Goal: Transaction & Acquisition: Purchase product/service

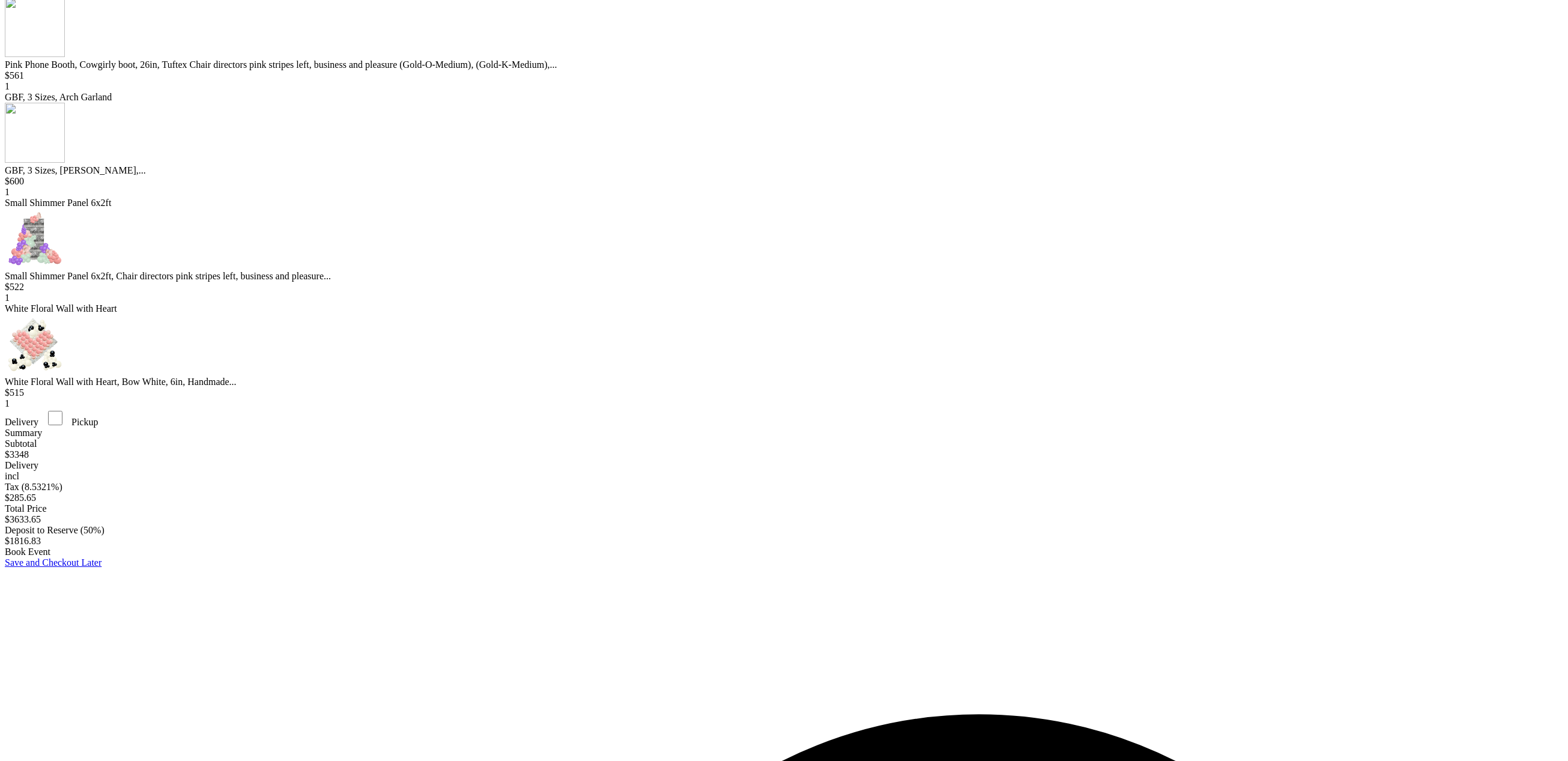
scroll to position [392, 0]
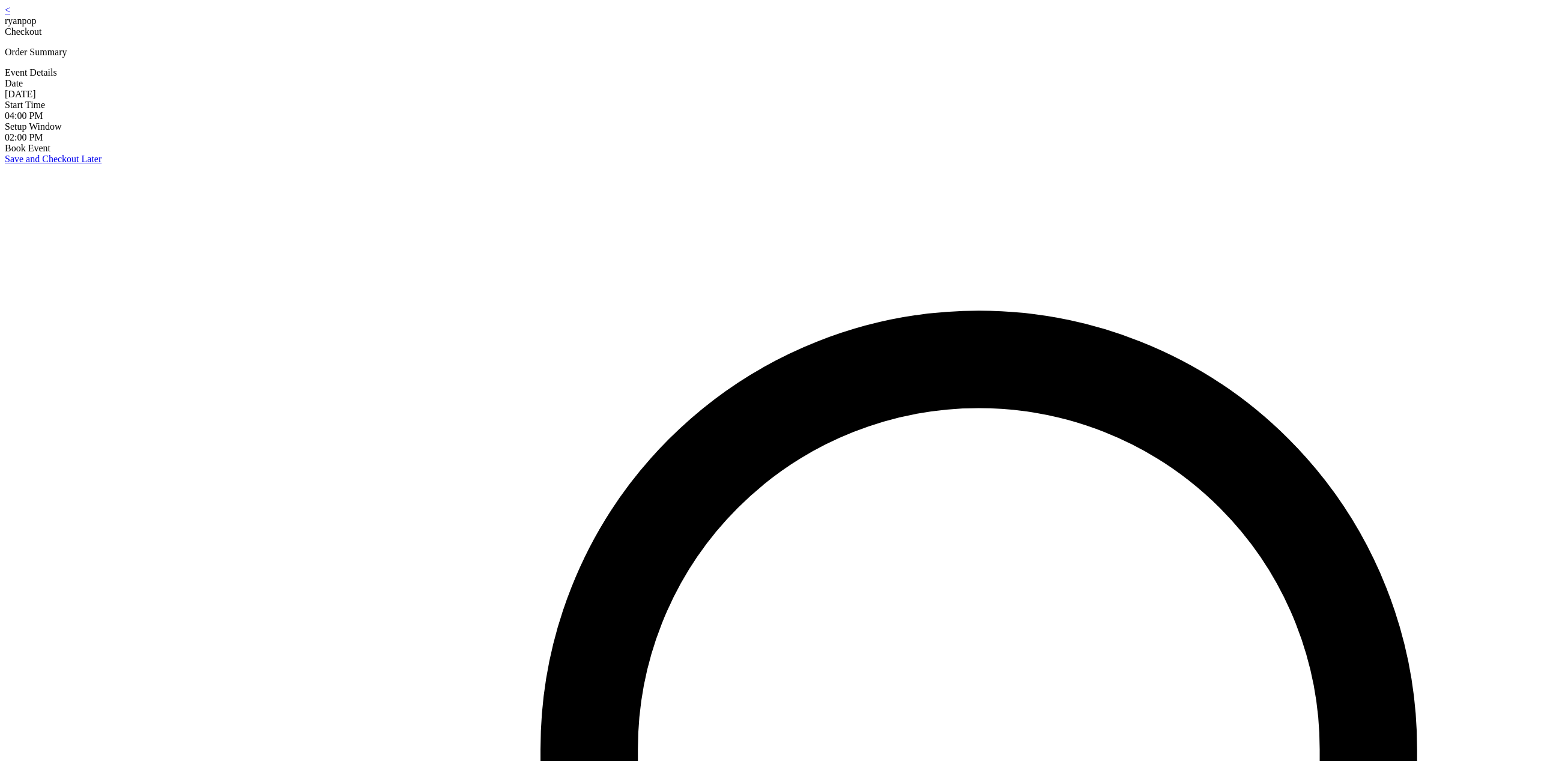
scroll to position [24, 0]
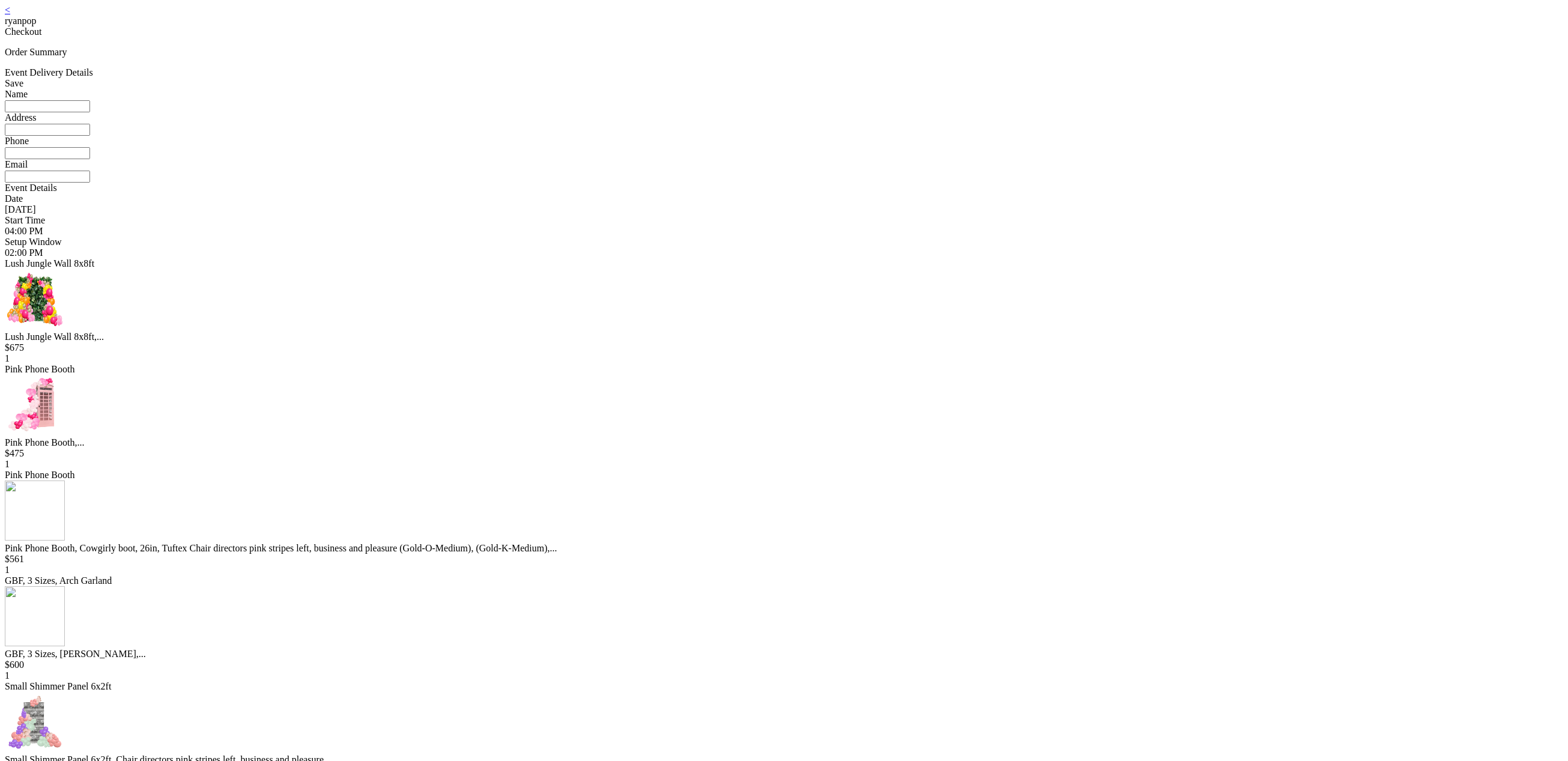
click at [10, 15] on link "<" at bounding box center [7, 10] width 6 height 10
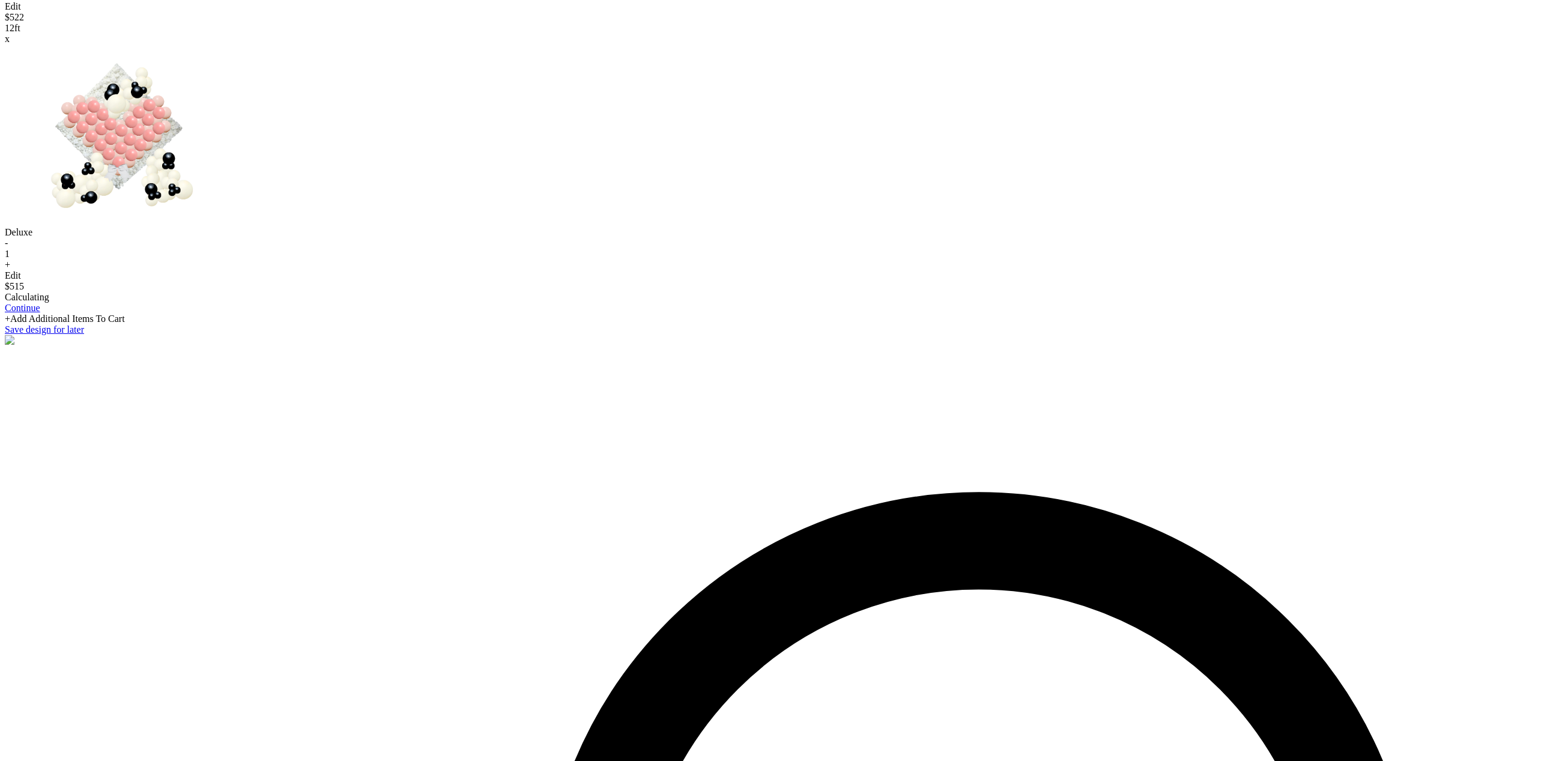
scroll to position [1340, 0]
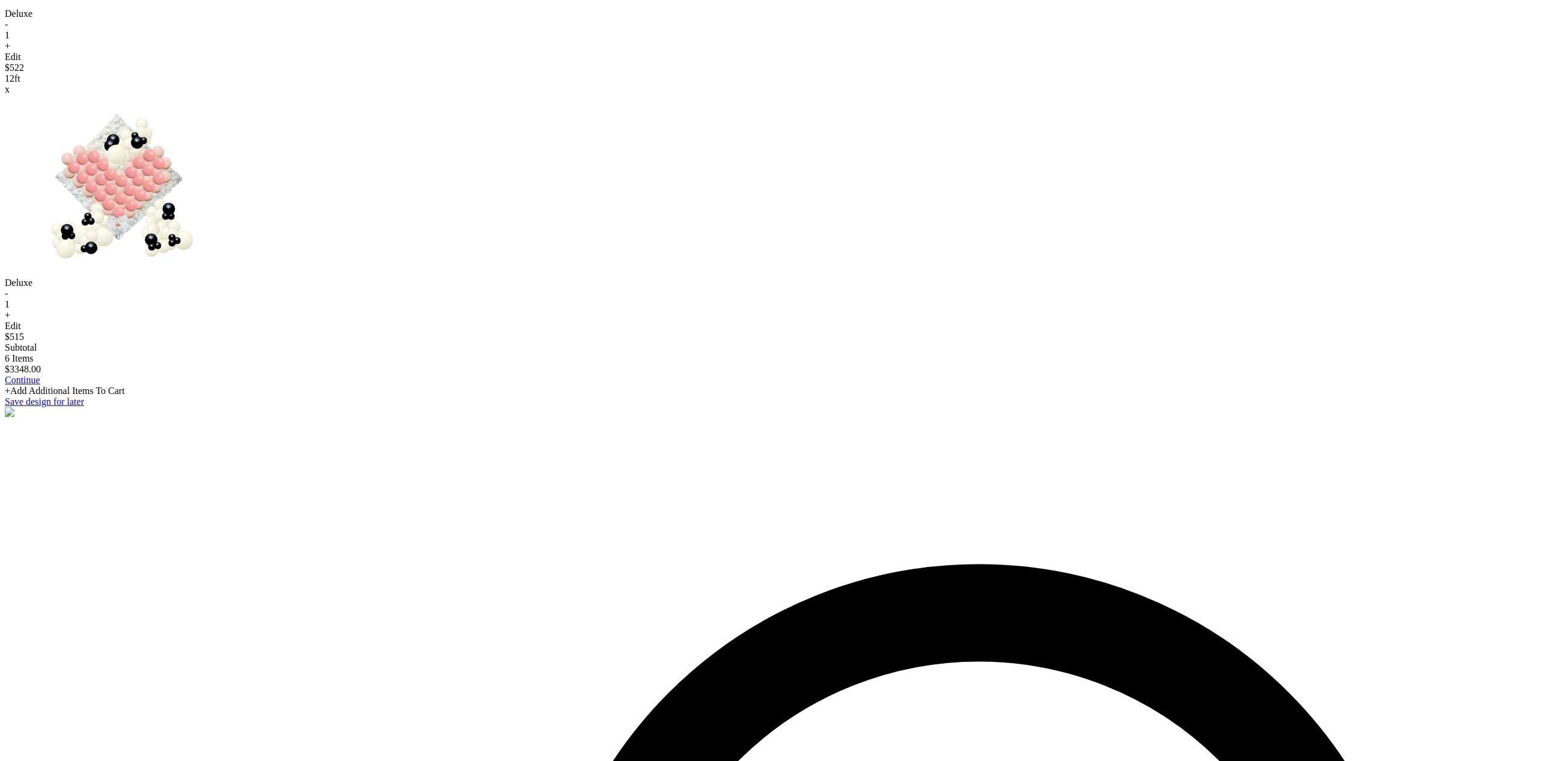
click at [751, 396] on div "+Add Additional Items To Cart" at bounding box center [784, 390] width 1558 height 11
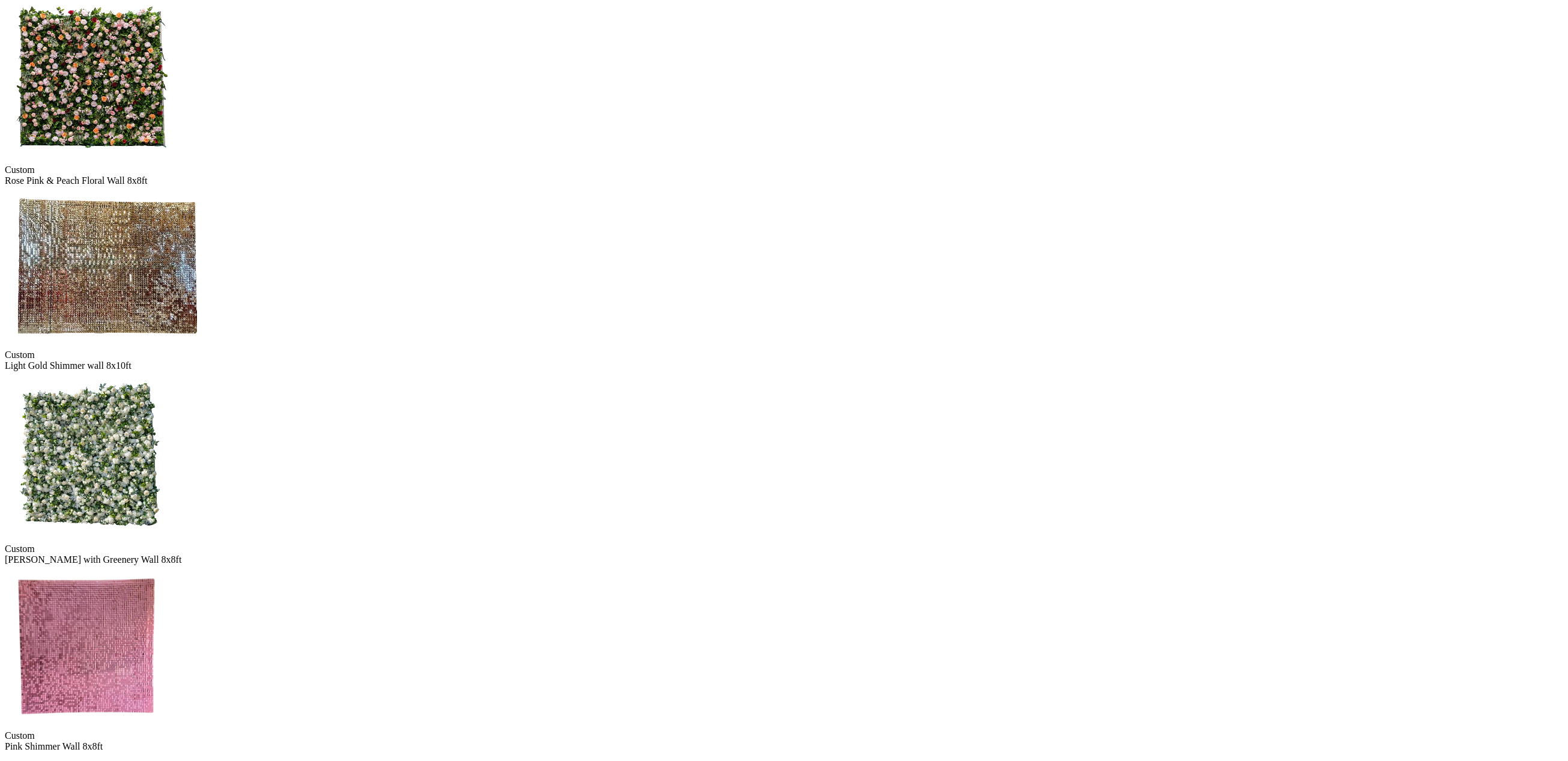
scroll to position [643, 0]
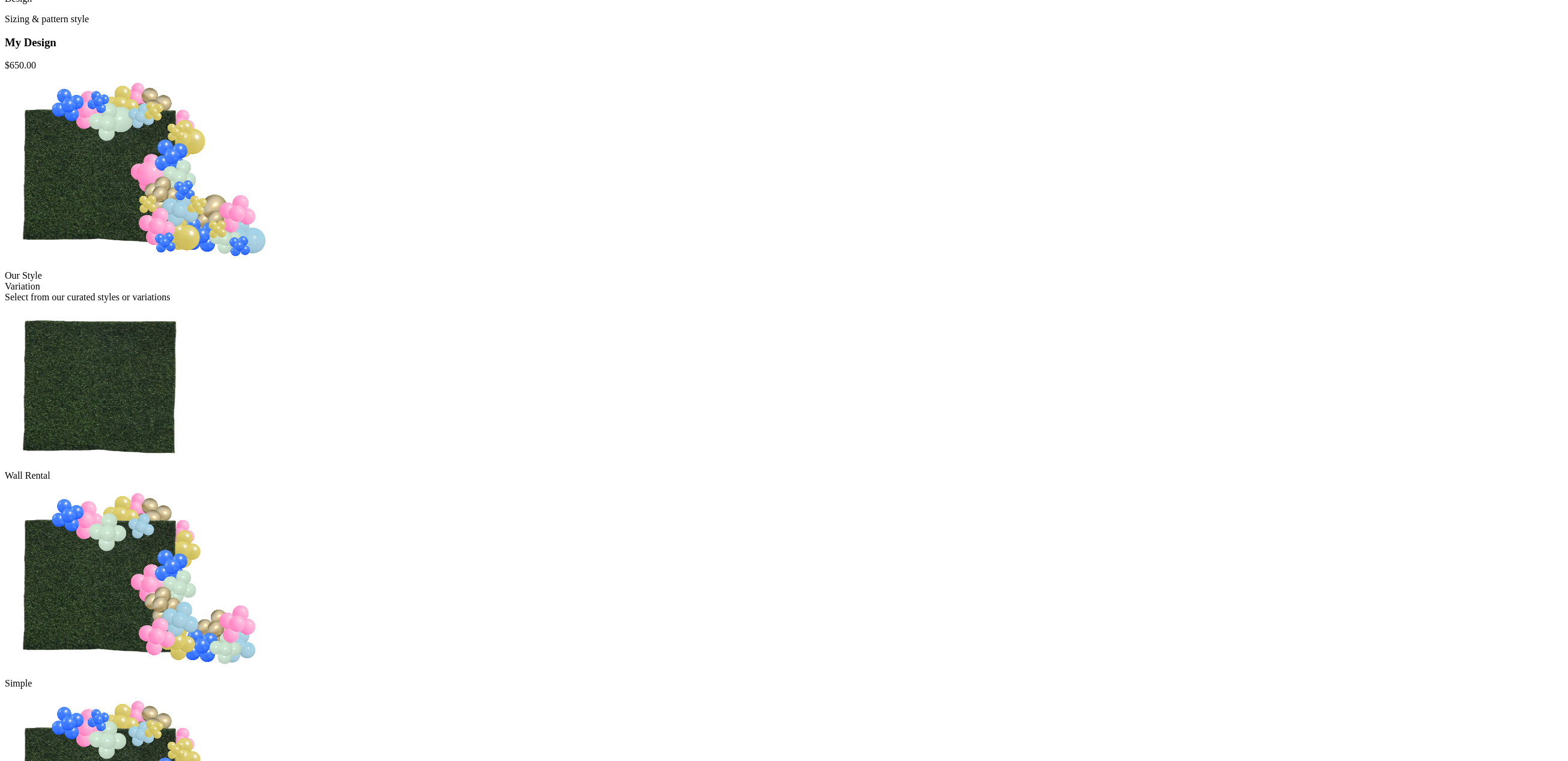
scroll to position [149, 0]
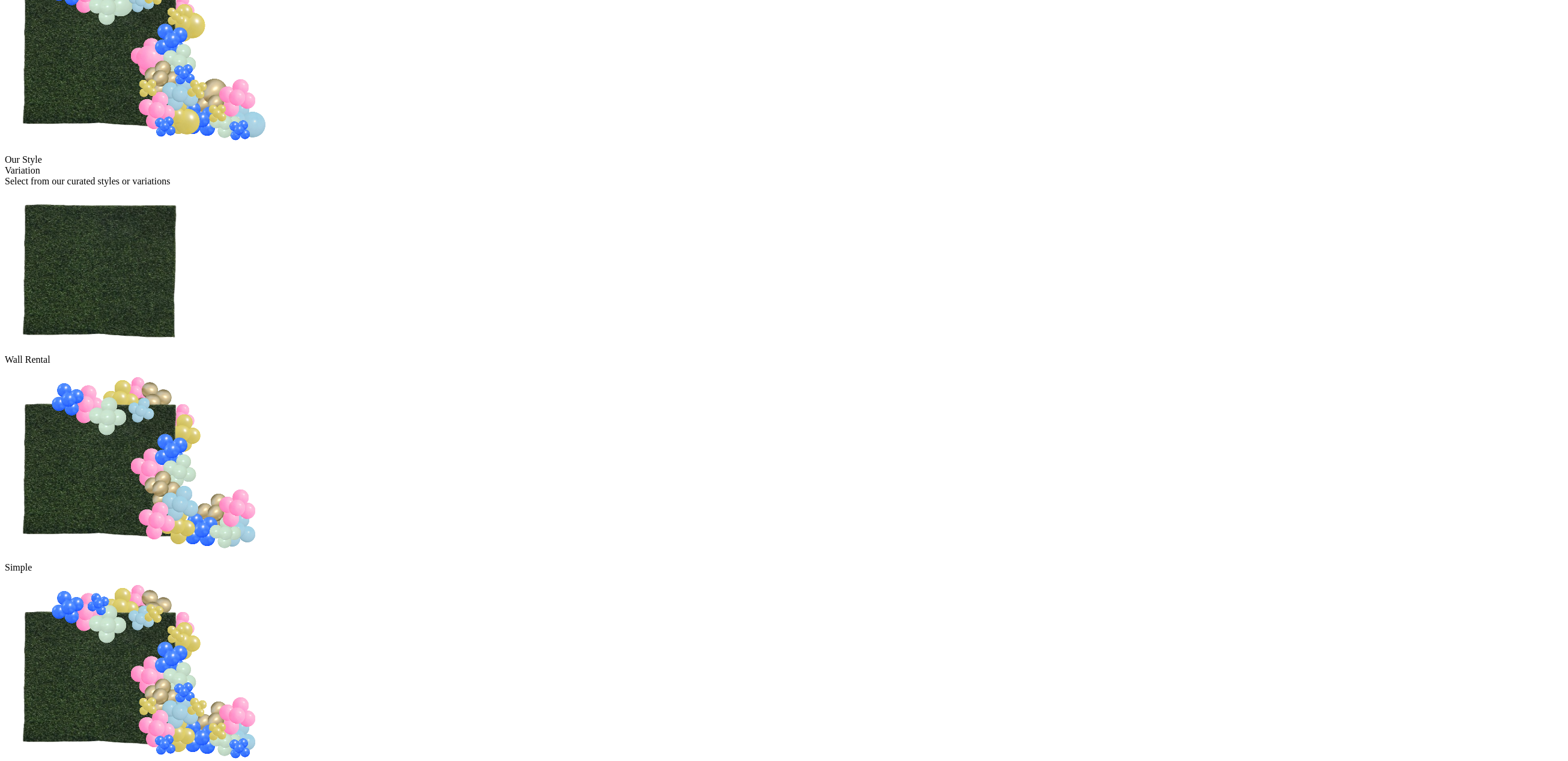
click at [268, 573] on img at bounding box center [136, 671] width 263 height 197
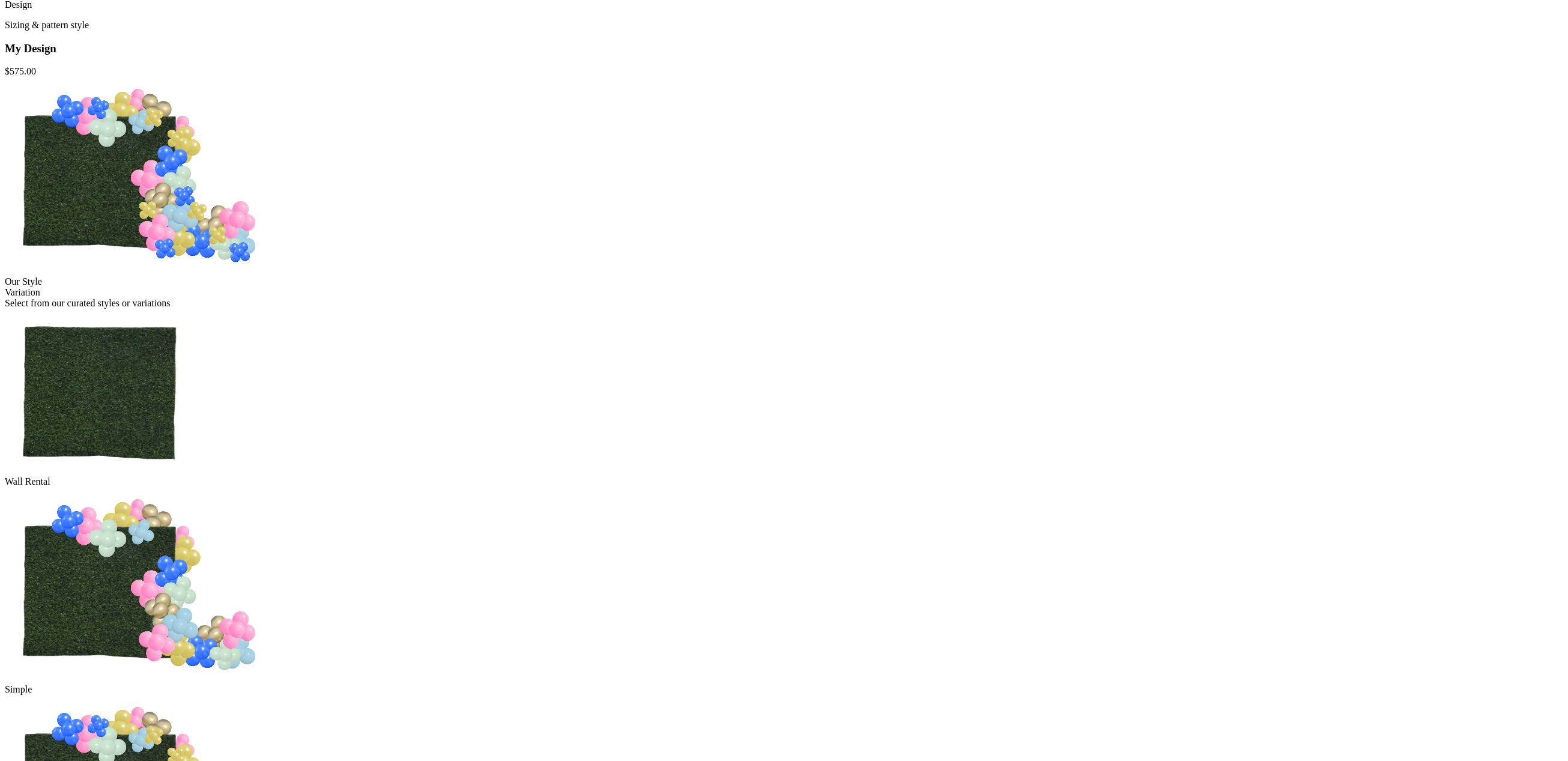
scroll to position [0, 0]
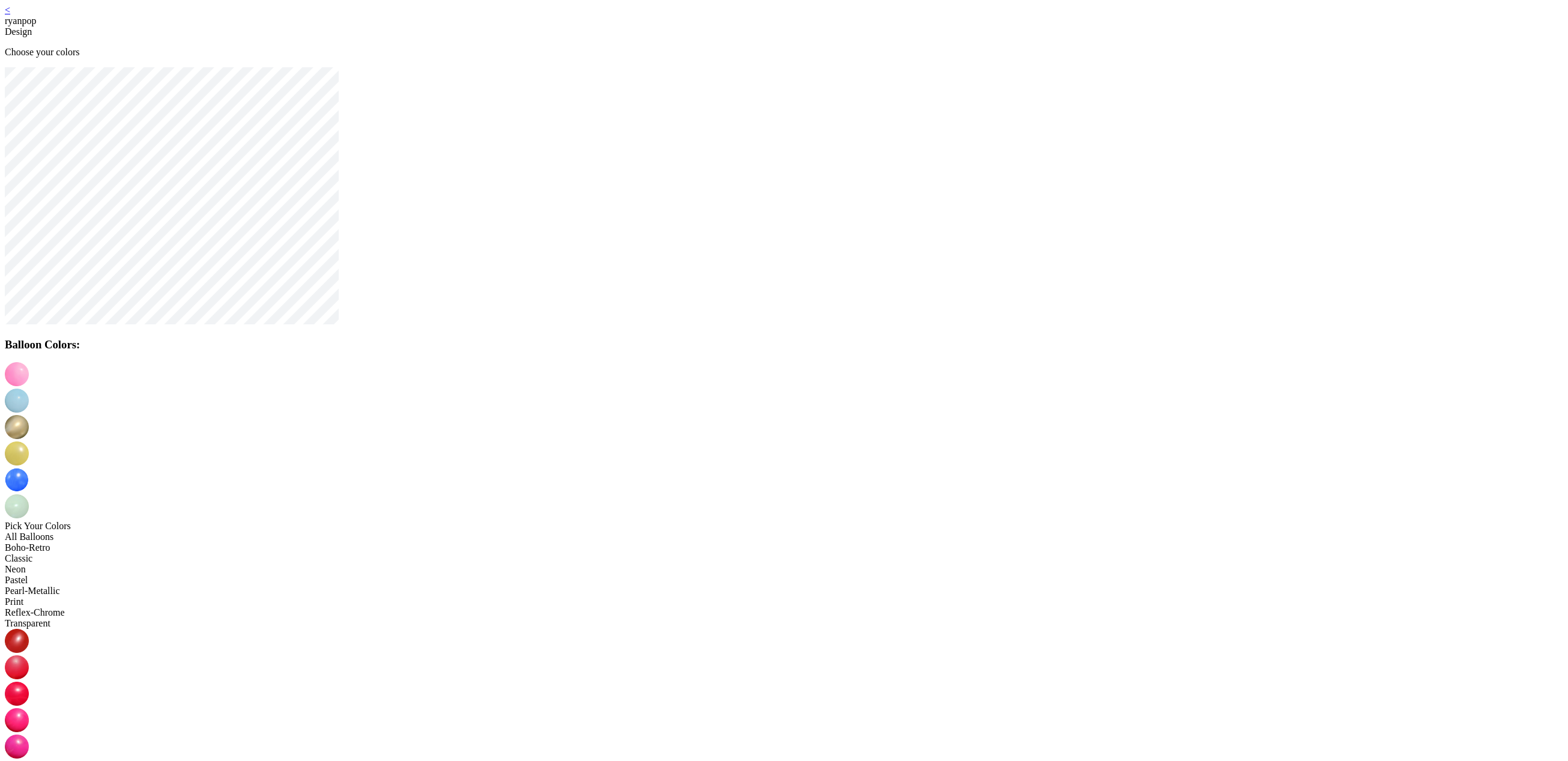
click at [29, 389] on img at bounding box center [16, 400] width 24 height 24
click at [29, 682] on img at bounding box center [16, 693] width 24 height 24
click at [29, 415] on img at bounding box center [16, 426] width 24 height 24
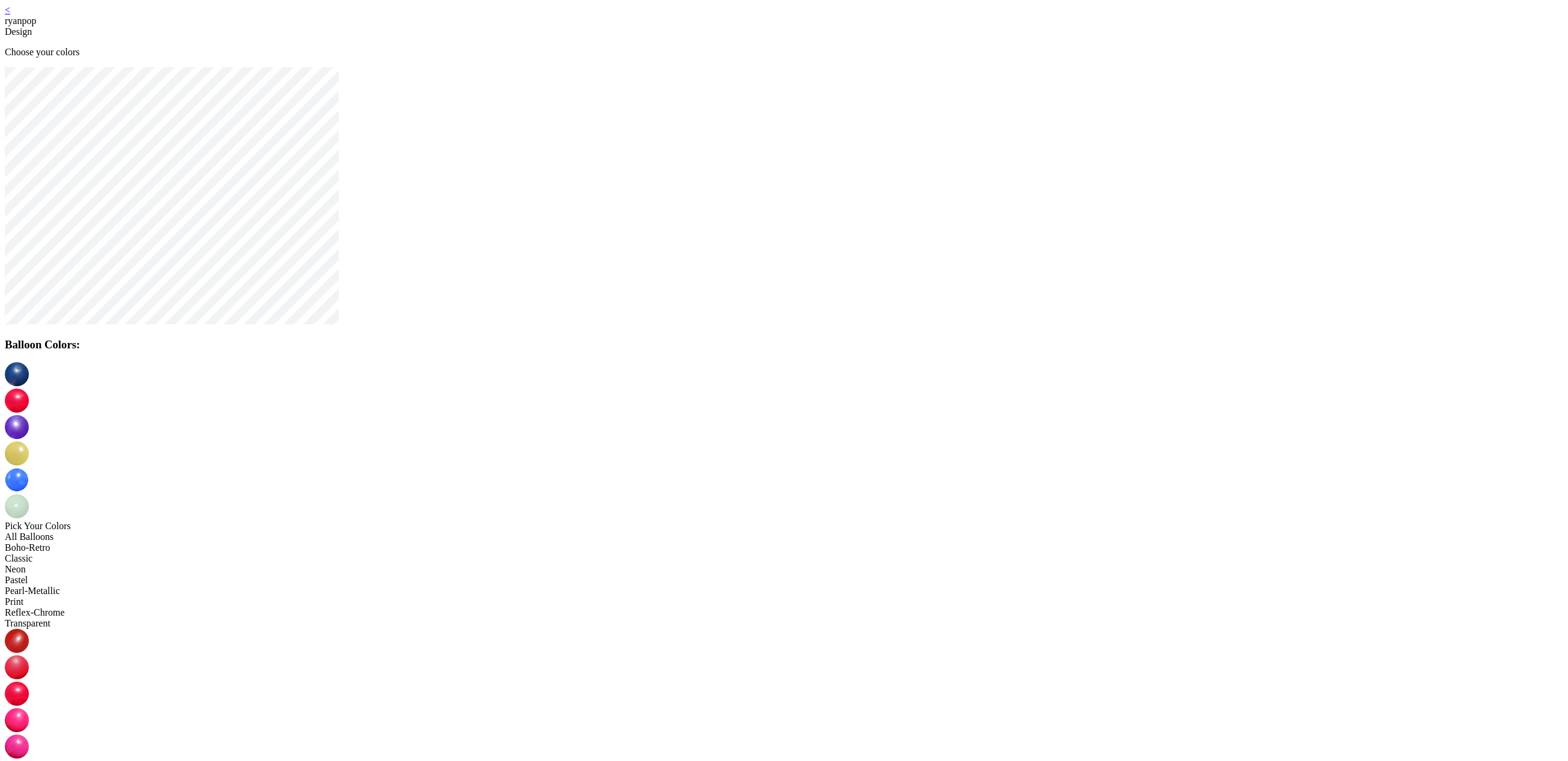
click at [29, 441] on img at bounding box center [16, 453] width 24 height 24
click at [29, 494] on img at bounding box center [16, 506] width 24 height 24
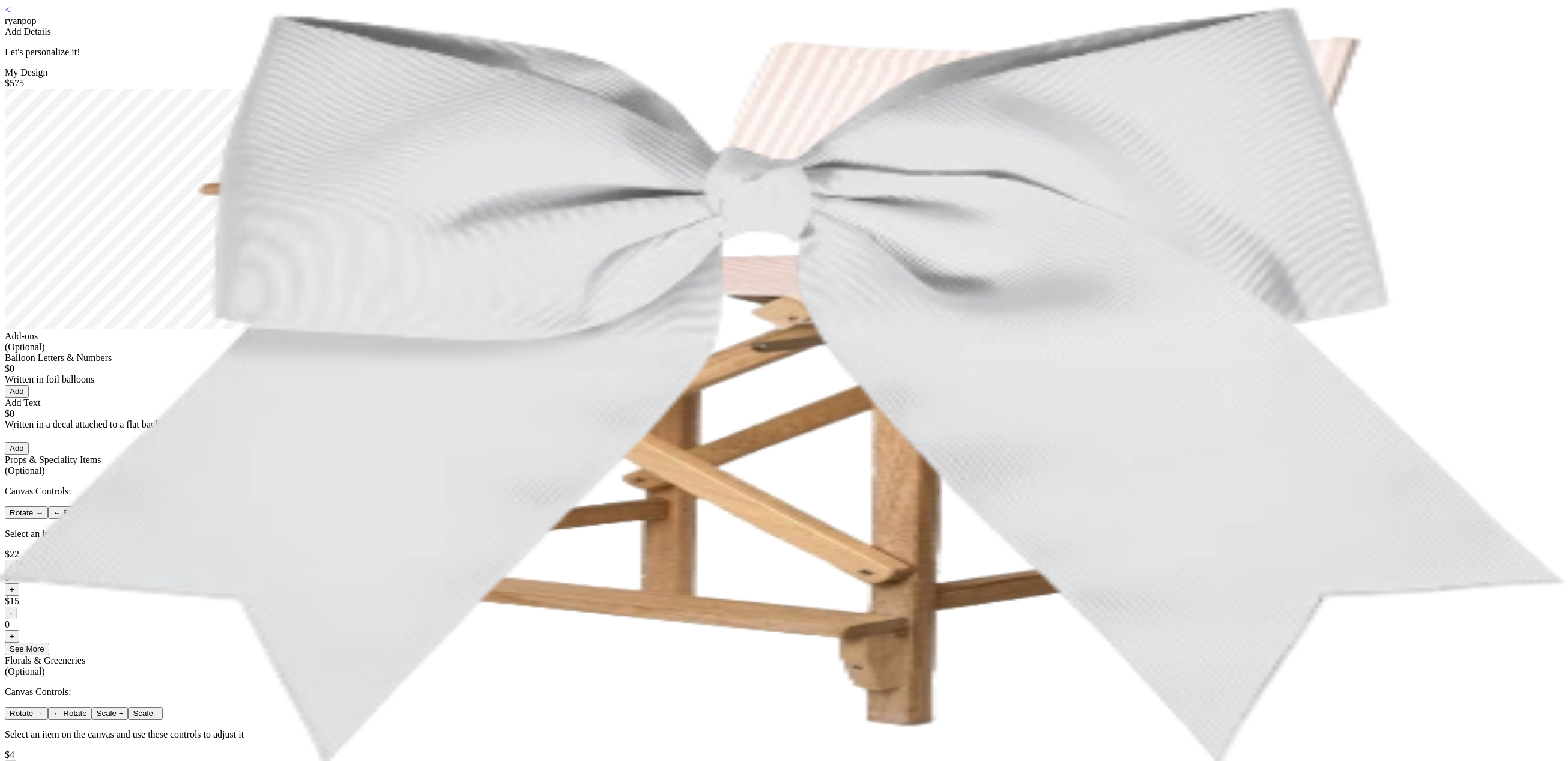
scroll to position [2, 0]
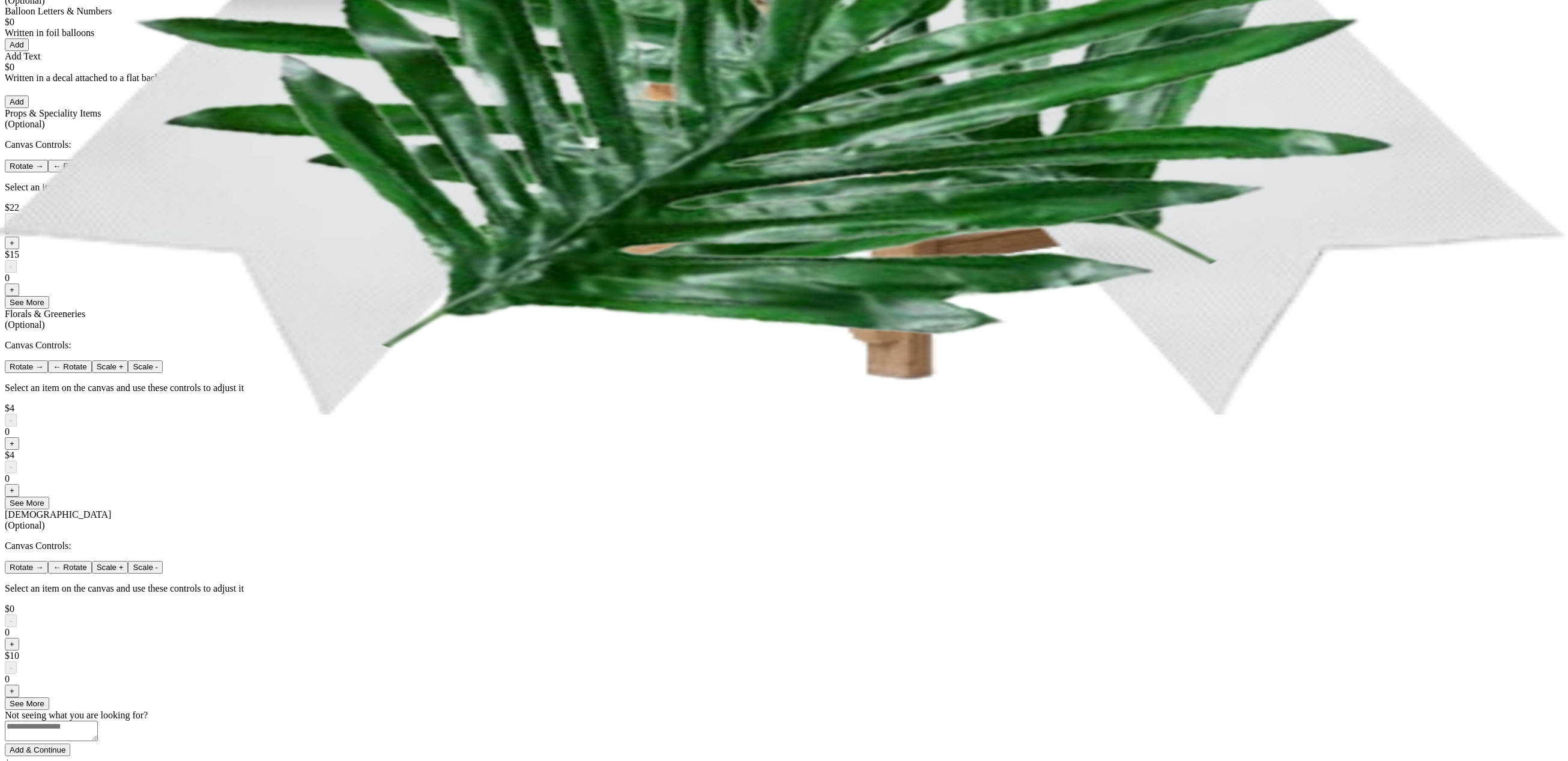
scroll to position [323, 0]
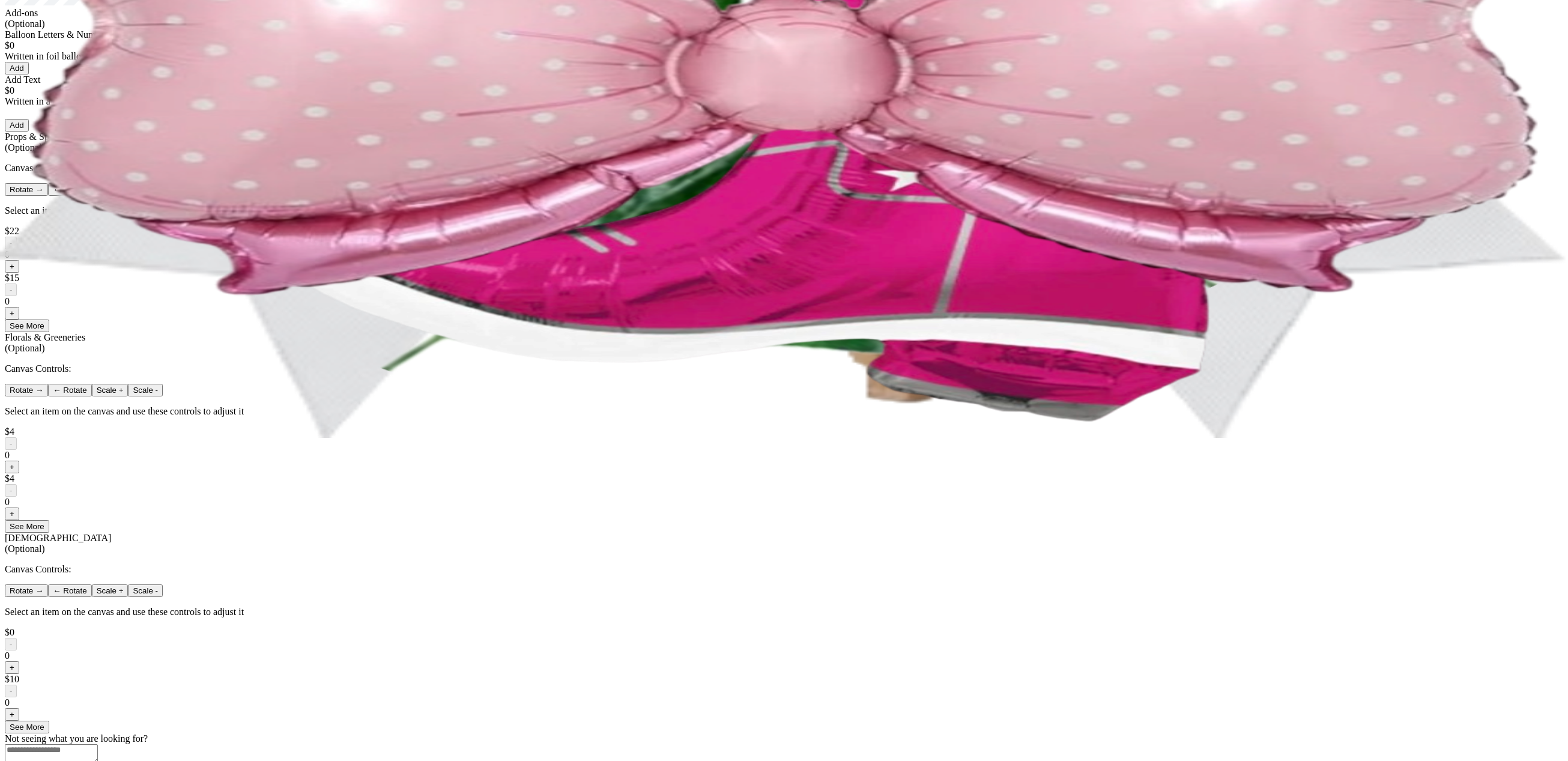
click at [19, 319] on button "+" at bounding box center [12, 313] width 15 height 12
click at [19, 272] on button "+" at bounding box center [12, 266] width 15 height 12
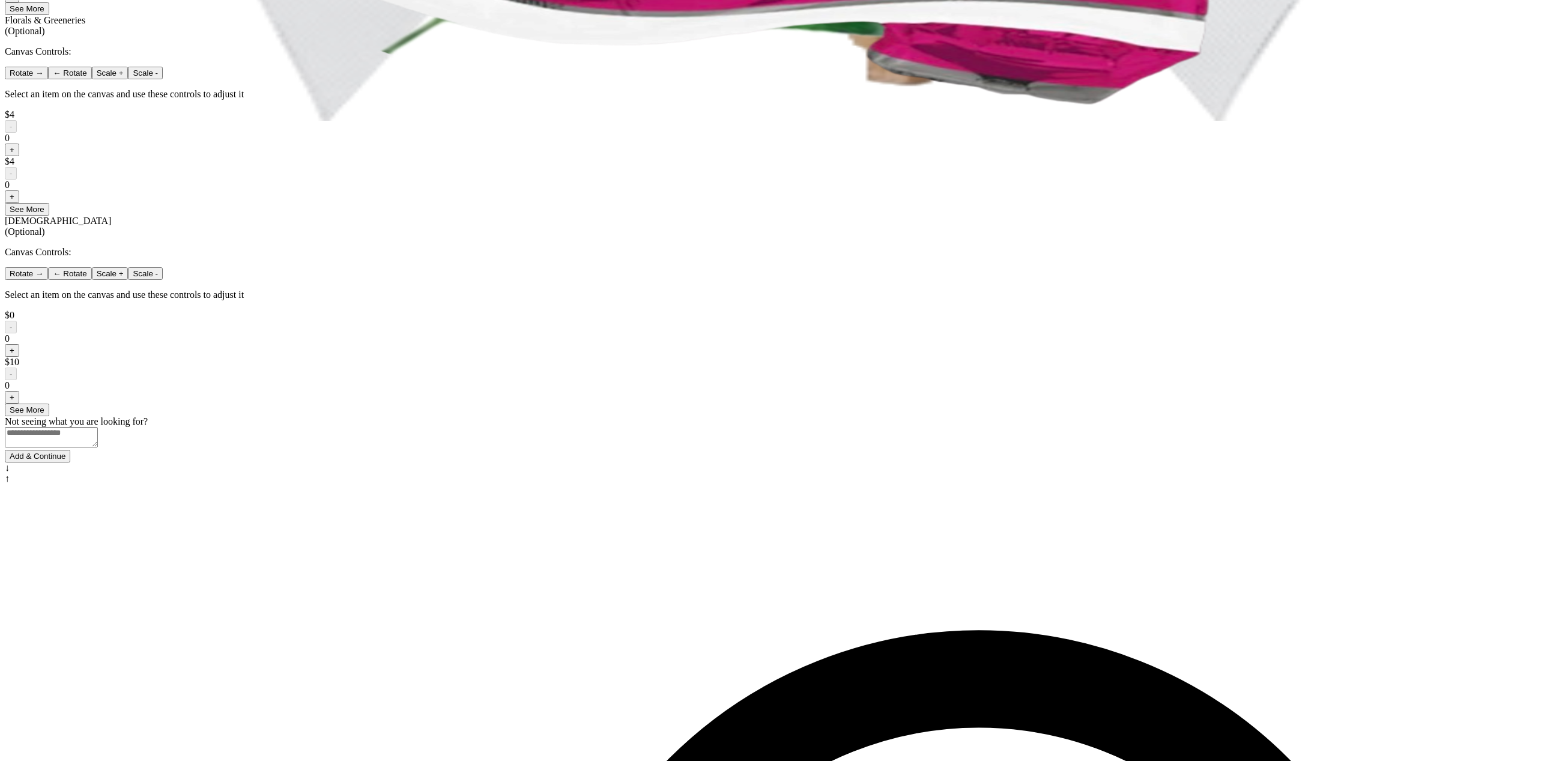
scroll to position [649, 0]
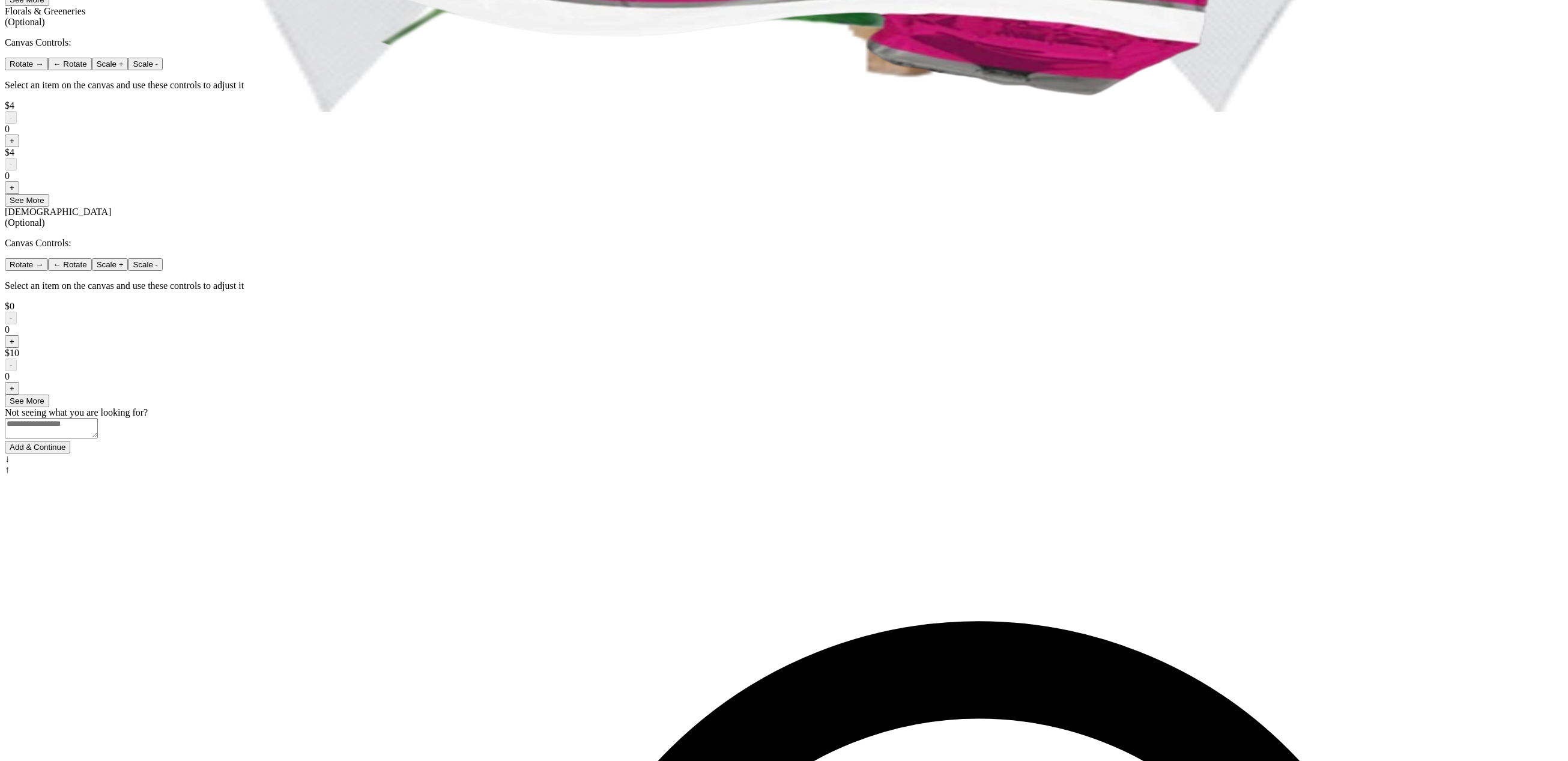
click at [70, 453] on button "Add & Continue" at bounding box center [38, 447] width 65 height 12
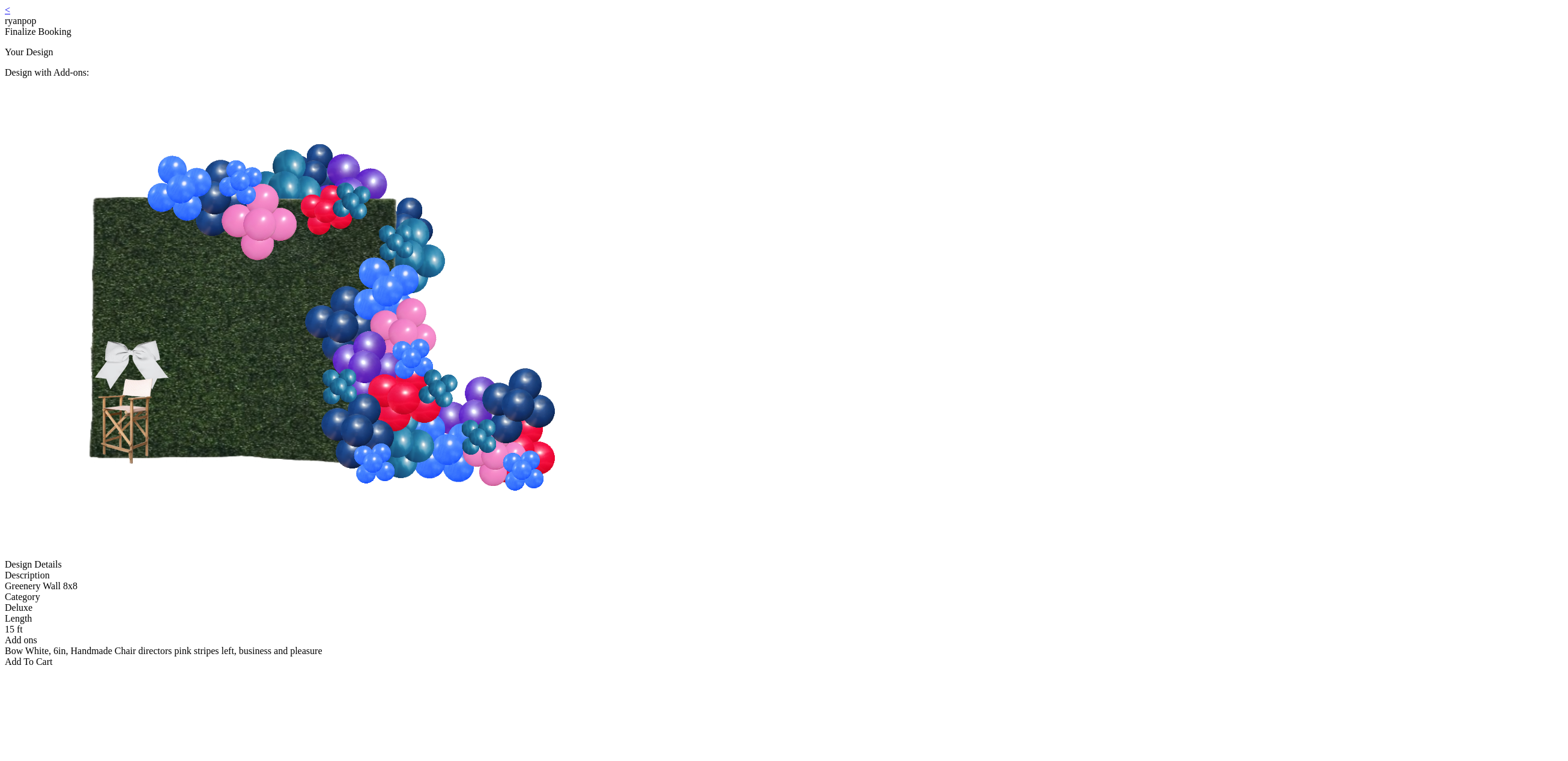
click at [764, 656] on div "Add To Cart" at bounding box center [784, 661] width 1558 height 11
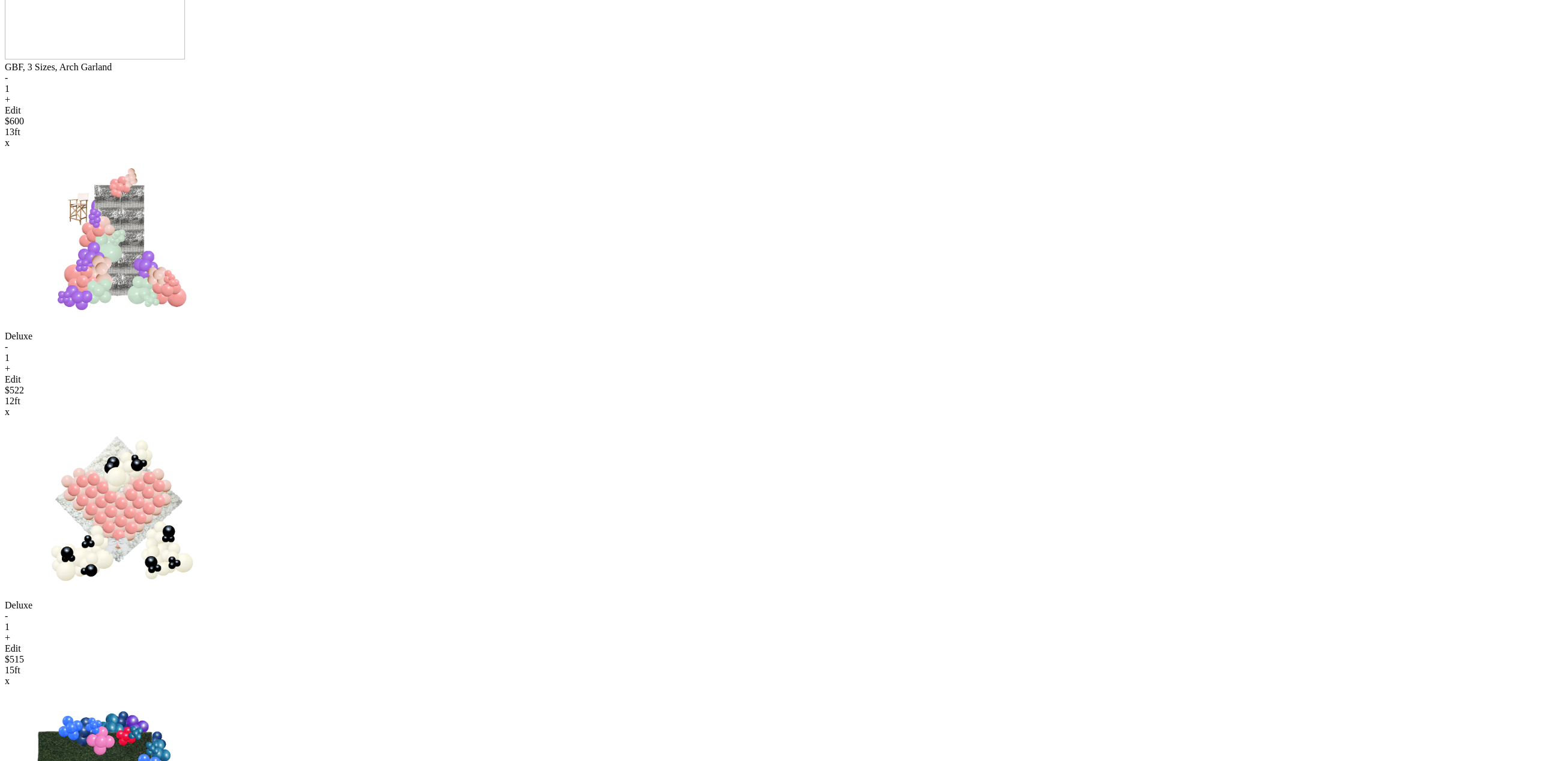
scroll to position [1020, 0]
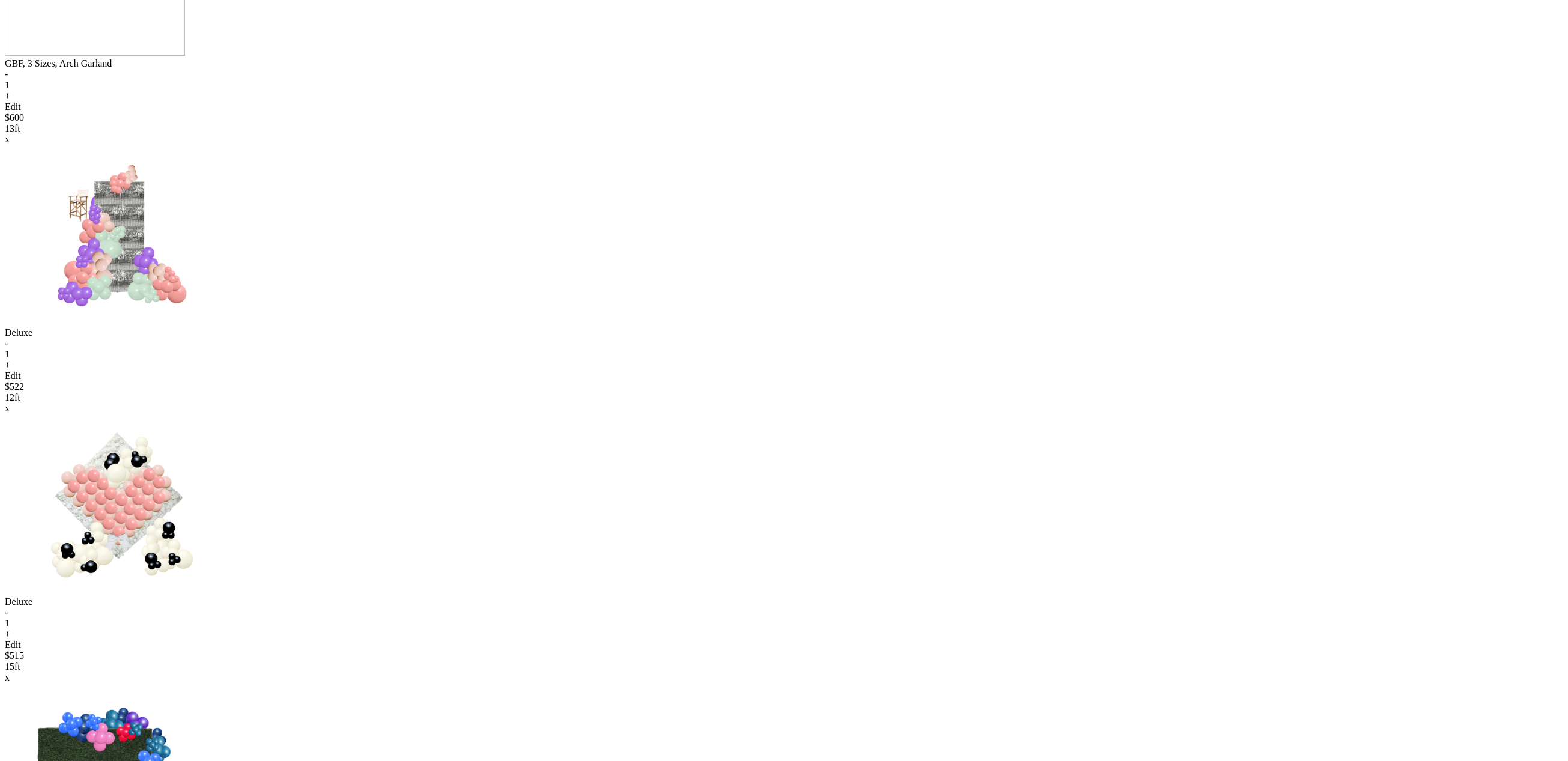
click at [741, 381] on div "Edit" at bounding box center [784, 376] width 1558 height 11
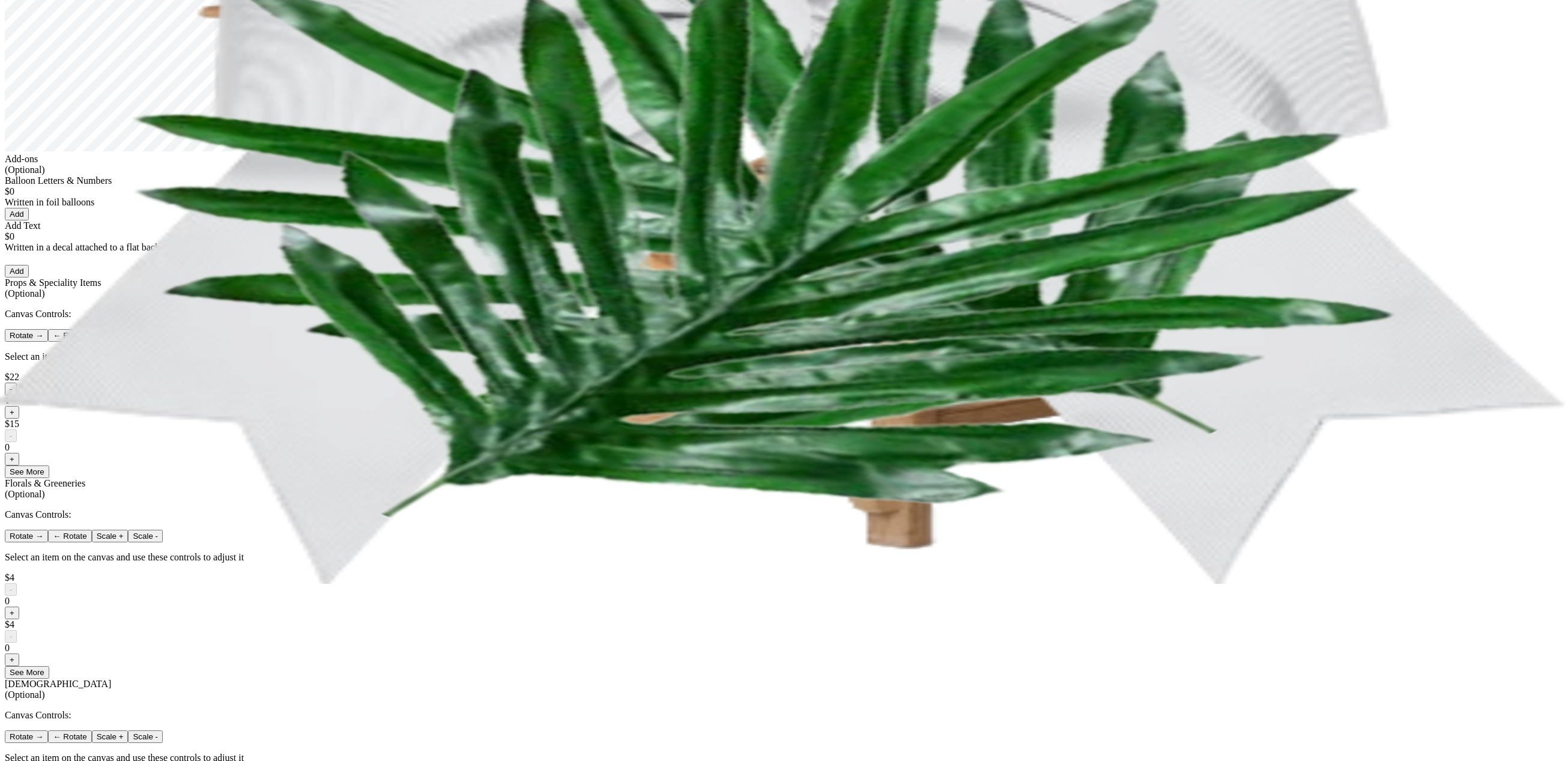
scroll to position [199, 0]
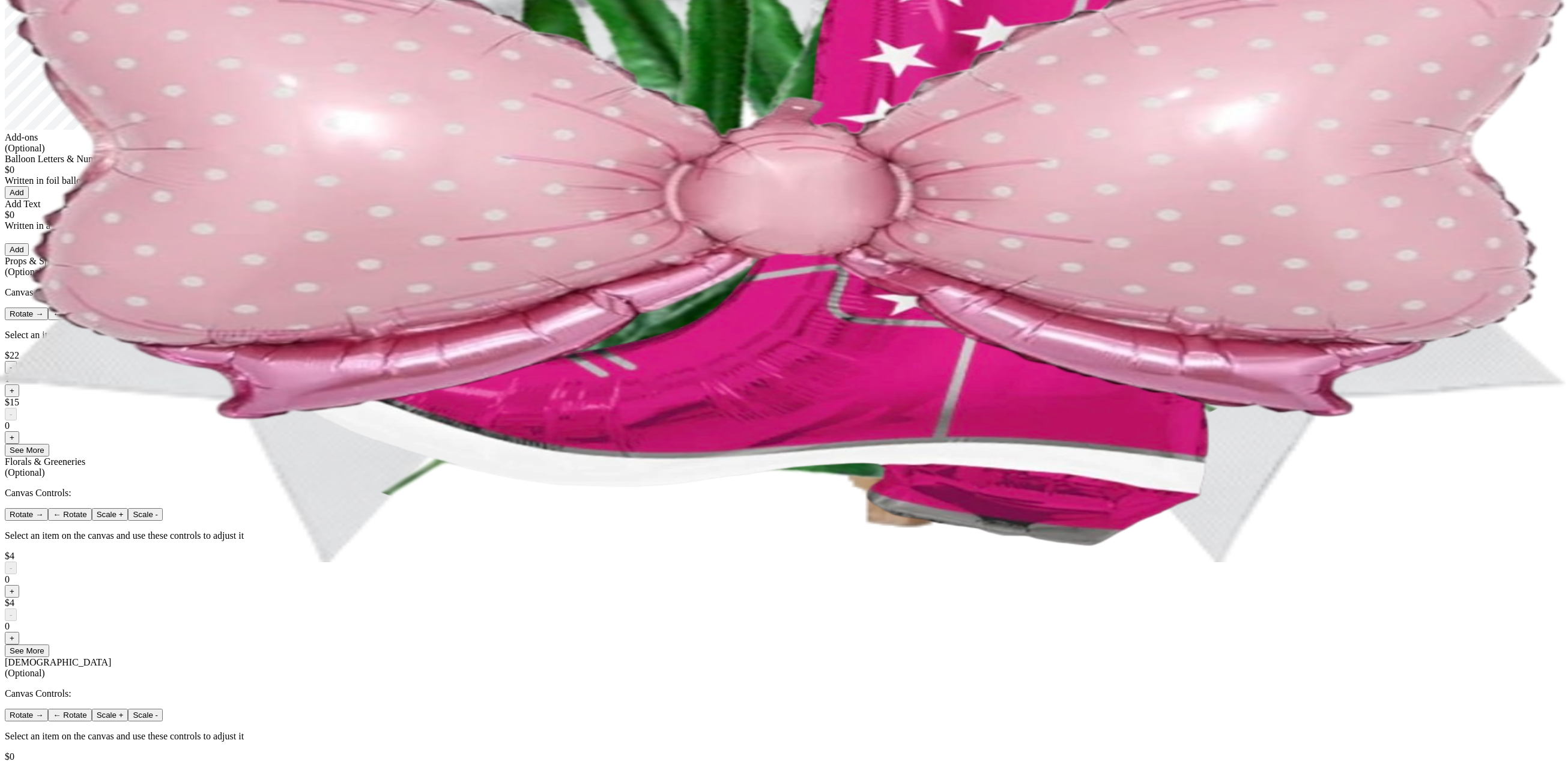
click at [17, 373] on button "-" at bounding box center [11, 367] width 12 height 12
click at [19, 397] on button "+" at bounding box center [12, 390] width 15 height 12
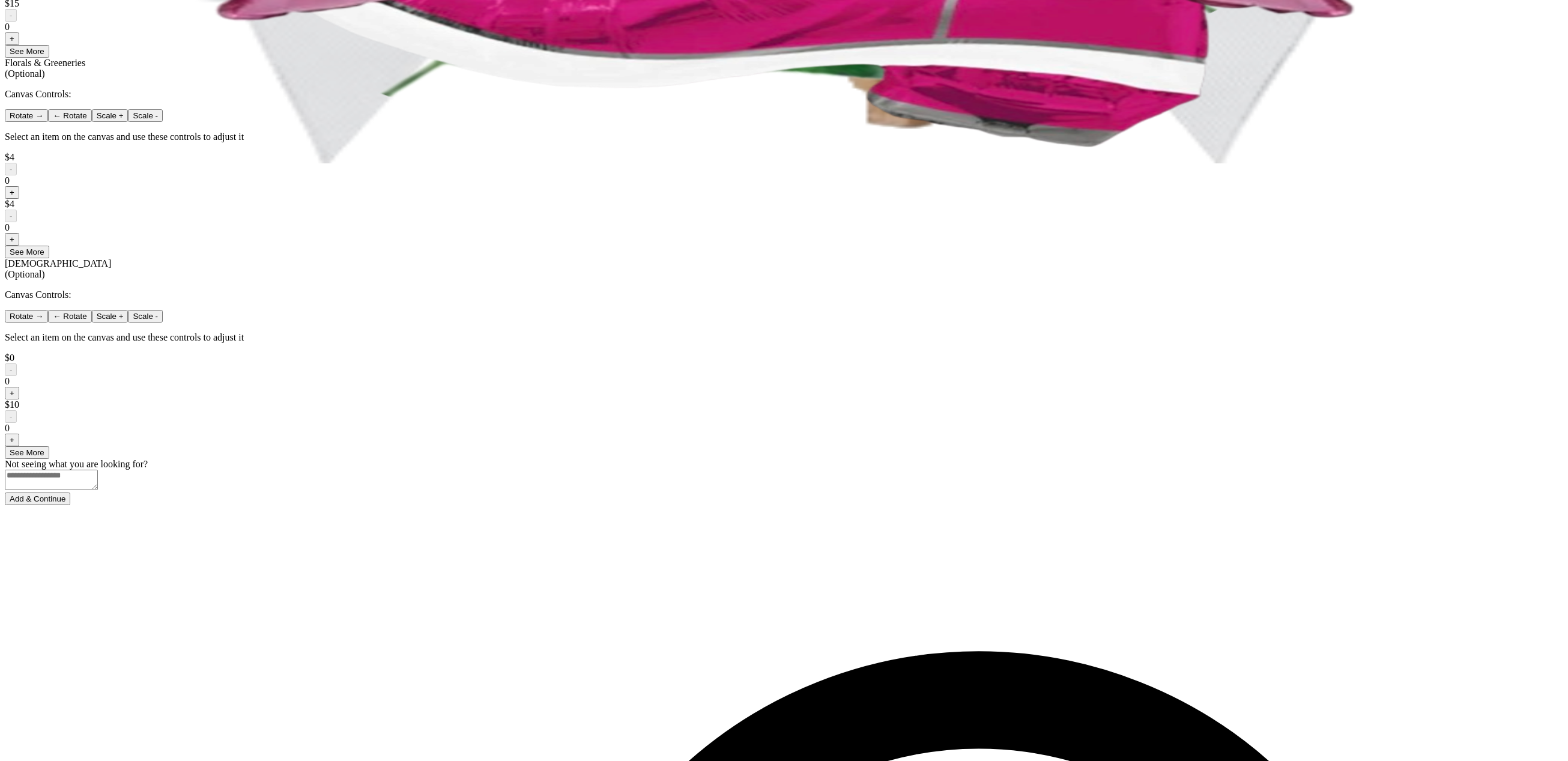
scroll to position [649, 0]
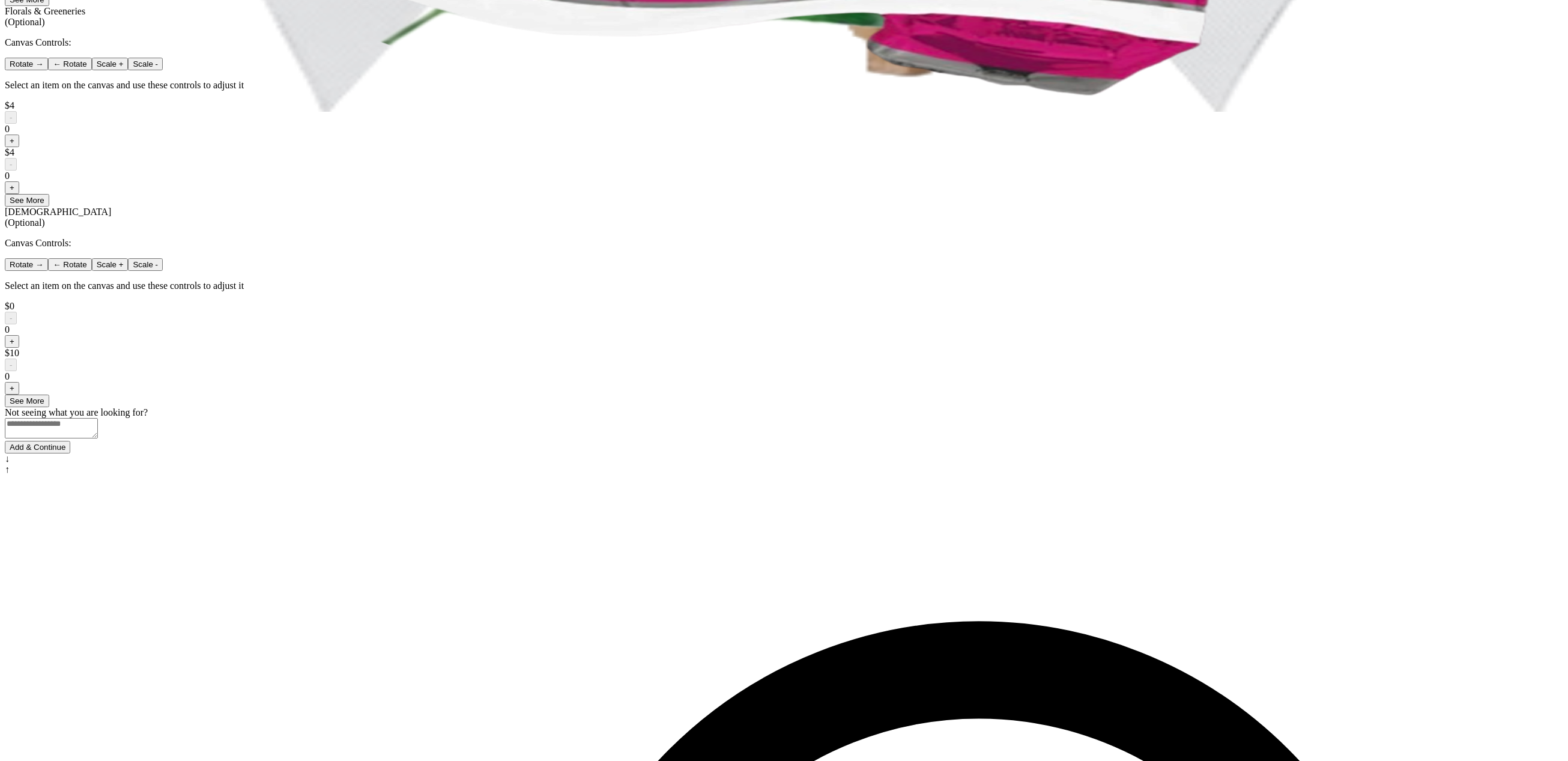
click at [70, 453] on button "Add & Continue" at bounding box center [38, 447] width 65 height 12
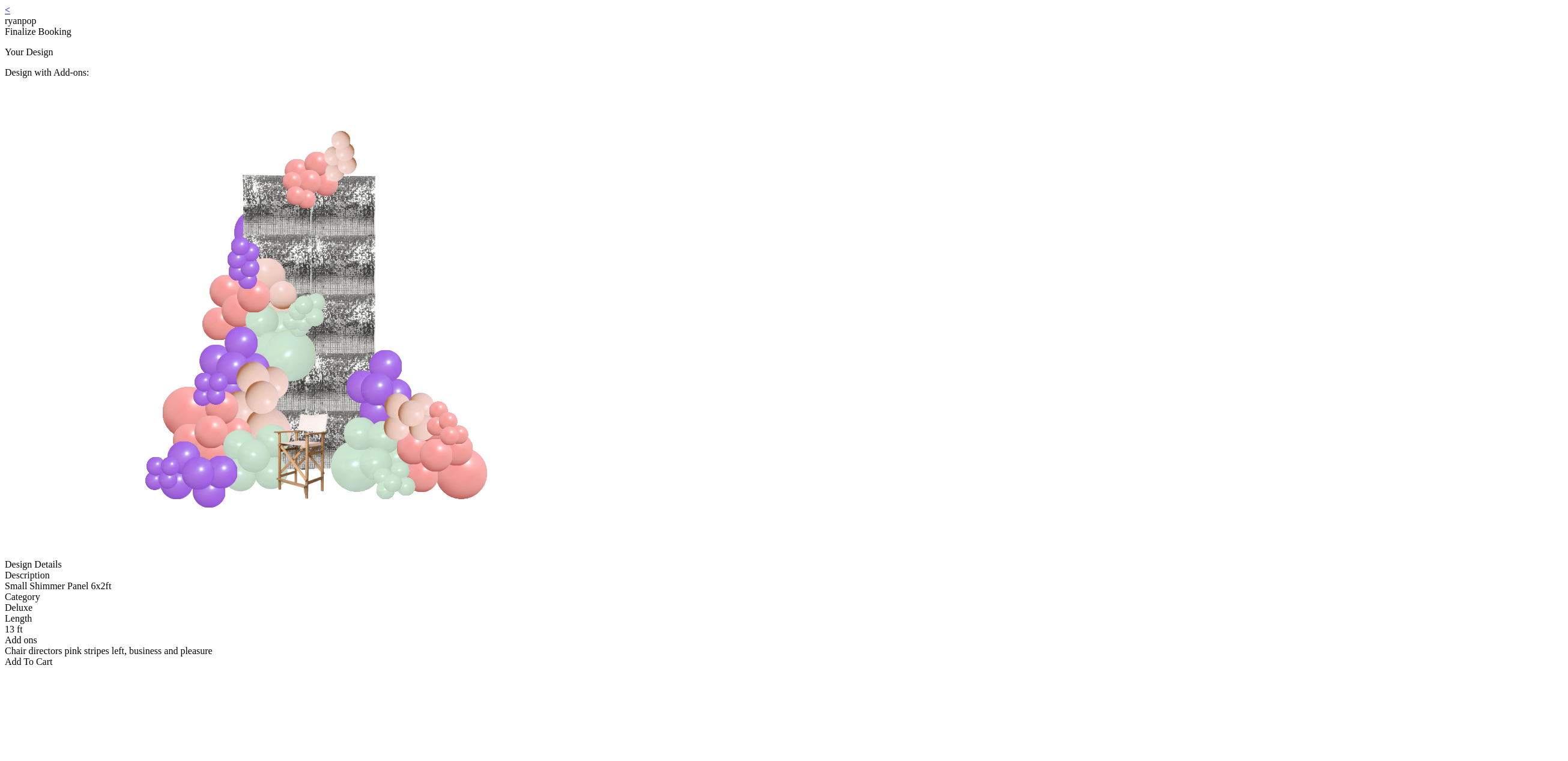
click at [773, 656] on div "Add To Cart" at bounding box center [784, 661] width 1558 height 11
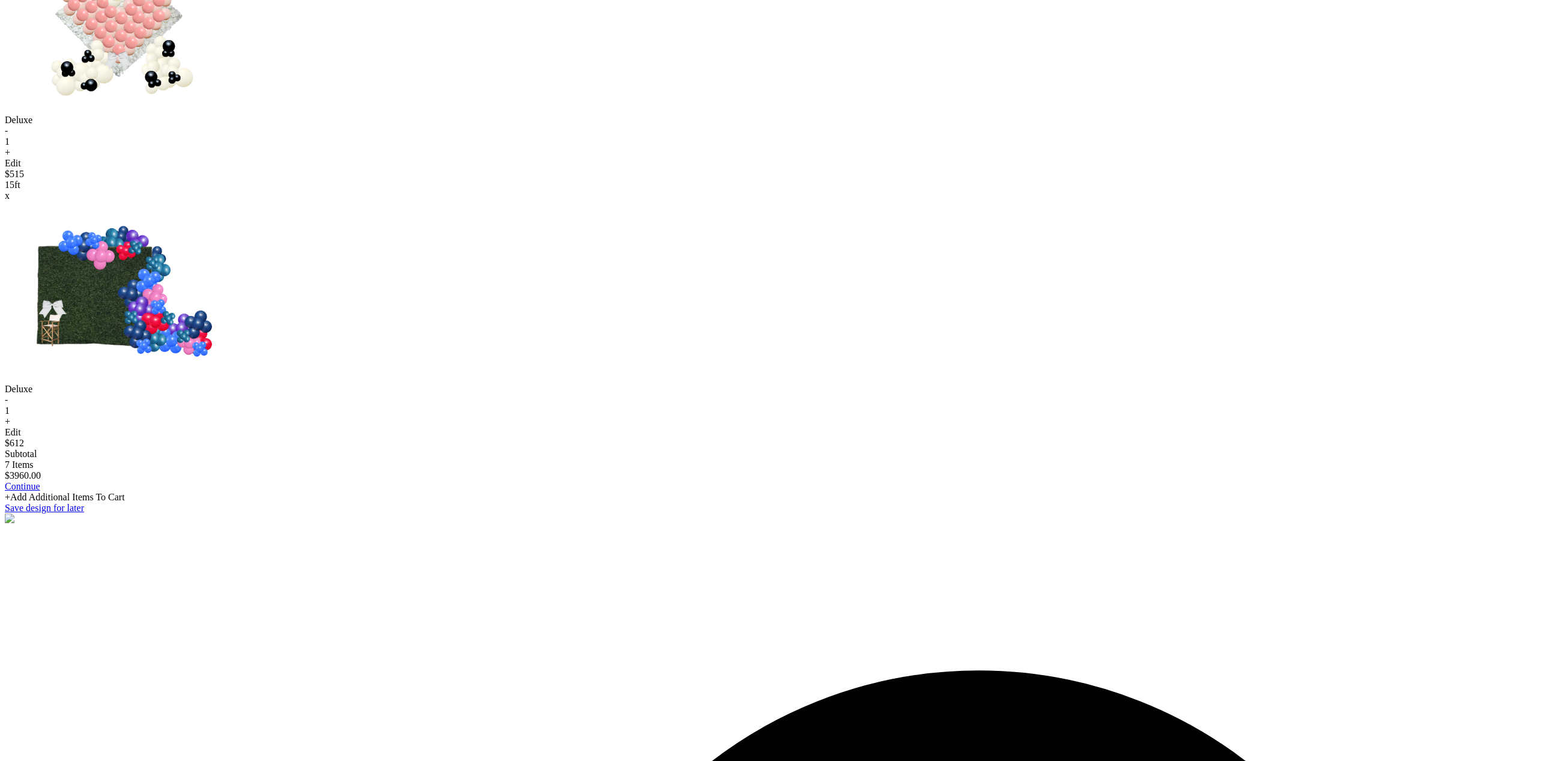
scroll to position [1628, 0]
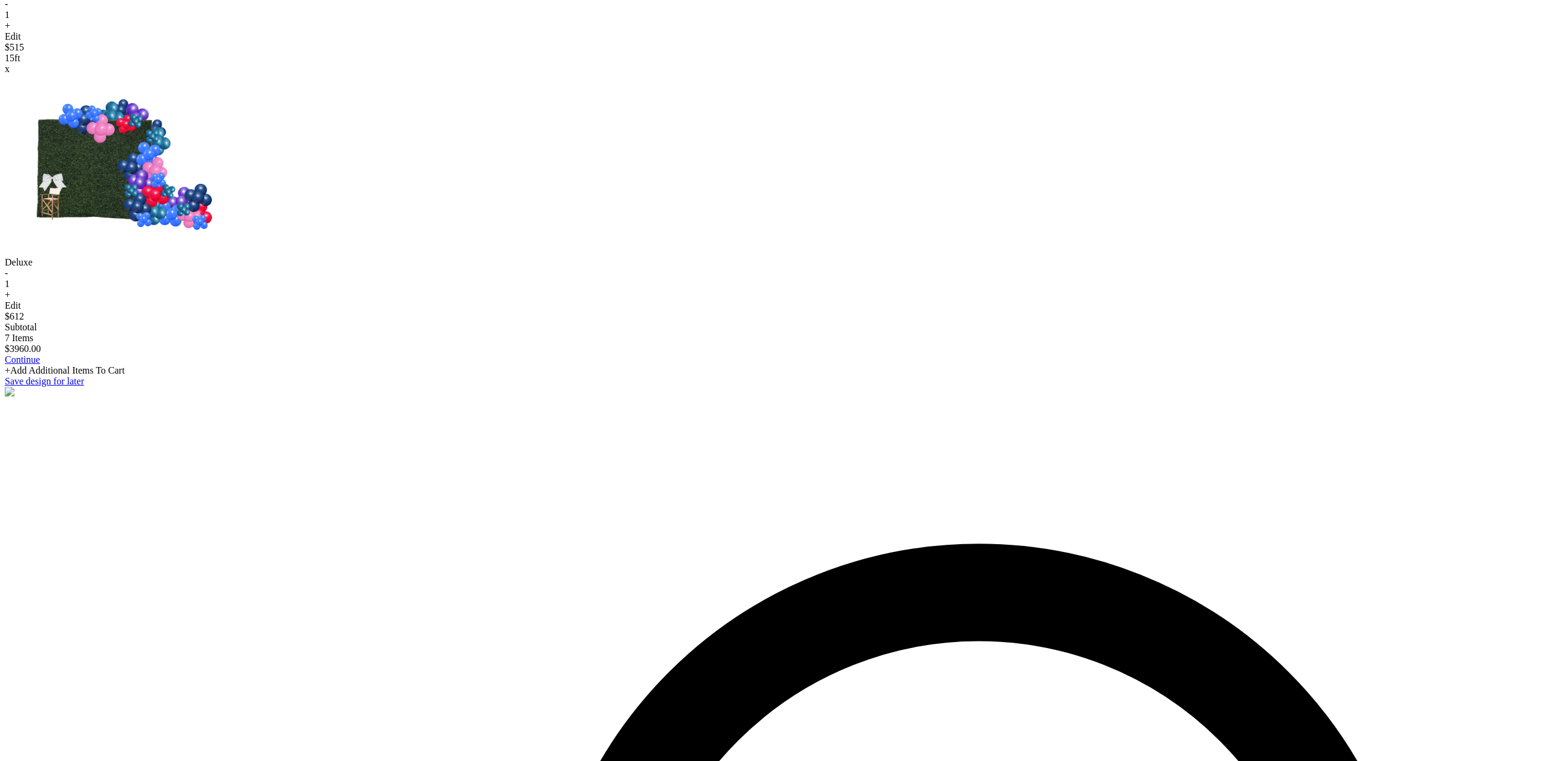
click at [40, 364] on link "Continue" at bounding box center [22, 359] width 35 height 10
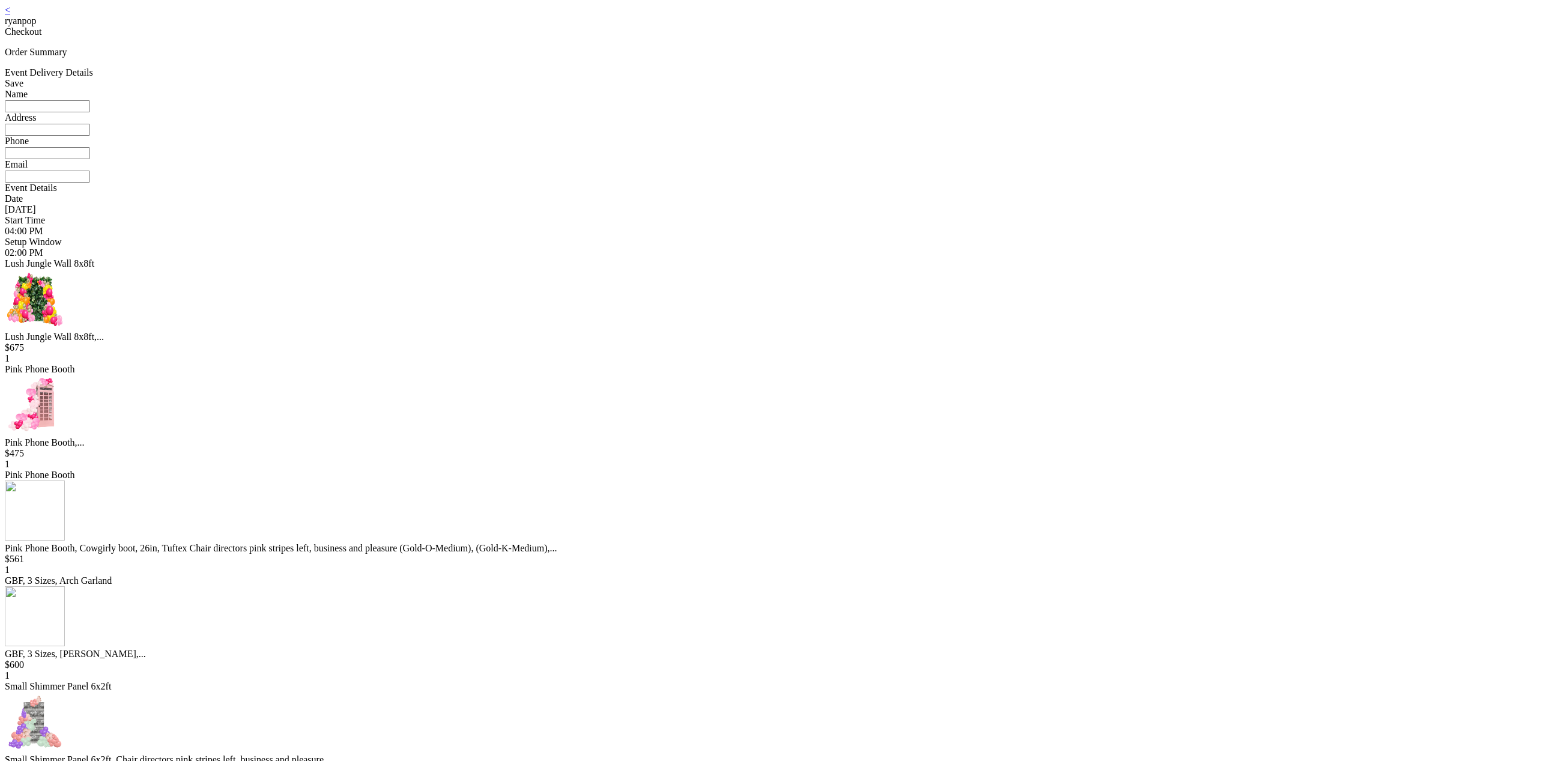
click at [605, 16] on div "< ryanpop" at bounding box center [784, 16] width 1558 height 21
click at [10, 15] on link "<" at bounding box center [7, 10] width 6 height 10
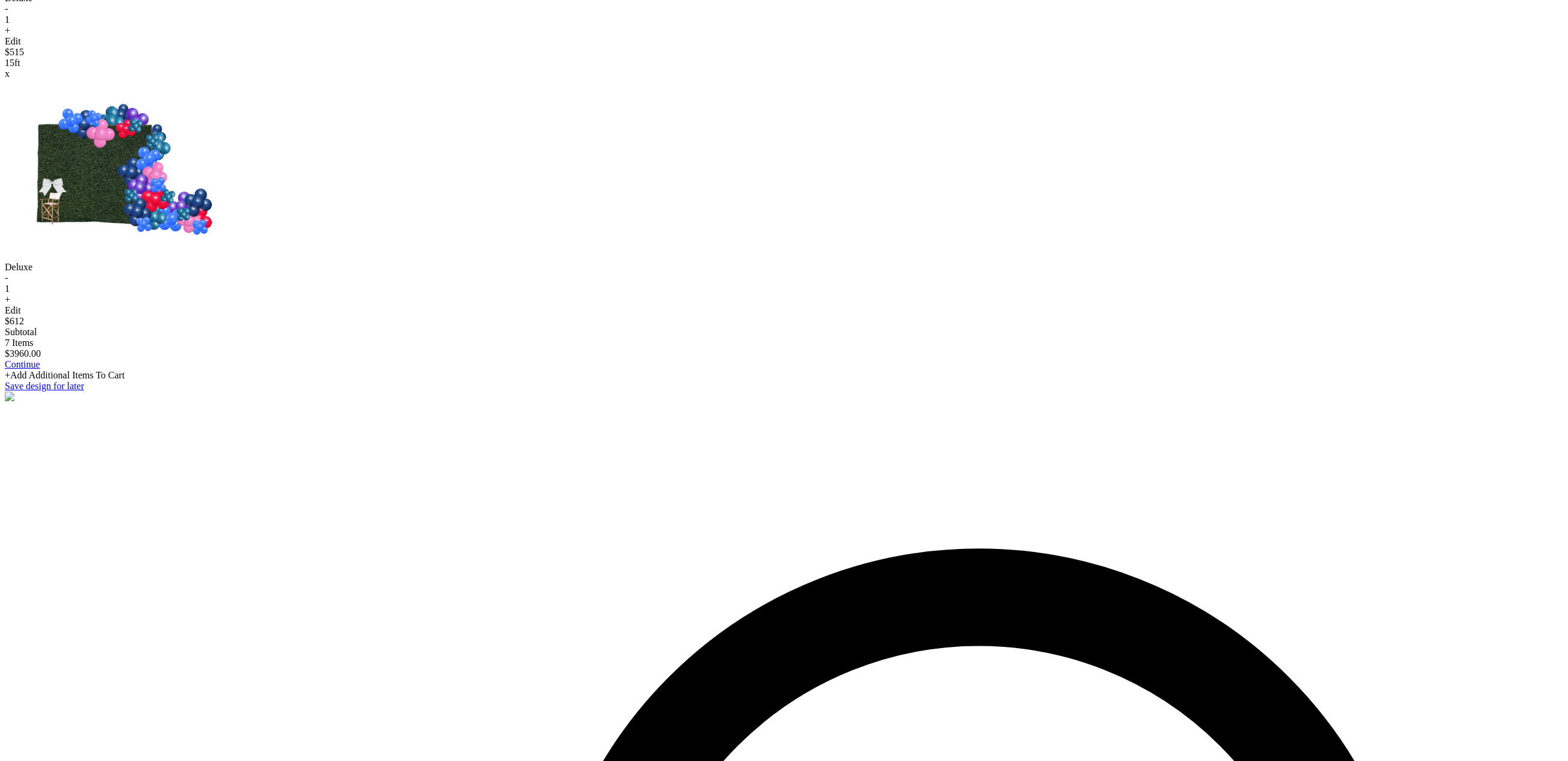
scroll to position [1628, 0]
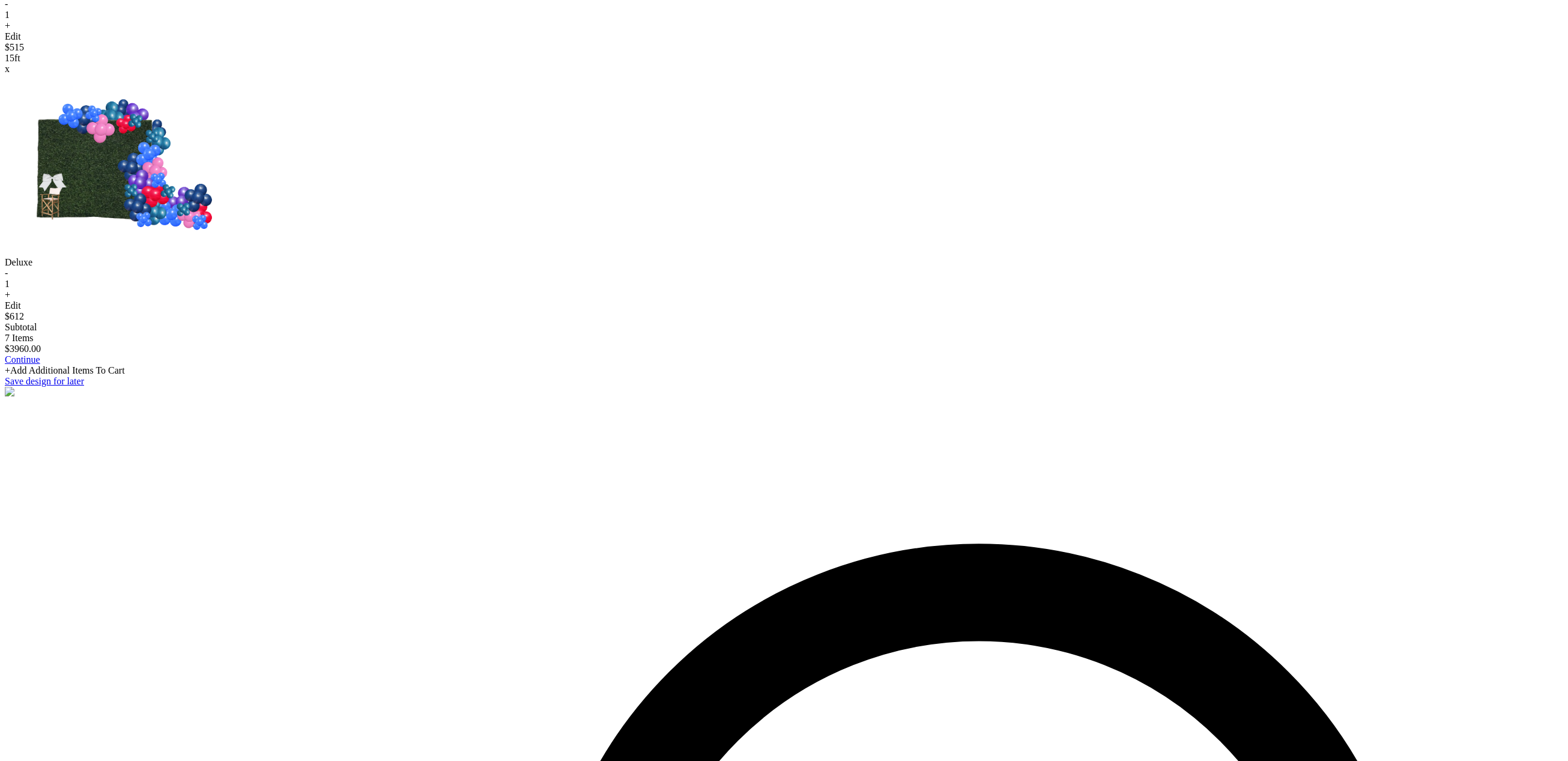
click at [40, 364] on link "Continue" at bounding box center [22, 359] width 35 height 10
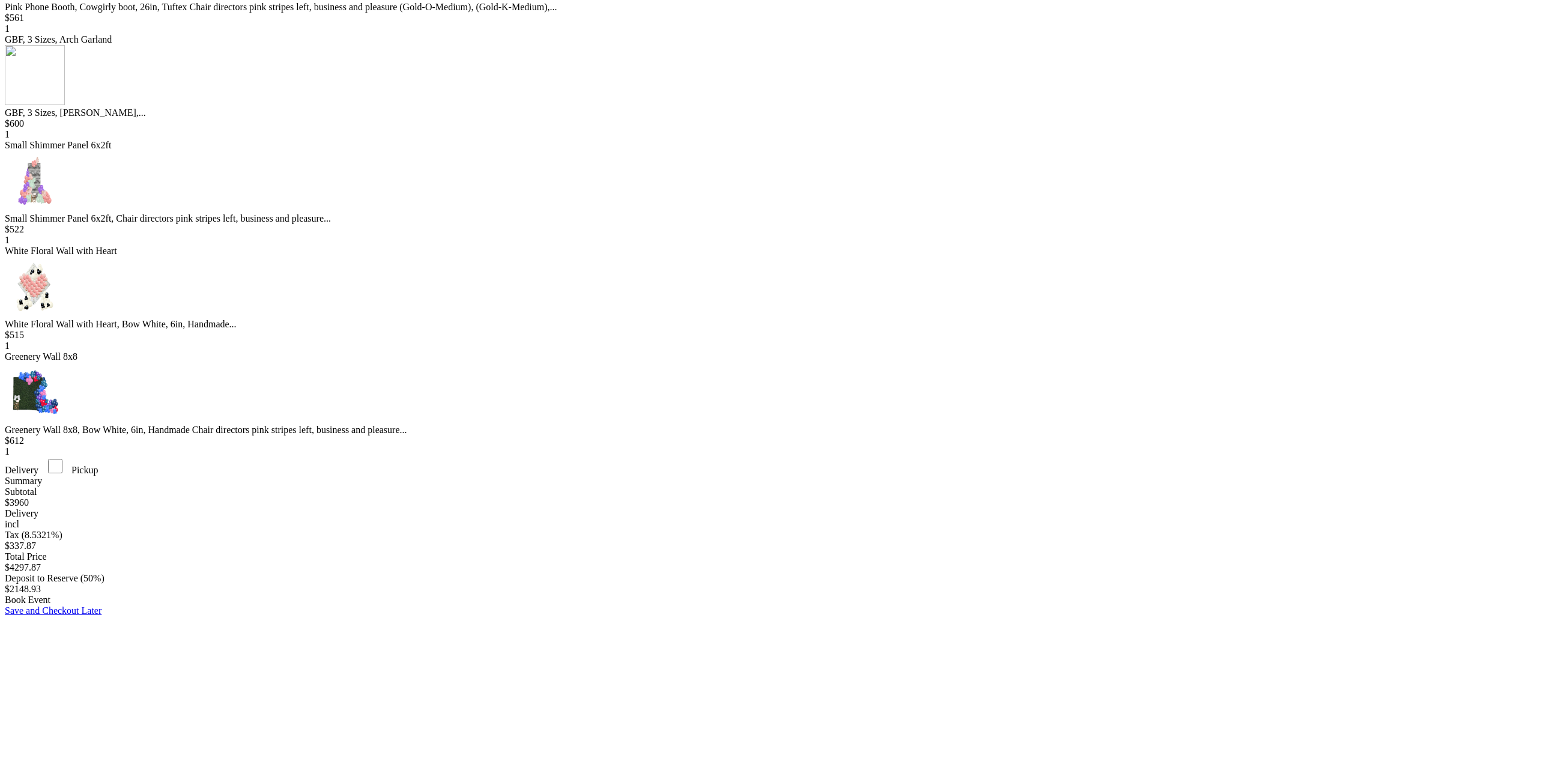
scroll to position [556, 0]
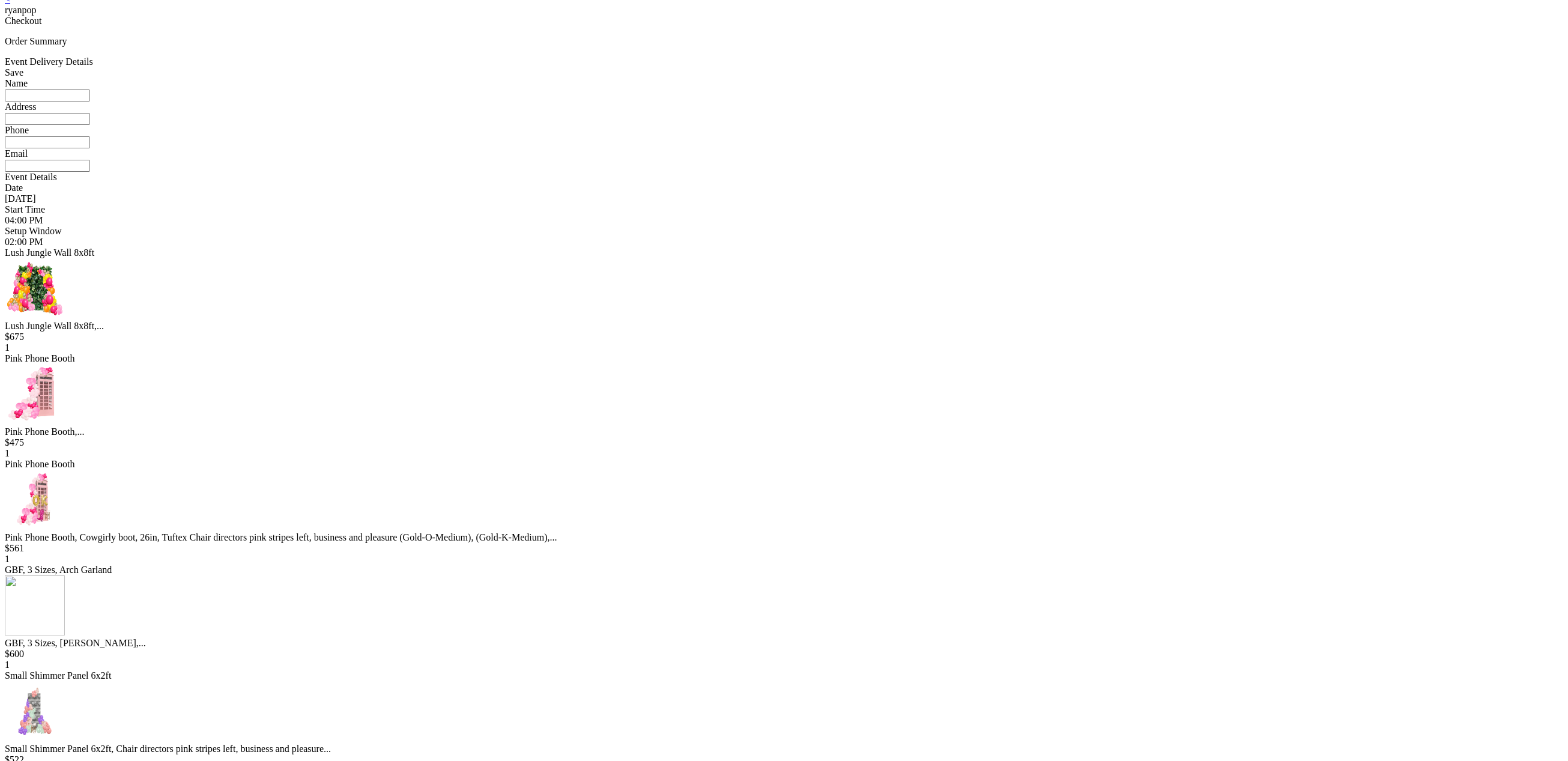
scroll to position [0, 0]
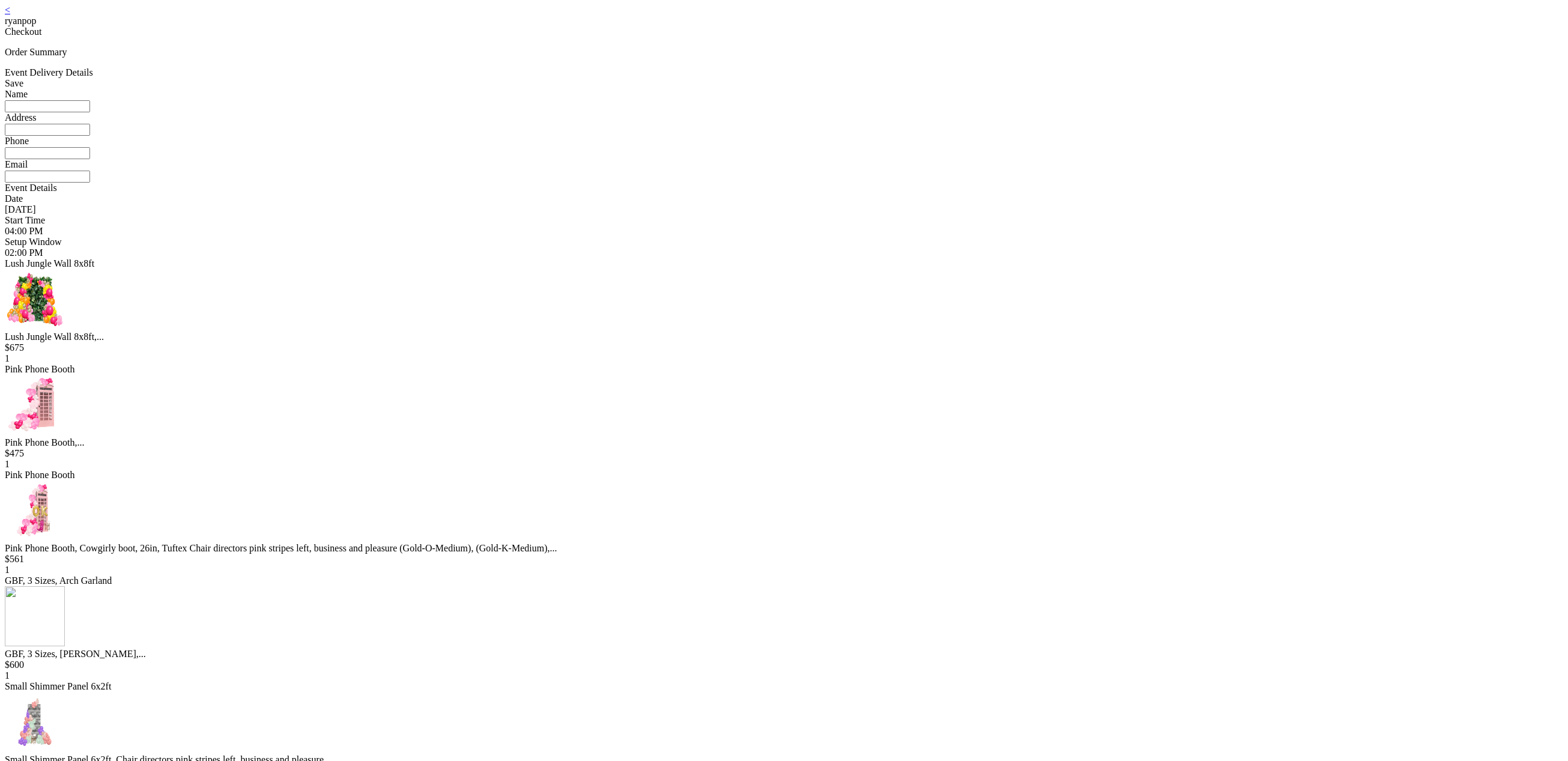
click at [10, 15] on link "<" at bounding box center [7, 10] width 6 height 10
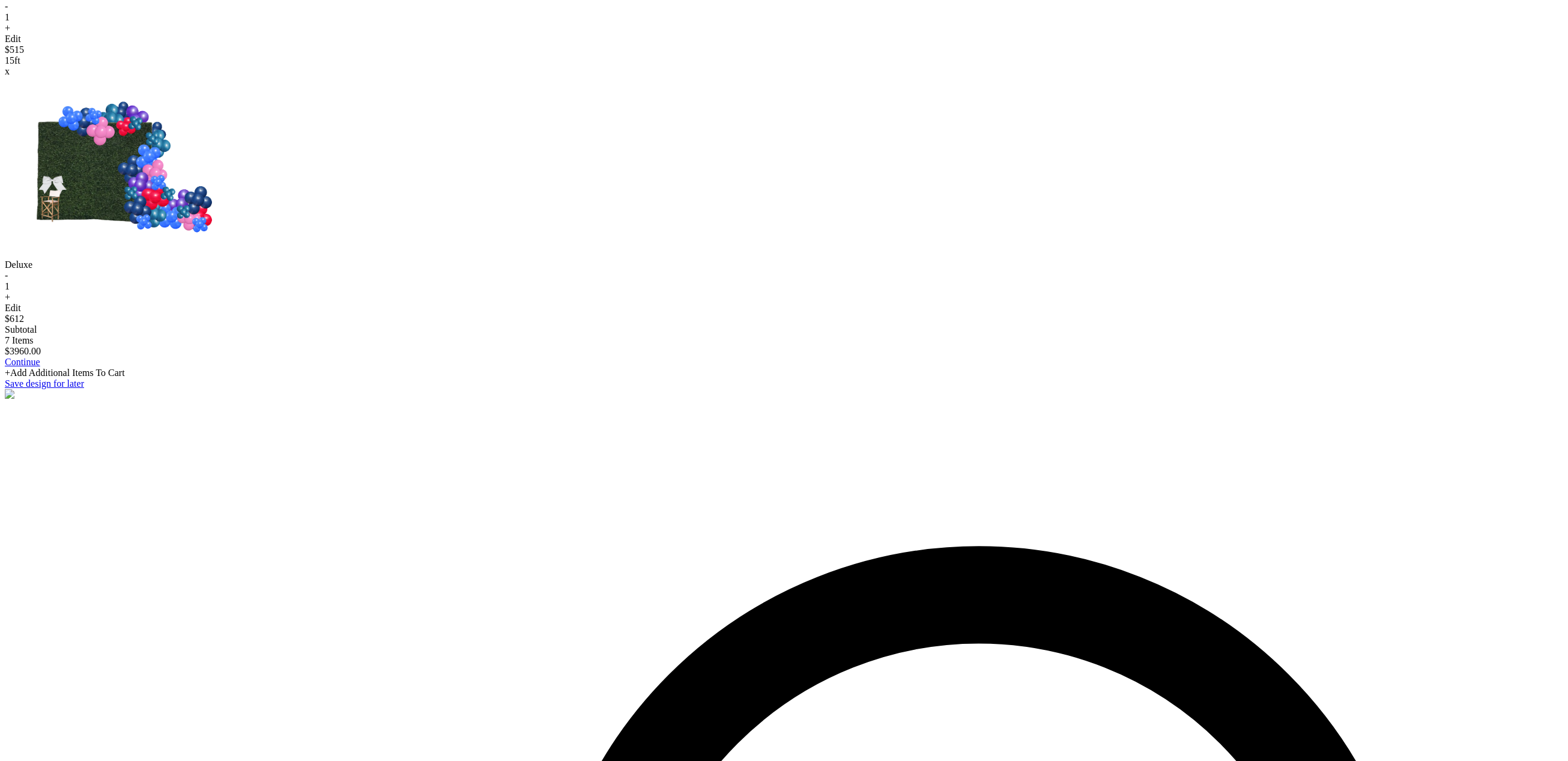
scroll to position [1628, 0]
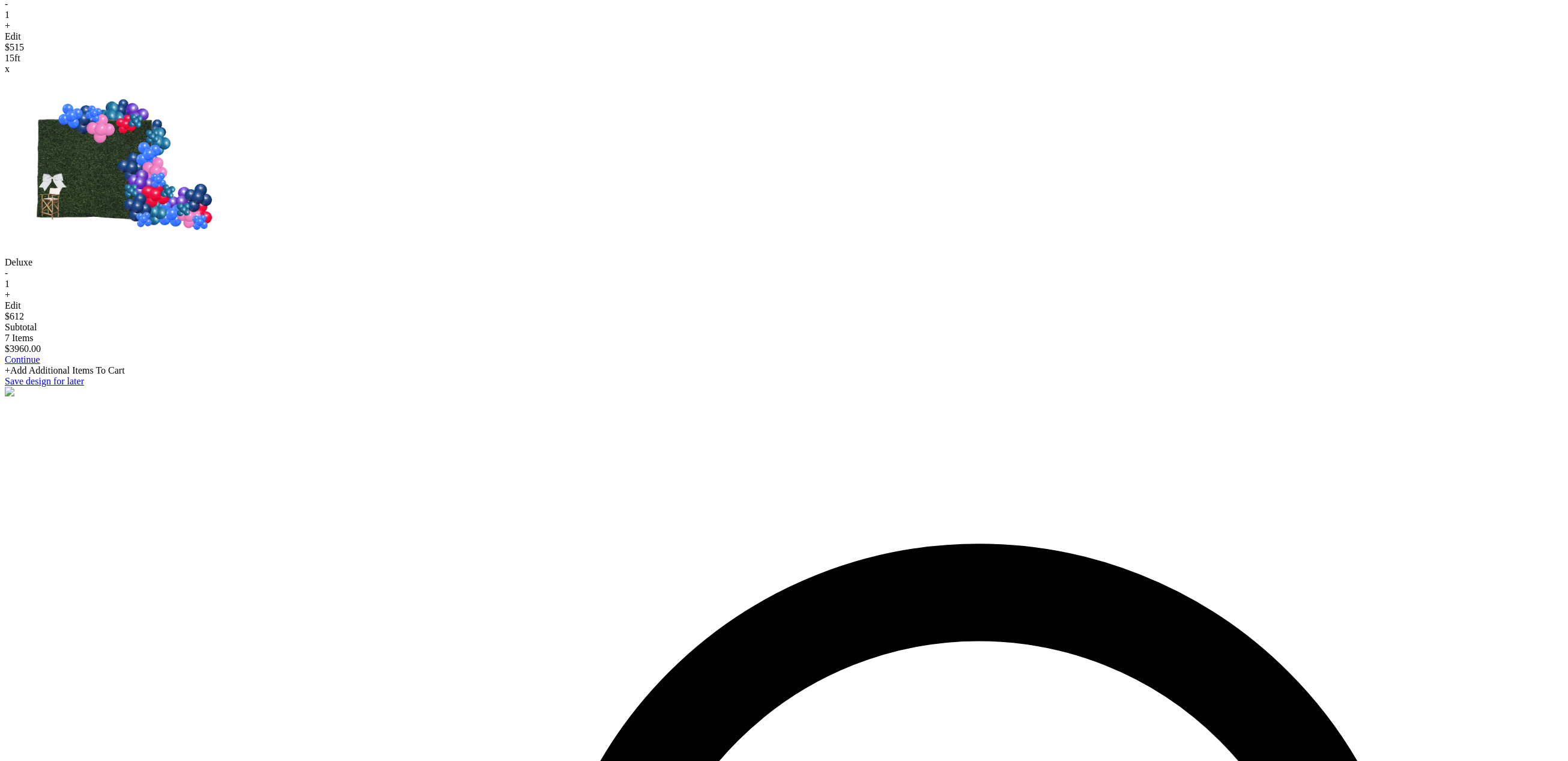
click at [821, 376] on div "+Add Additional Items To Cart" at bounding box center [784, 370] width 1558 height 11
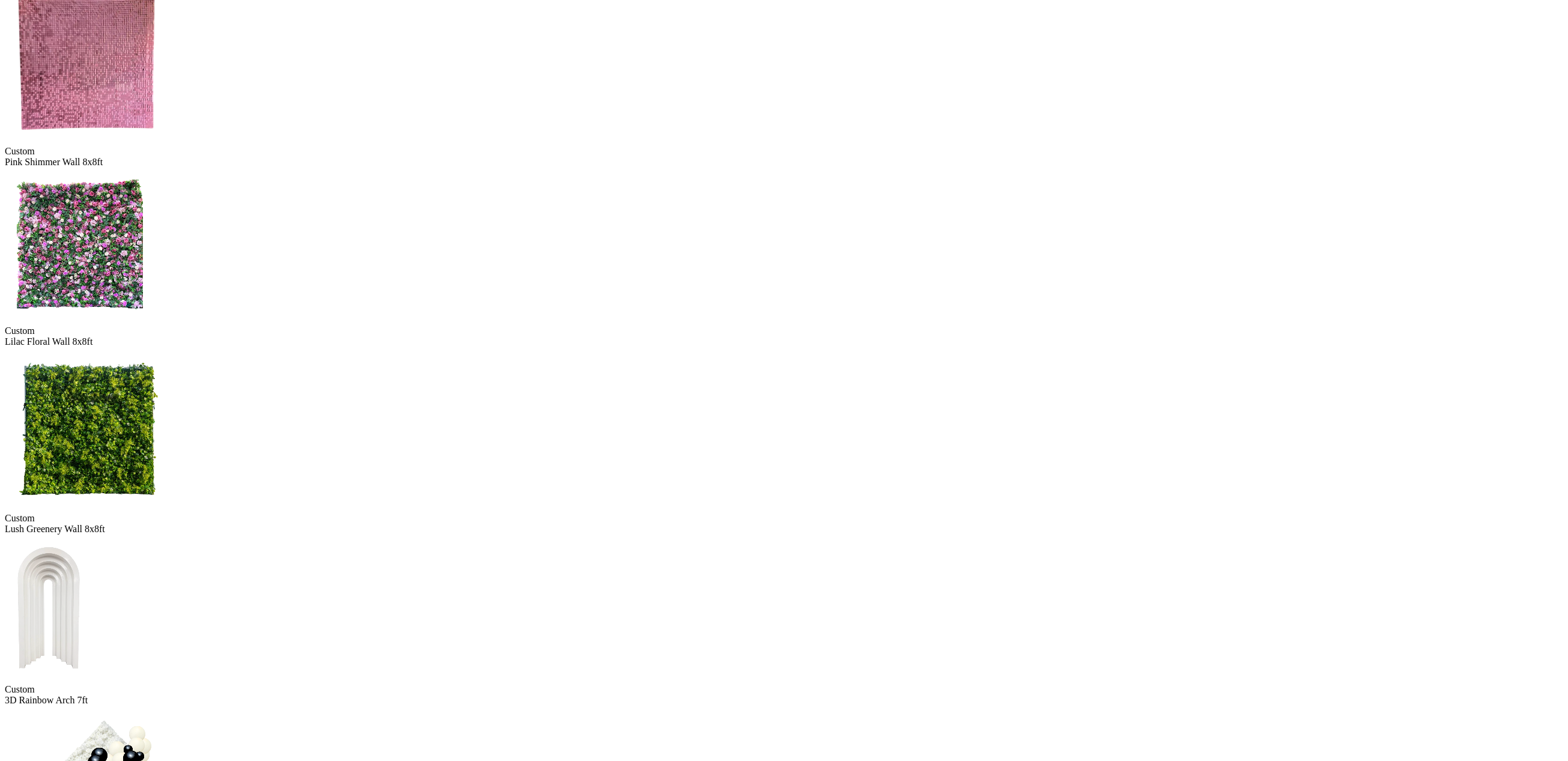
scroll to position [827, 0]
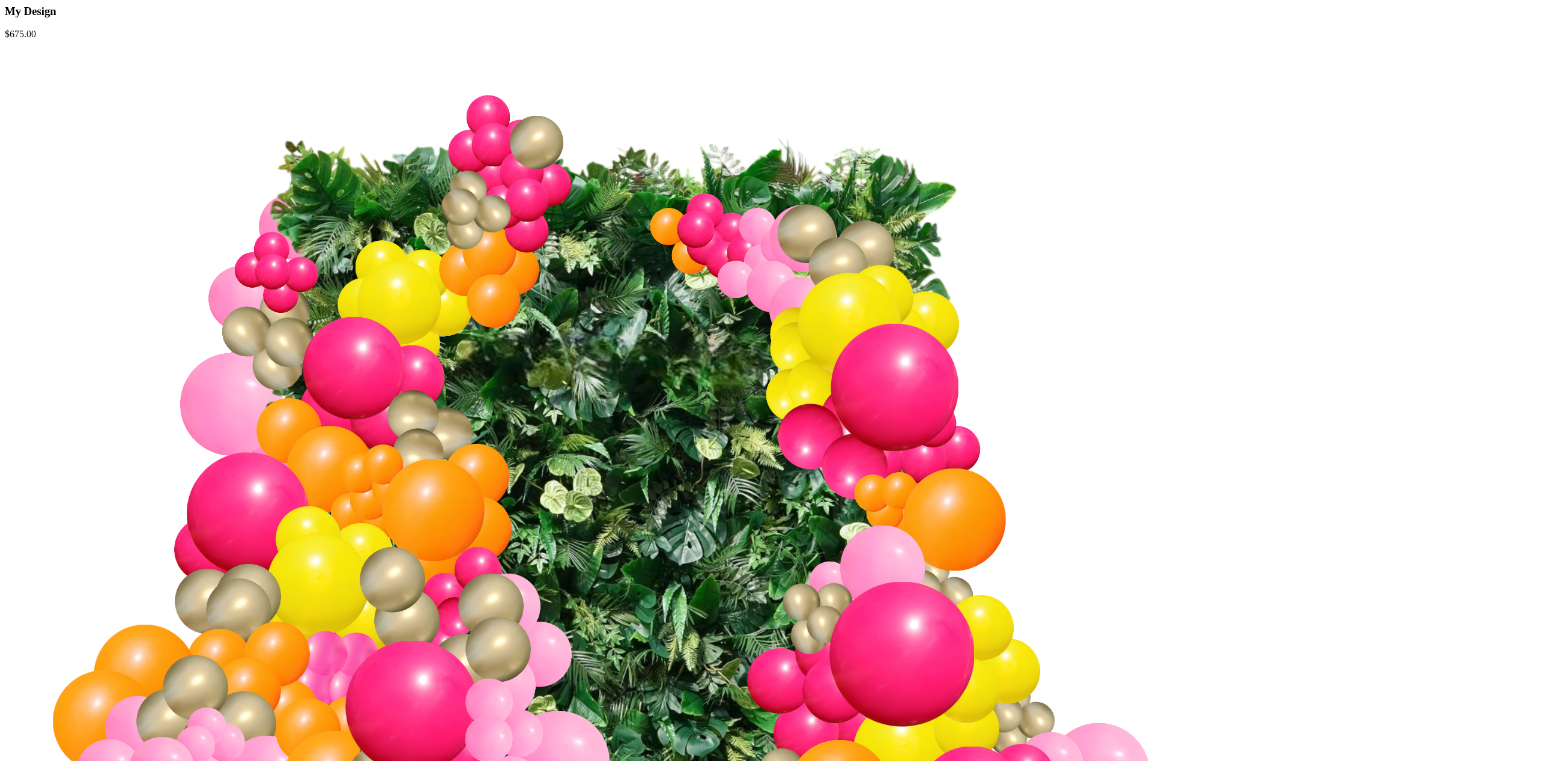
scroll to position [403, 0]
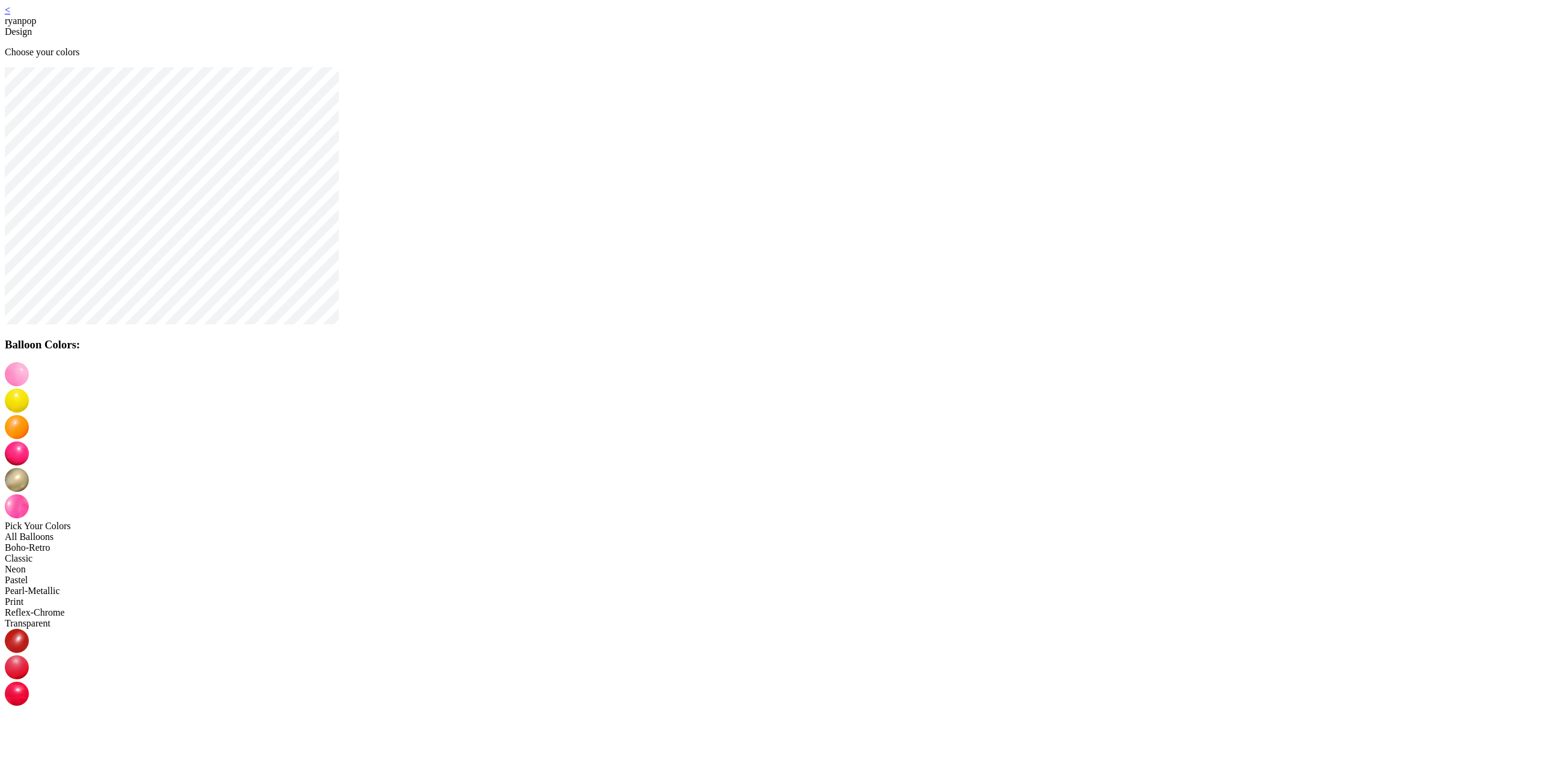
click at [29, 735] on img at bounding box center [16, 746] width 24 height 24
click at [29, 391] on img at bounding box center [16, 400] width 24 height 24
click at [29, 415] on img at bounding box center [16, 426] width 24 height 24
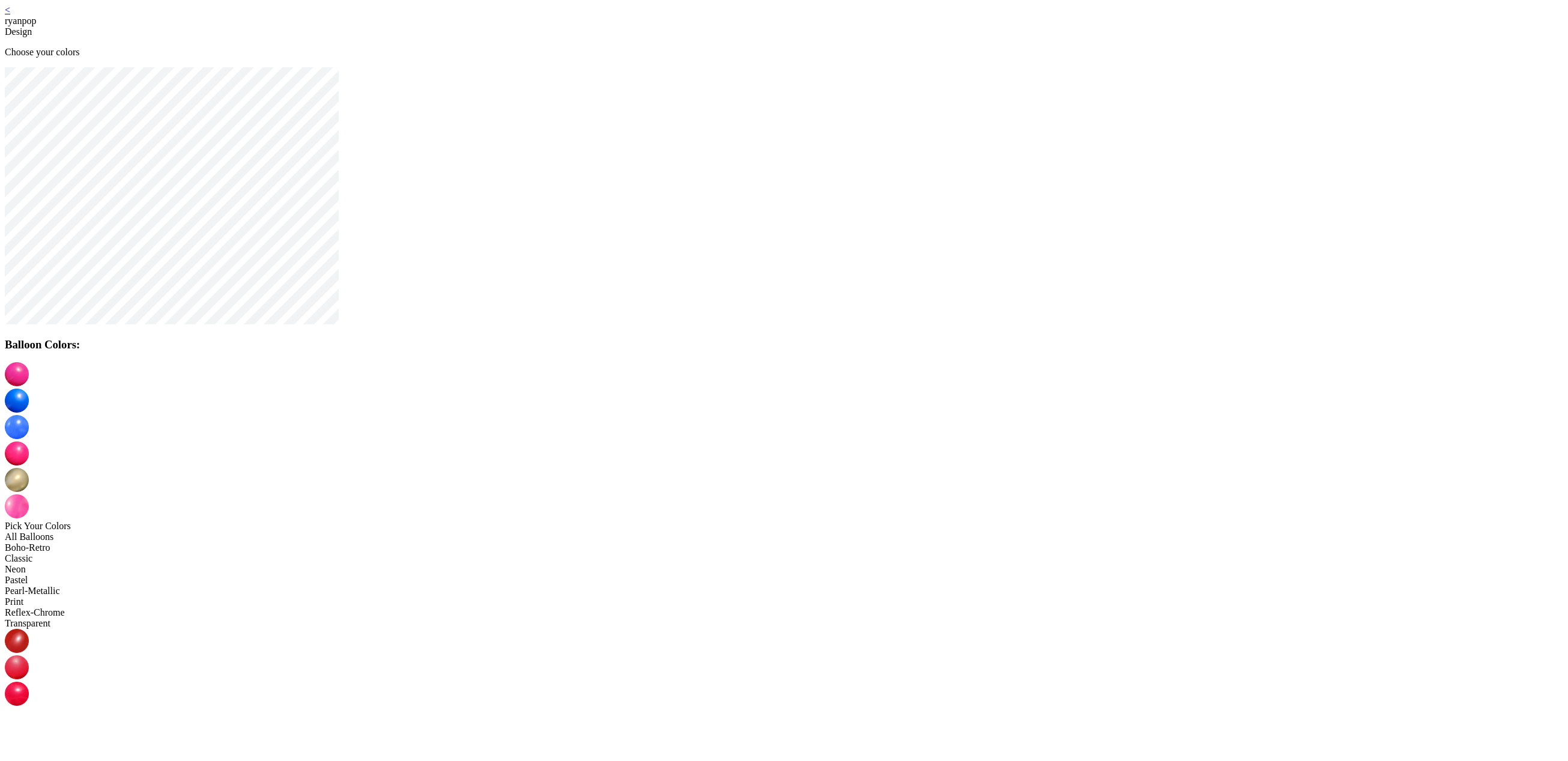
click at [29, 441] on img at bounding box center [16, 453] width 24 height 24
click at [29, 468] on img at bounding box center [16, 480] width 24 height 24
click at [29, 494] on img at bounding box center [16, 506] width 24 height 24
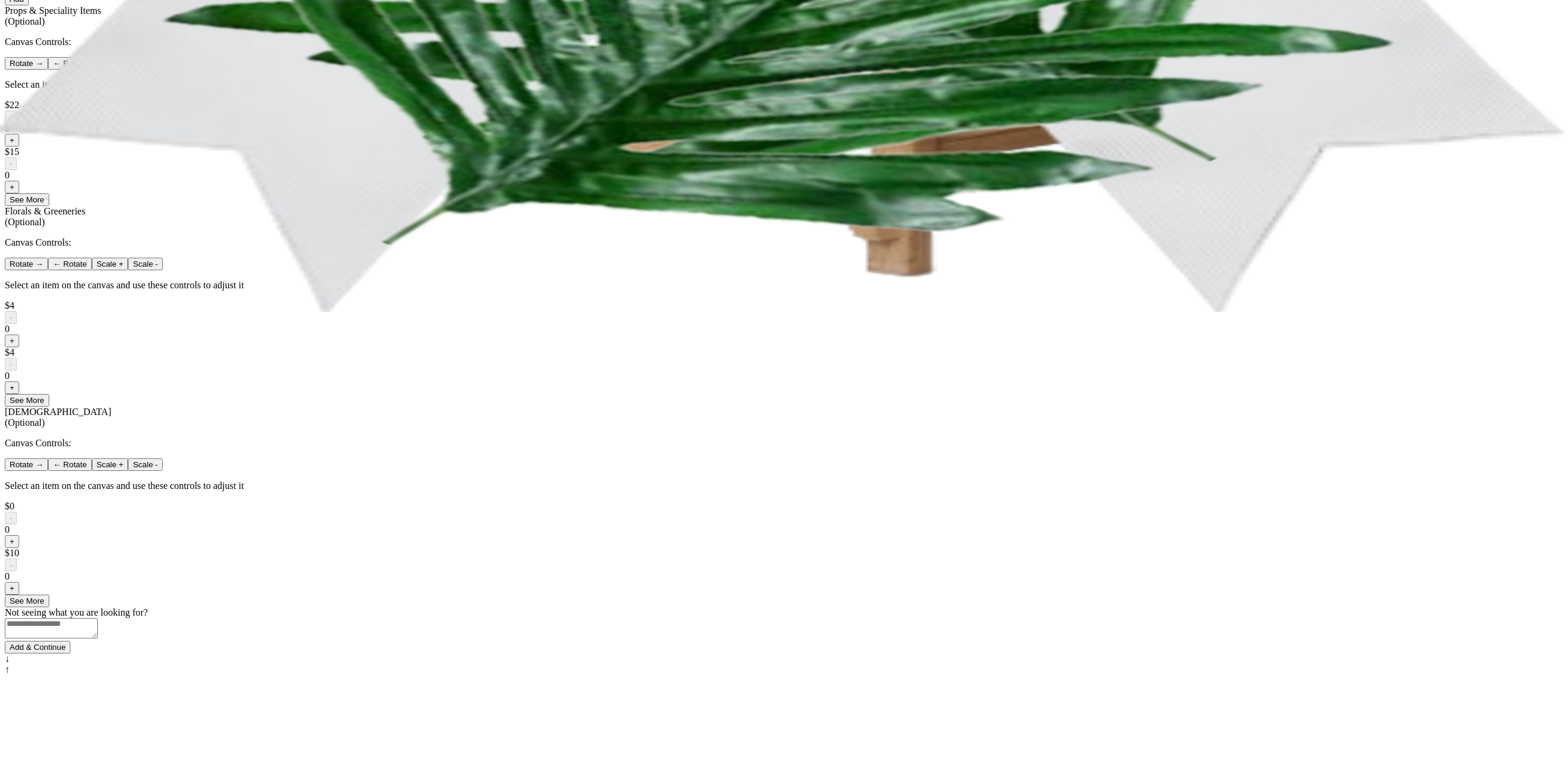
scroll to position [409, 0]
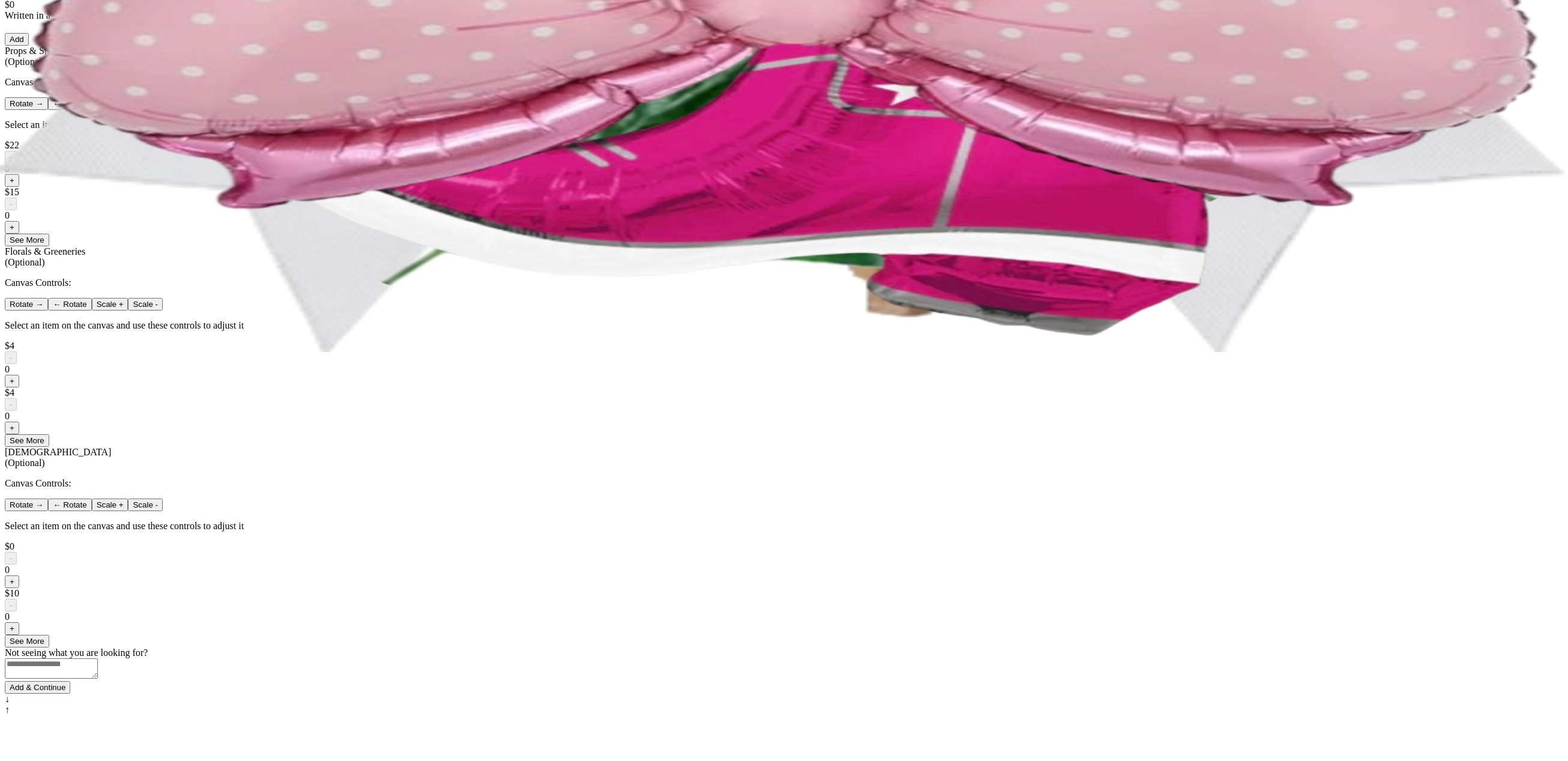
click at [19, 187] on button "+" at bounding box center [12, 180] width 15 height 12
click at [19, 233] on button "+" at bounding box center [12, 227] width 15 height 12
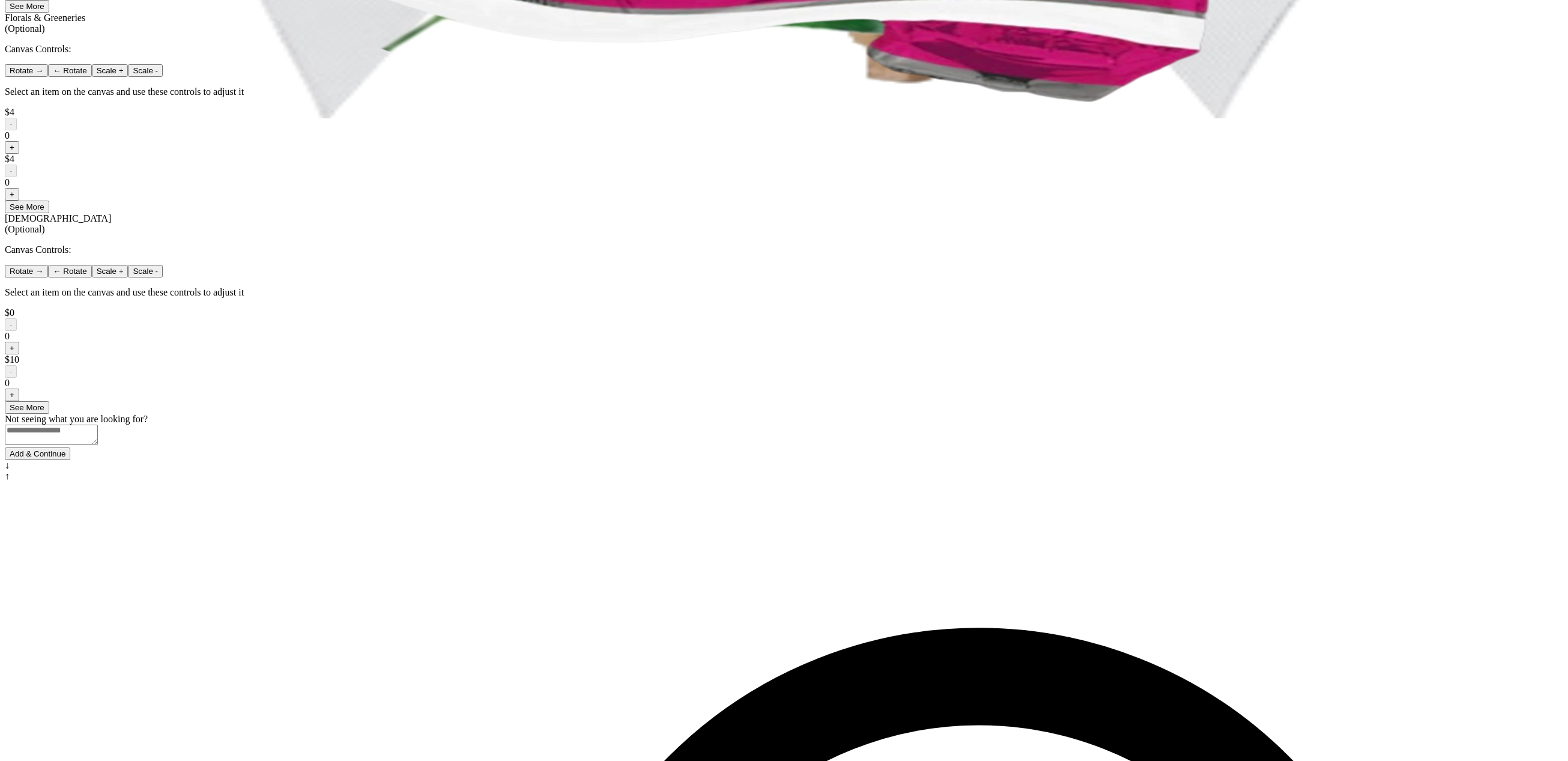
scroll to position [649, 0]
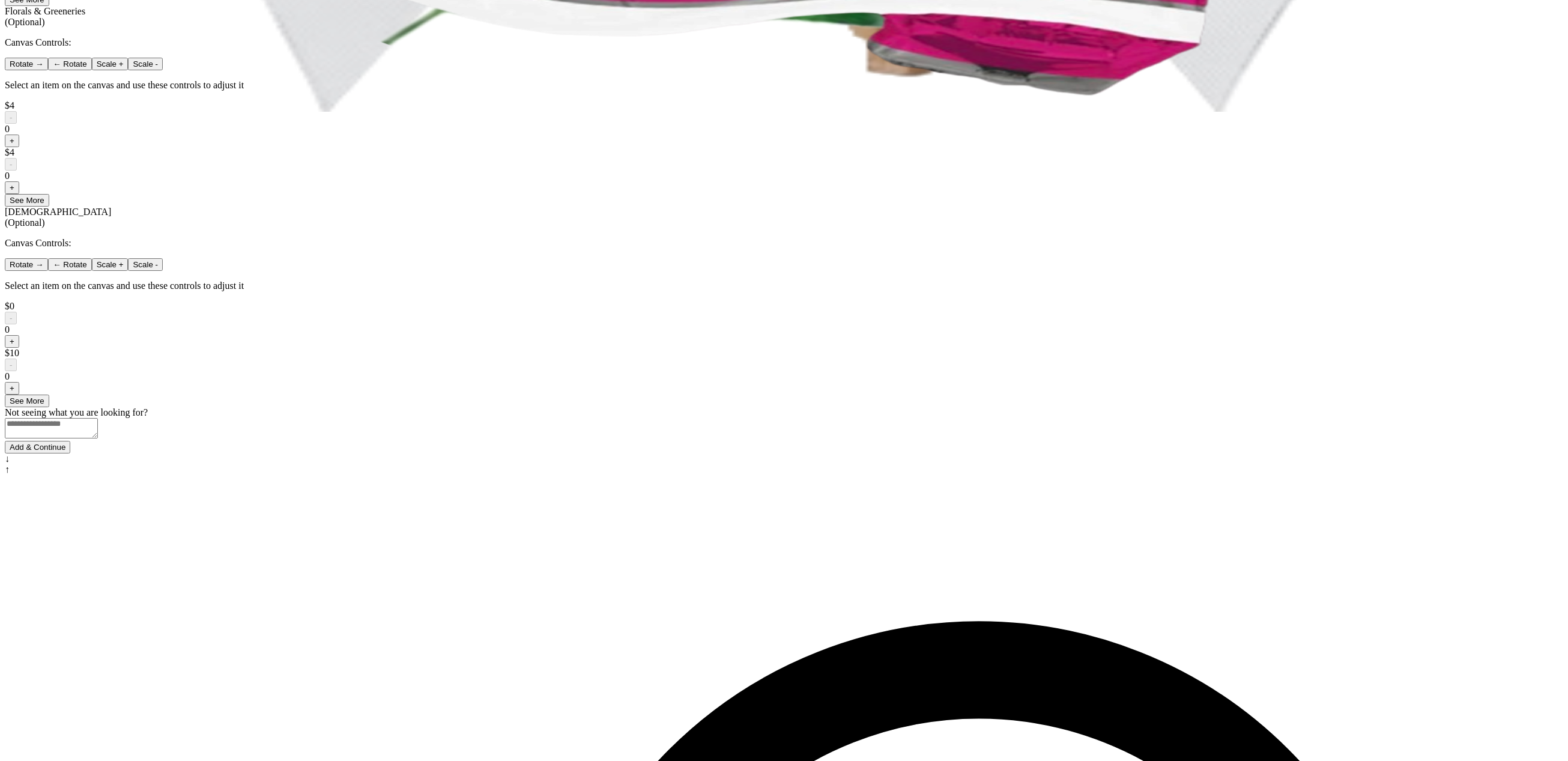
click at [19, 348] on button "+" at bounding box center [12, 340] width 15 height 12
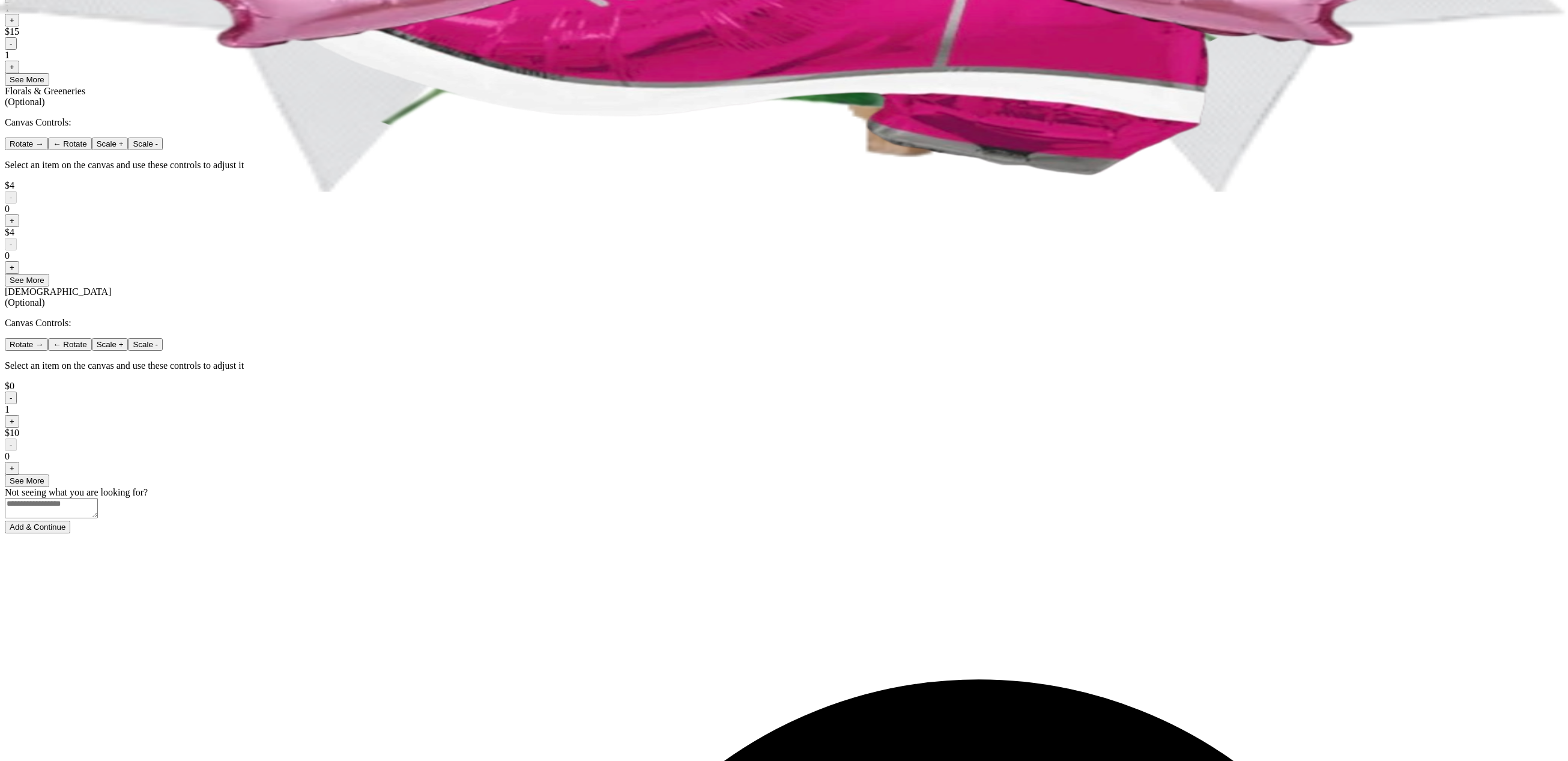
scroll to position [570, 0]
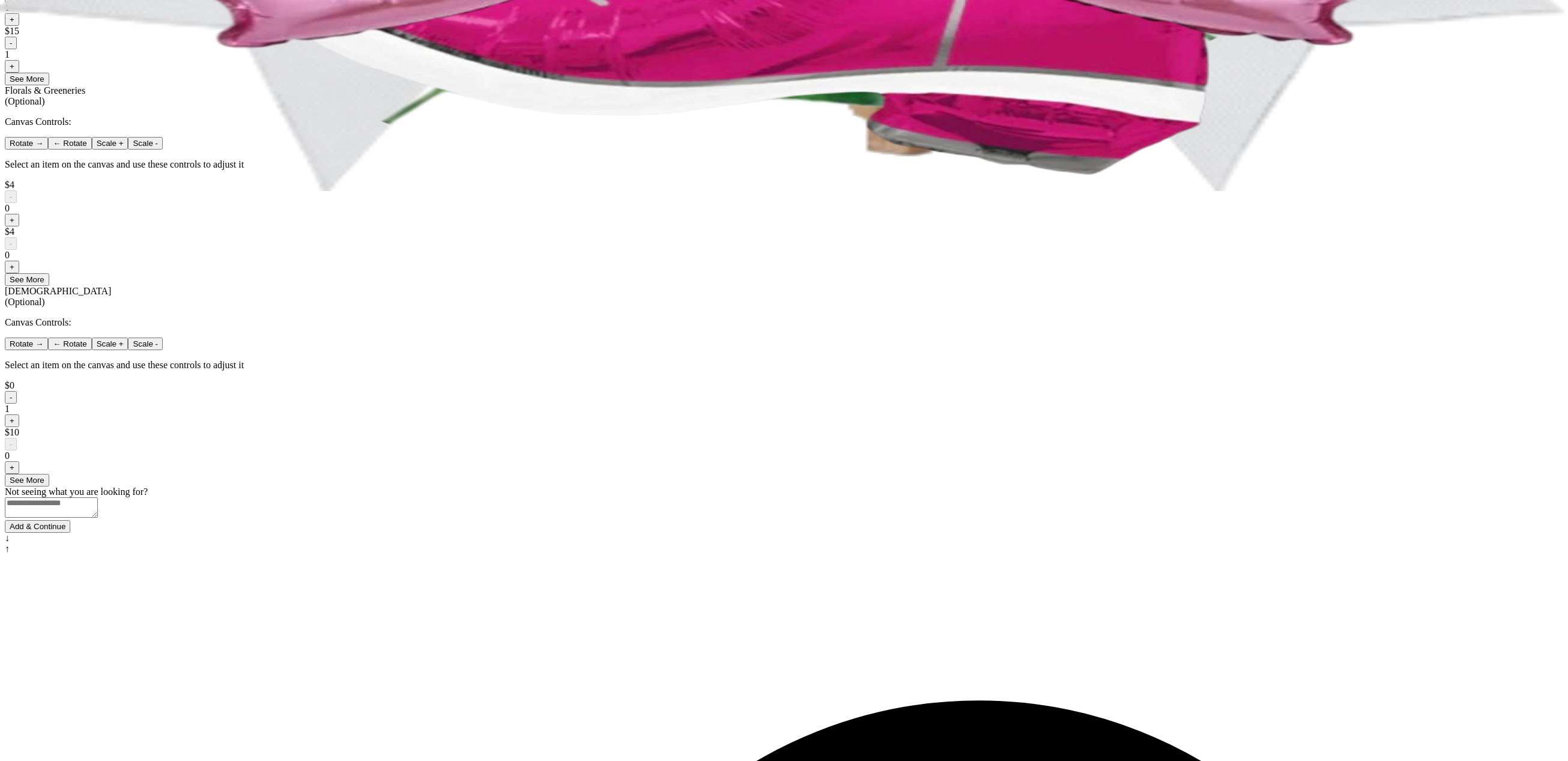
click at [19, 474] on button "+" at bounding box center [12, 467] width 15 height 12
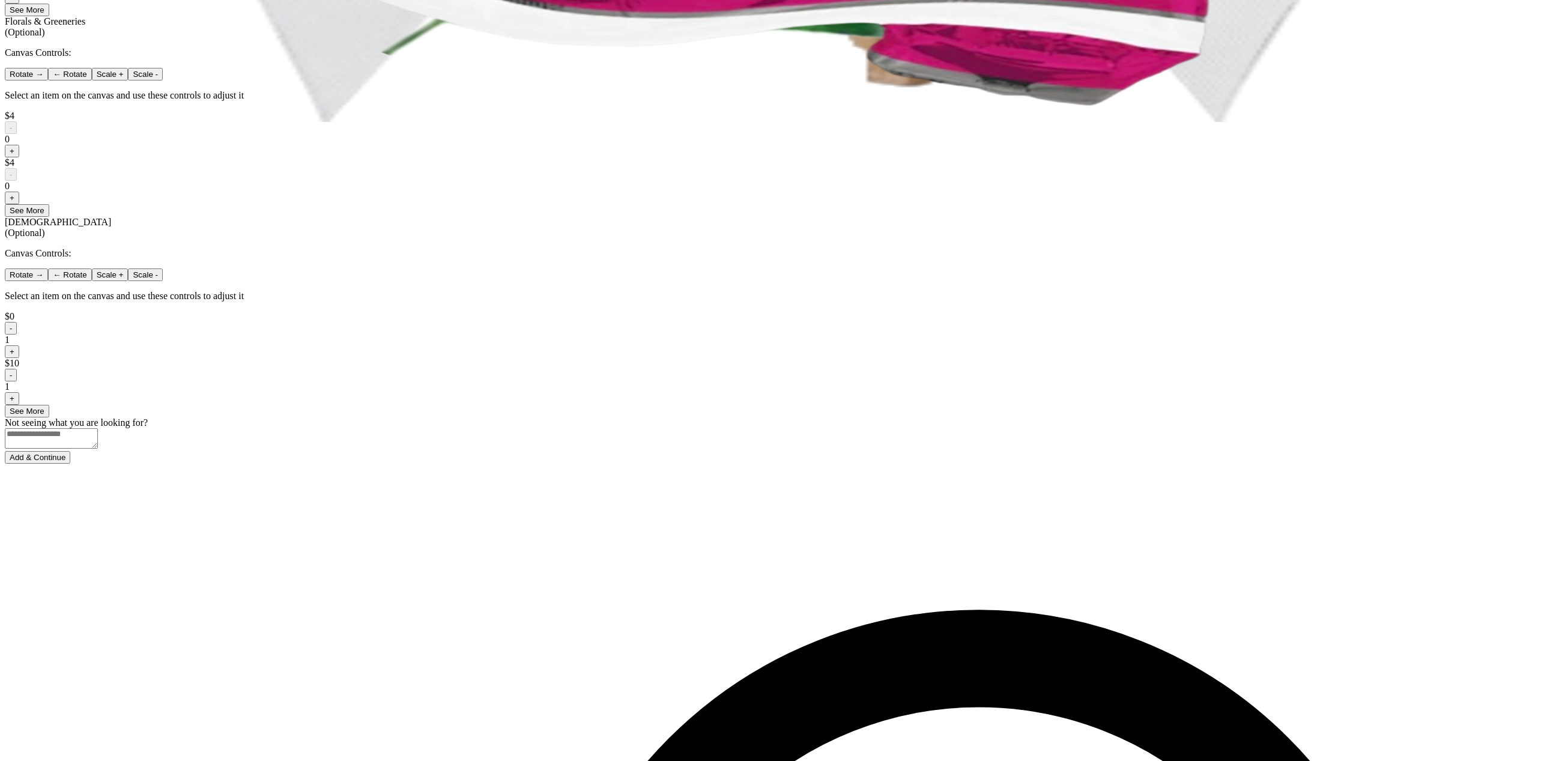
scroll to position [649, 0]
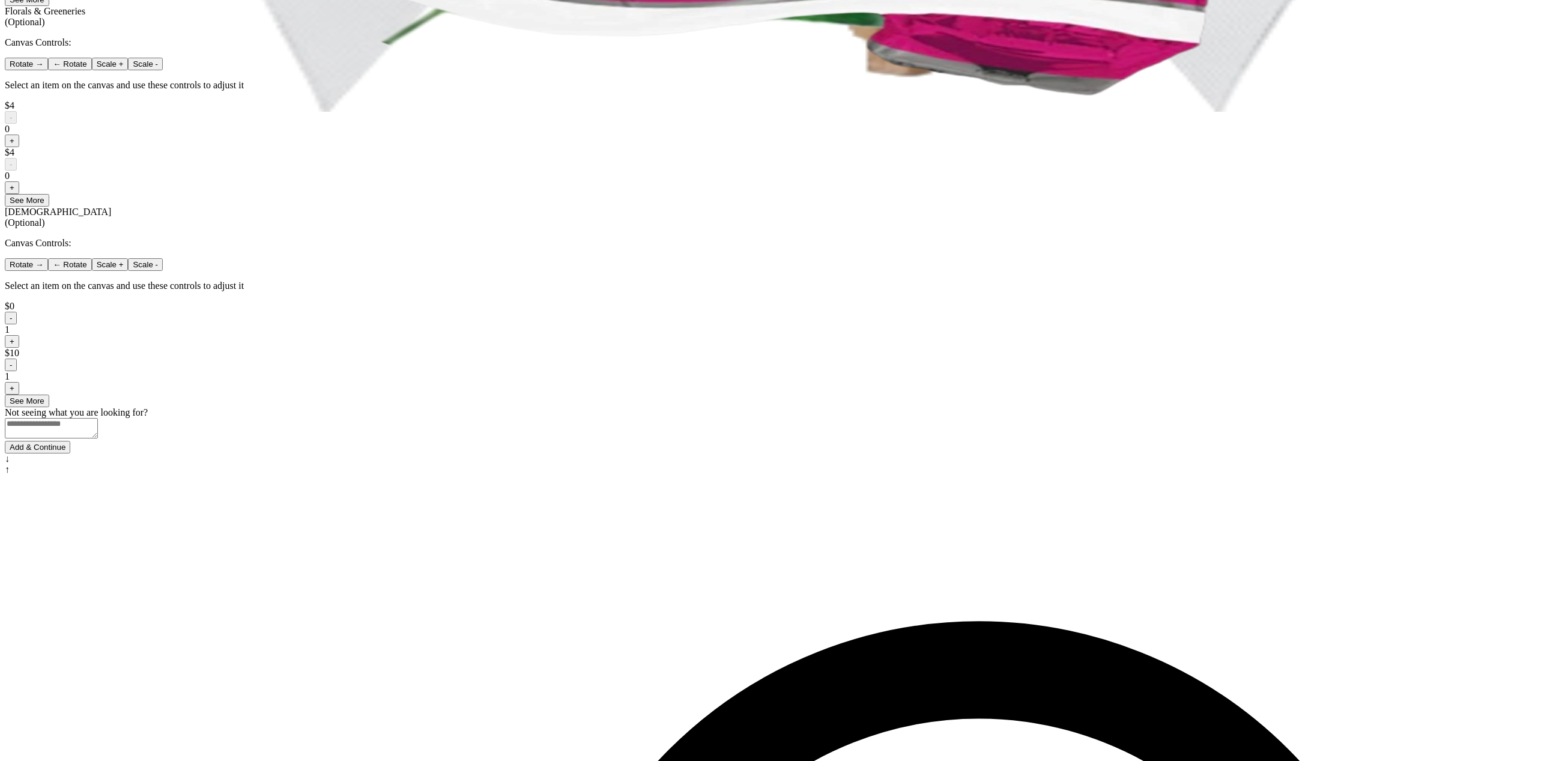
click at [70, 453] on button "Add & Continue" at bounding box center [38, 447] width 65 height 12
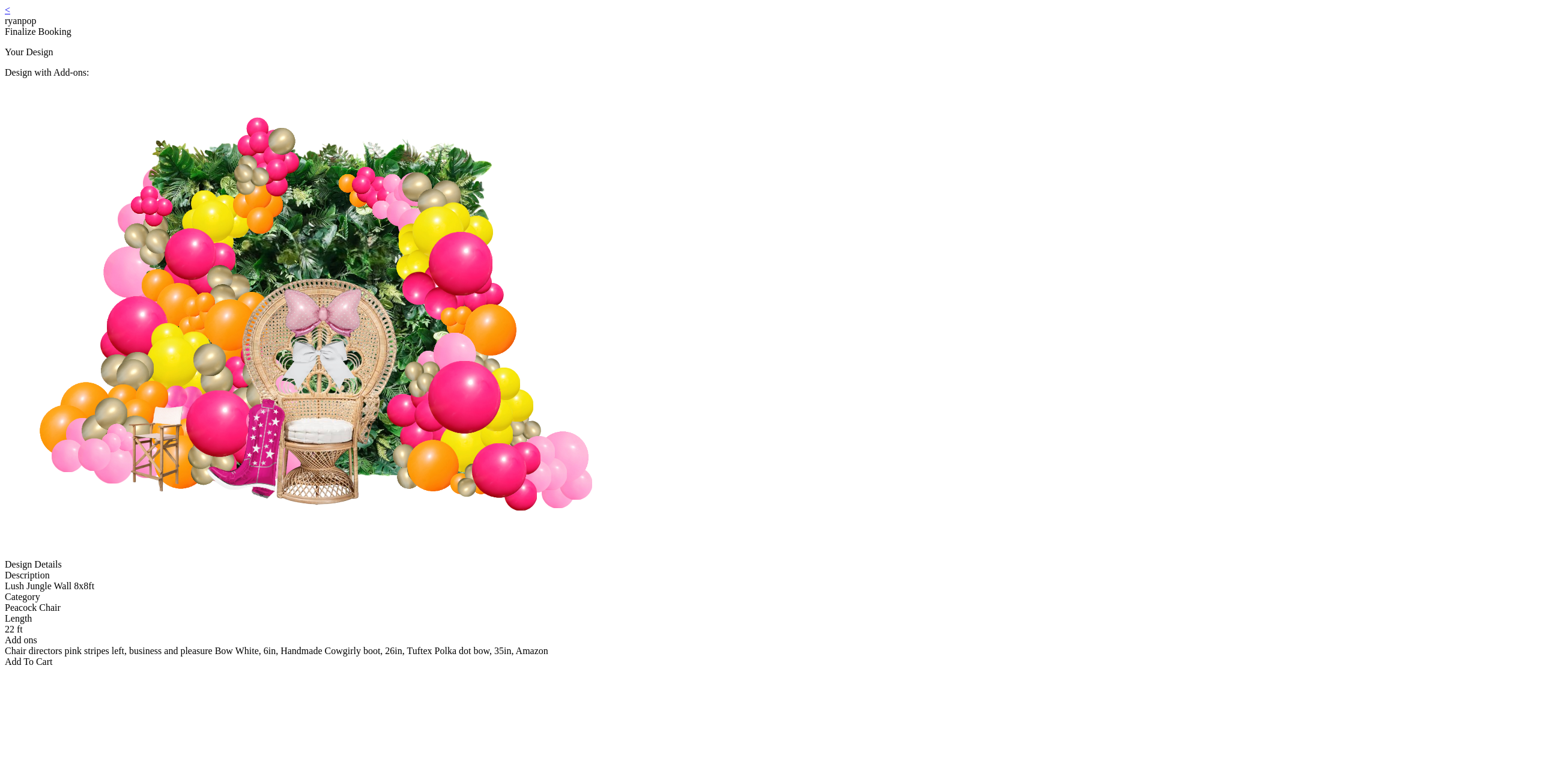
click at [10, 15] on link "<" at bounding box center [7, 10] width 6 height 10
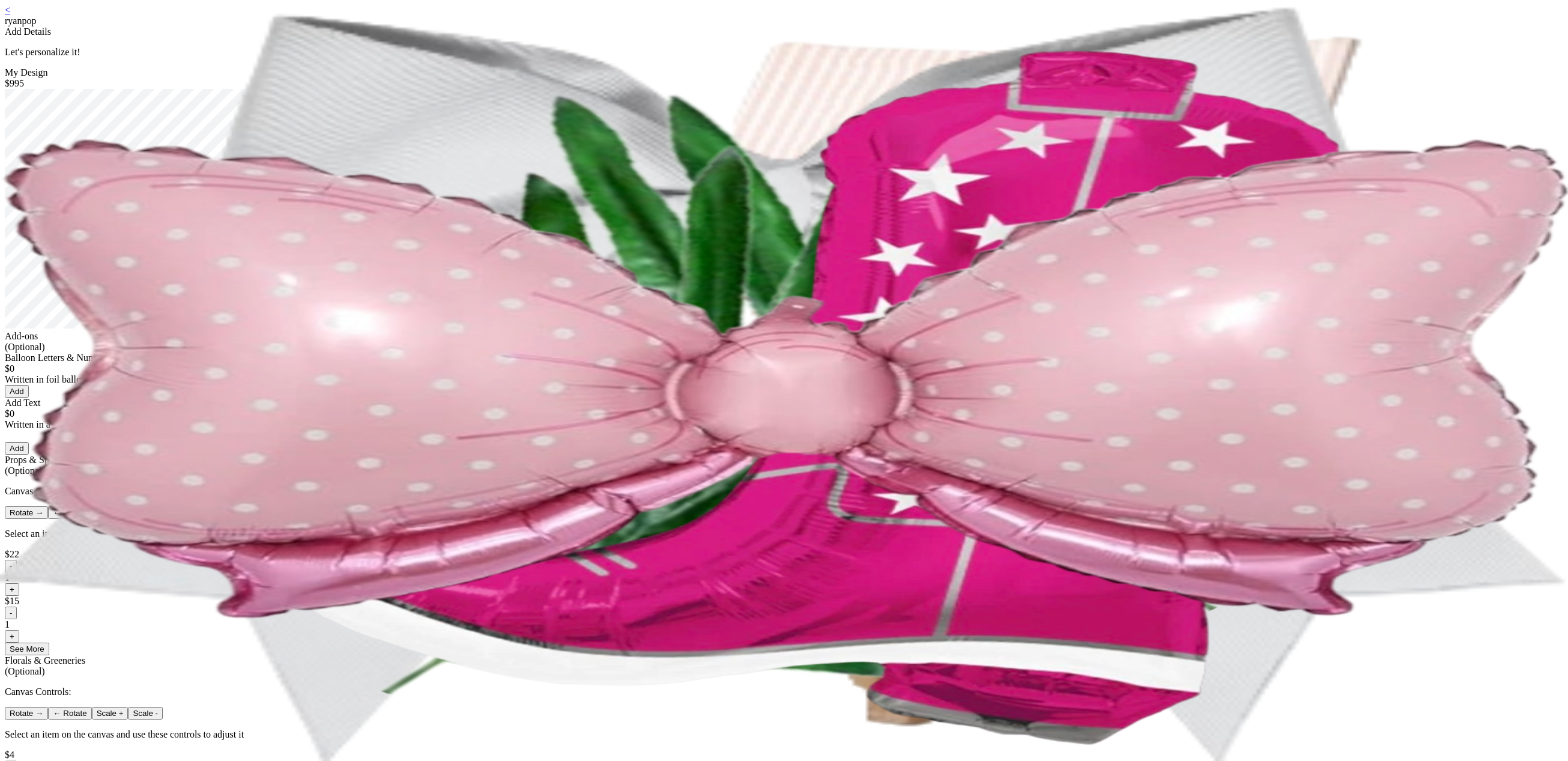
drag, startPoint x: 823, startPoint y: 531, endPoint x: 822, endPoint y: 542, distance: 11.0
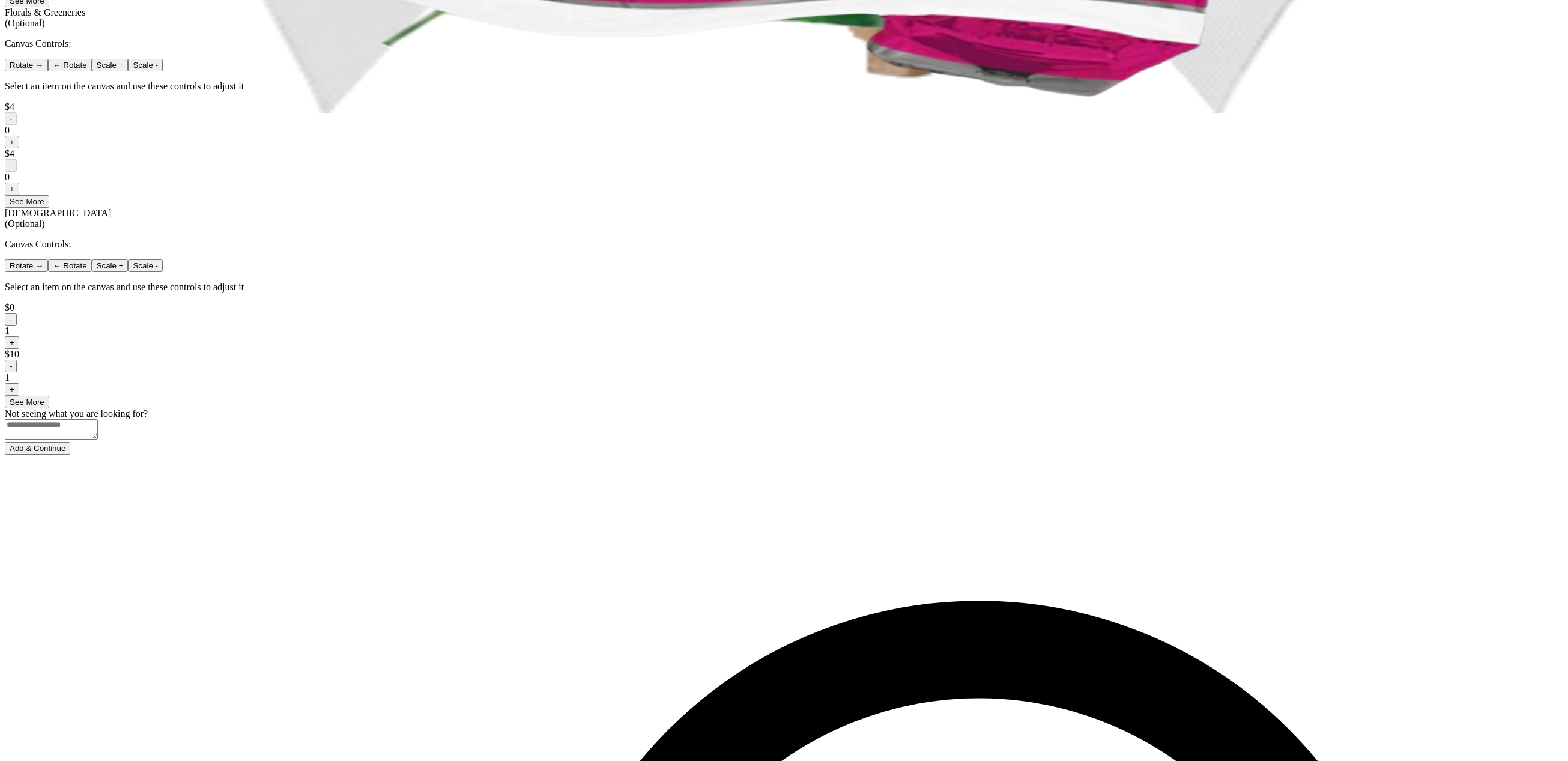
scroll to position [649, 0]
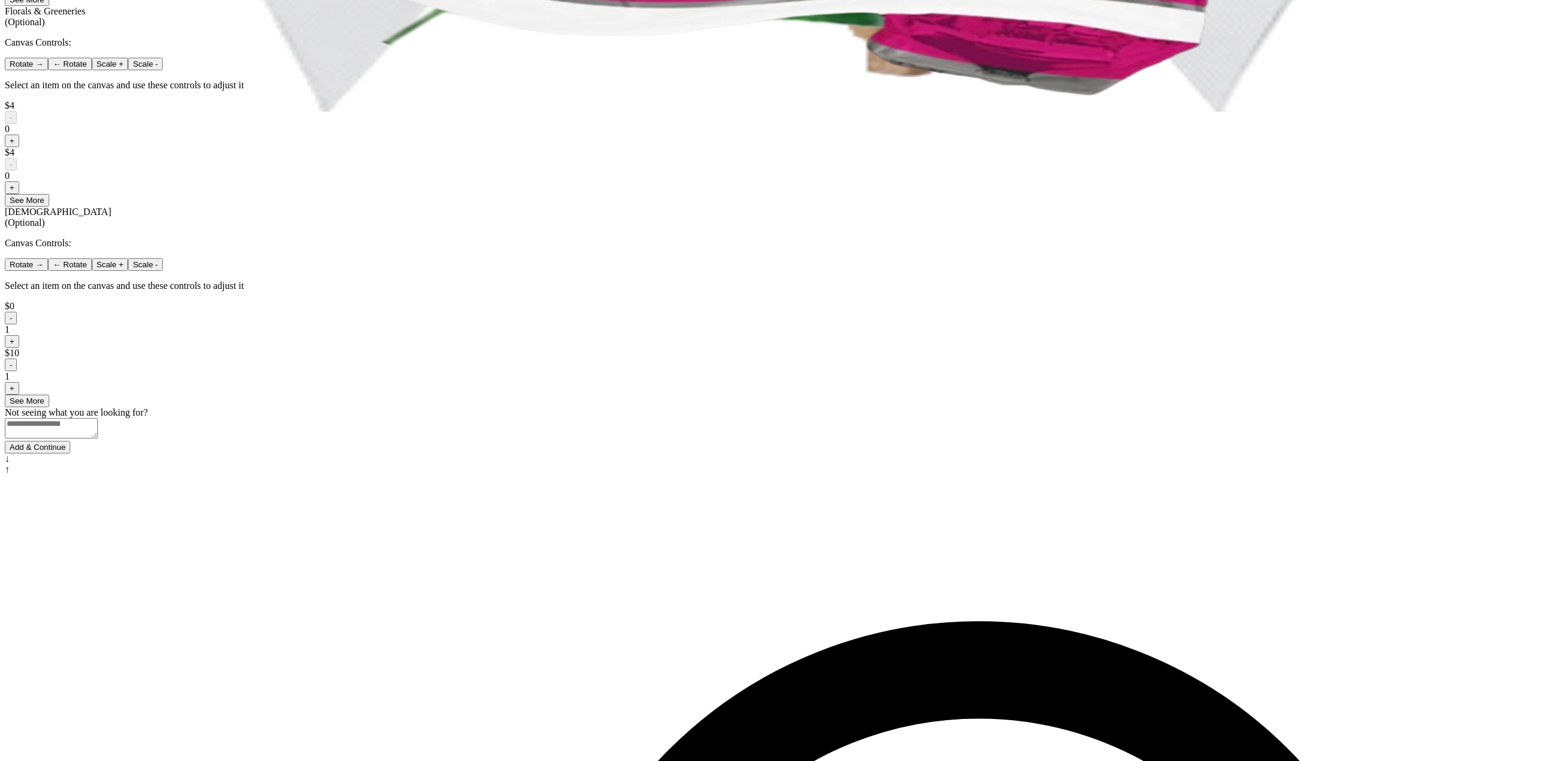
click at [70, 453] on button "Add & Continue" at bounding box center [38, 447] width 65 height 12
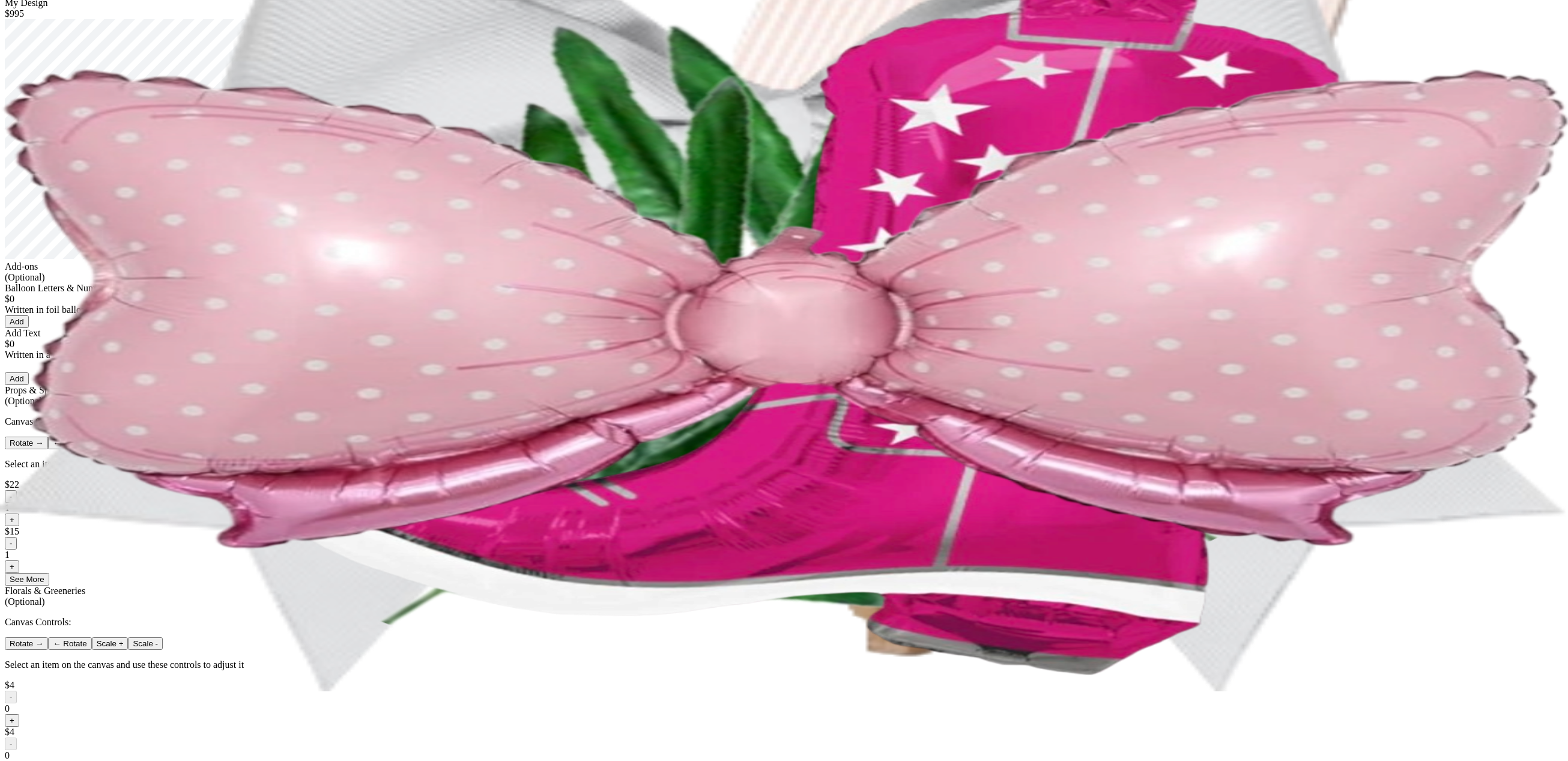
scroll to position [0, 0]
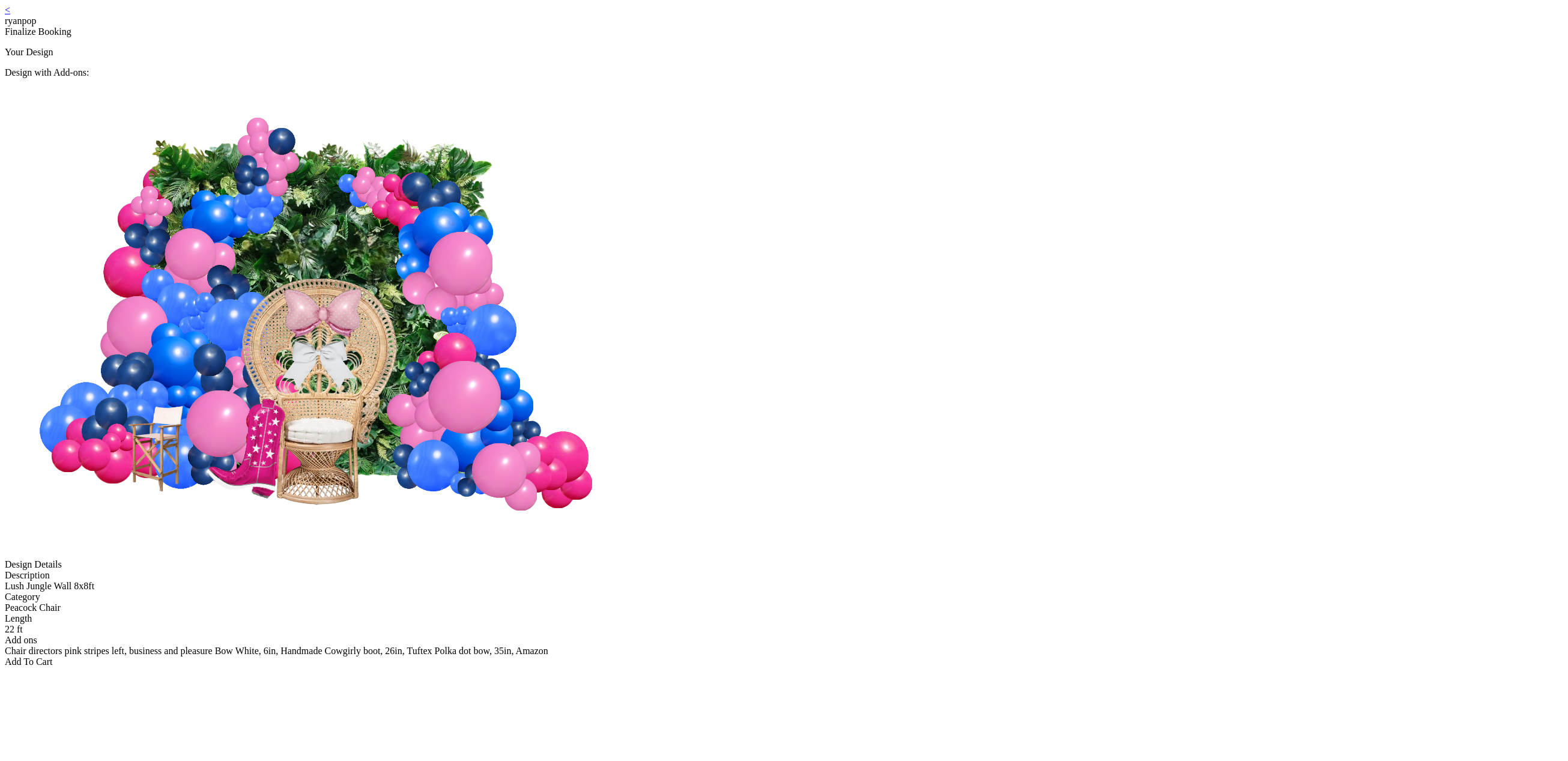
drag, startPoint x: 822, startPoint y: 567, endPoint x: 823, endPoint y: 574, distance: 7.1
click at [822, 656] on div "Add To Cart" at bounding box center [784, 661] width 1558 height 11
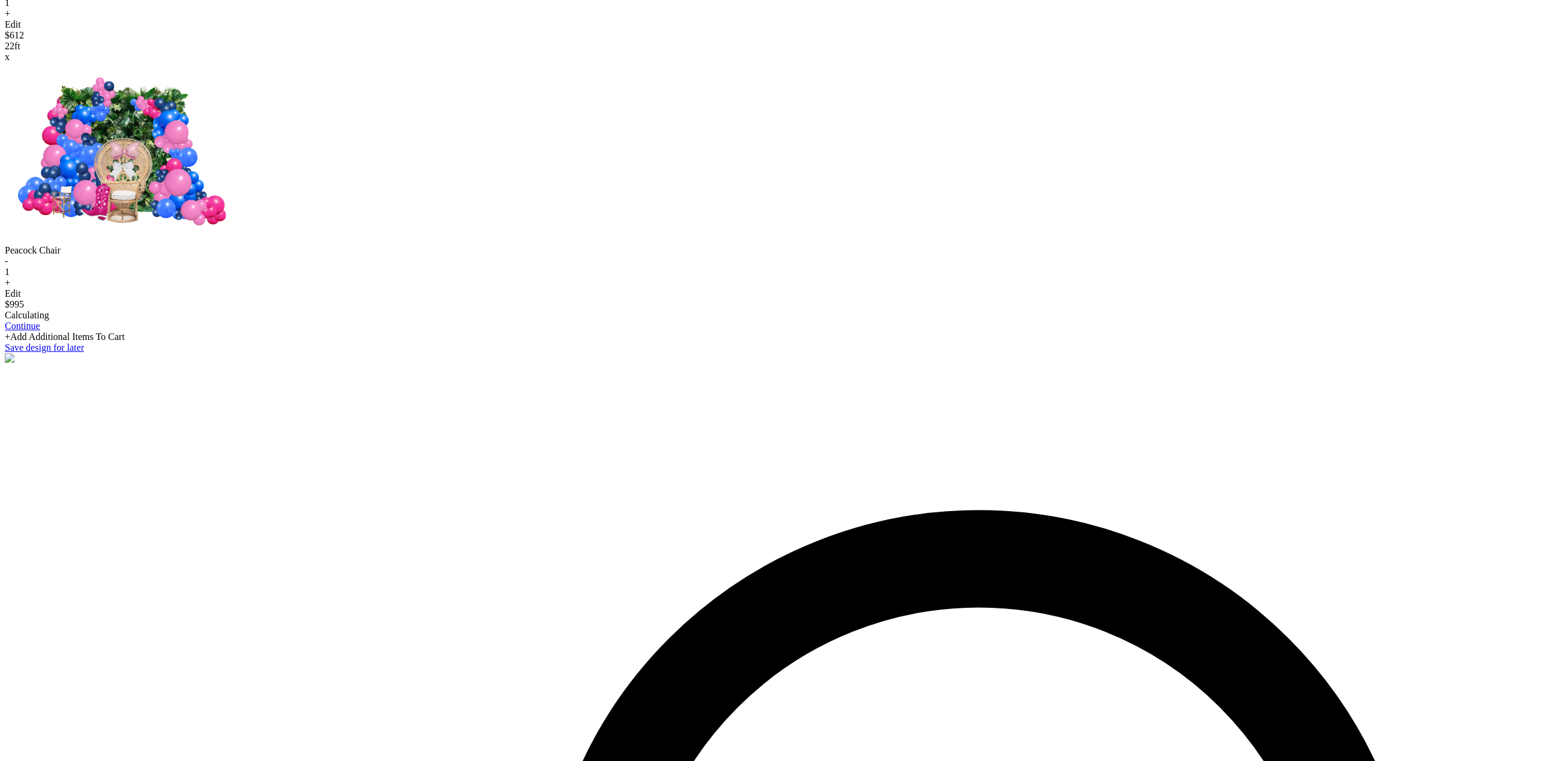
scroll to position [1969, 0]
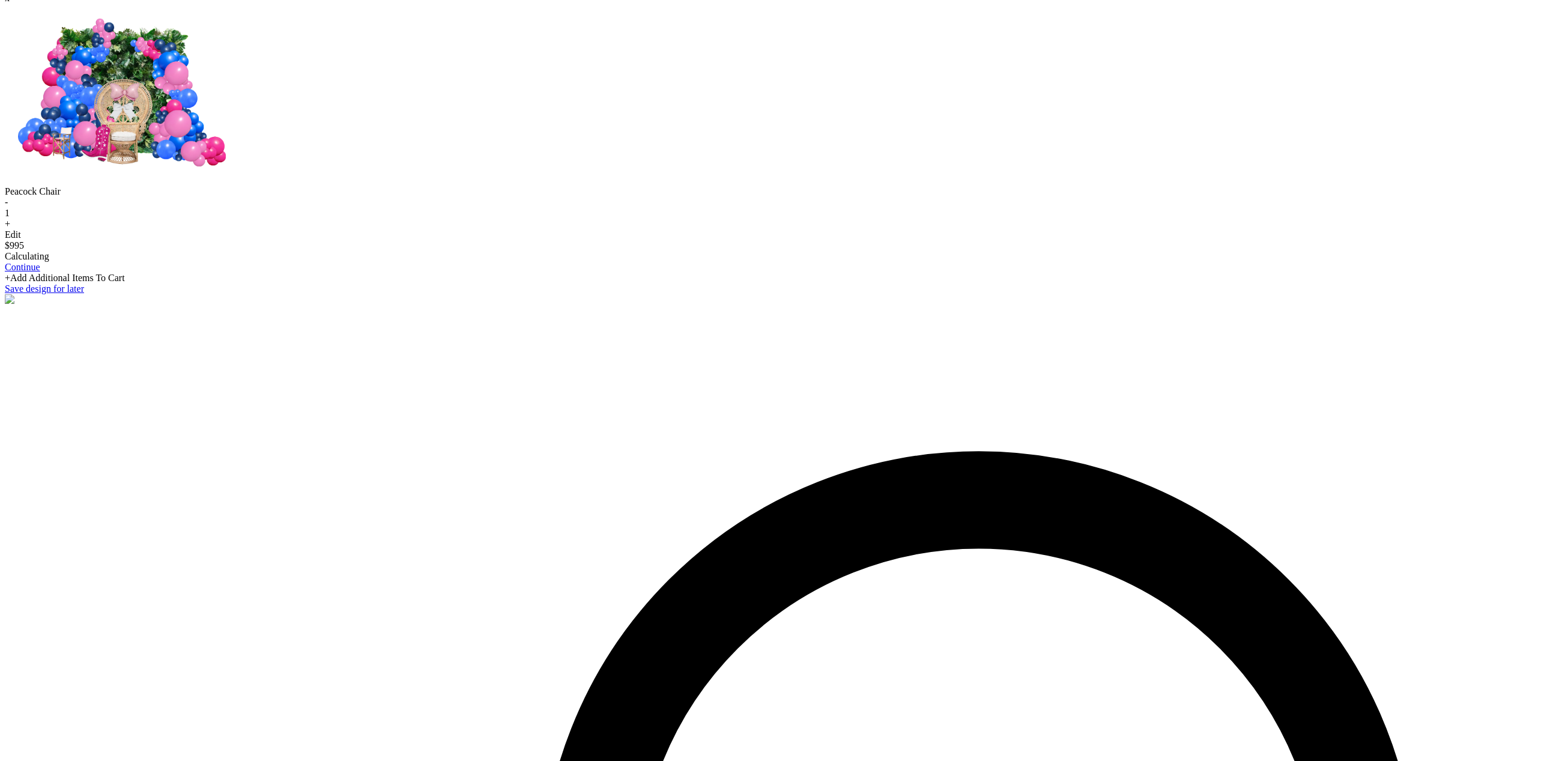
click at [40, 272] on link "Continue" at bounding box center [22, 267] width 35 height 10
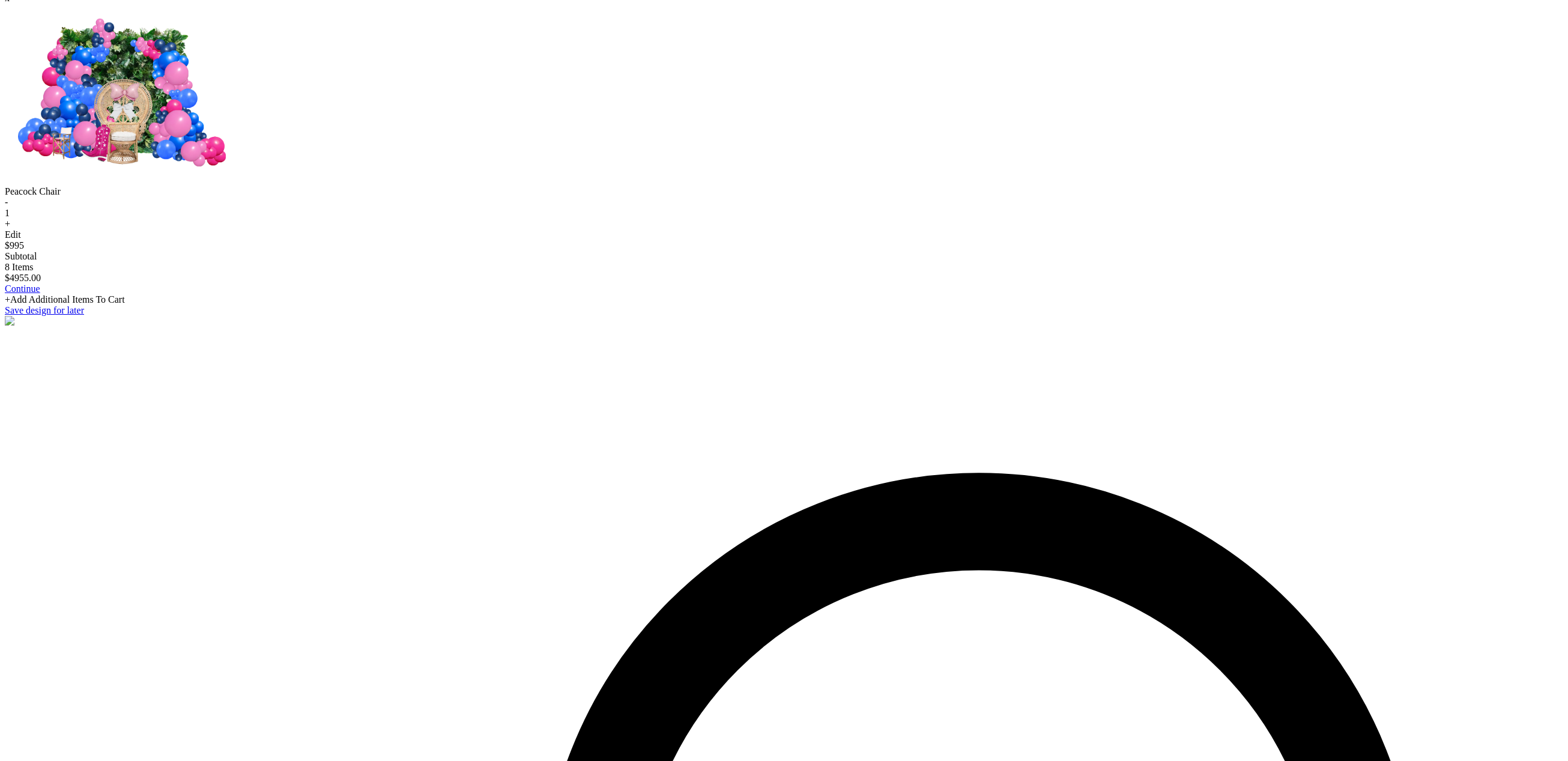
scroll to position [1918, 0]
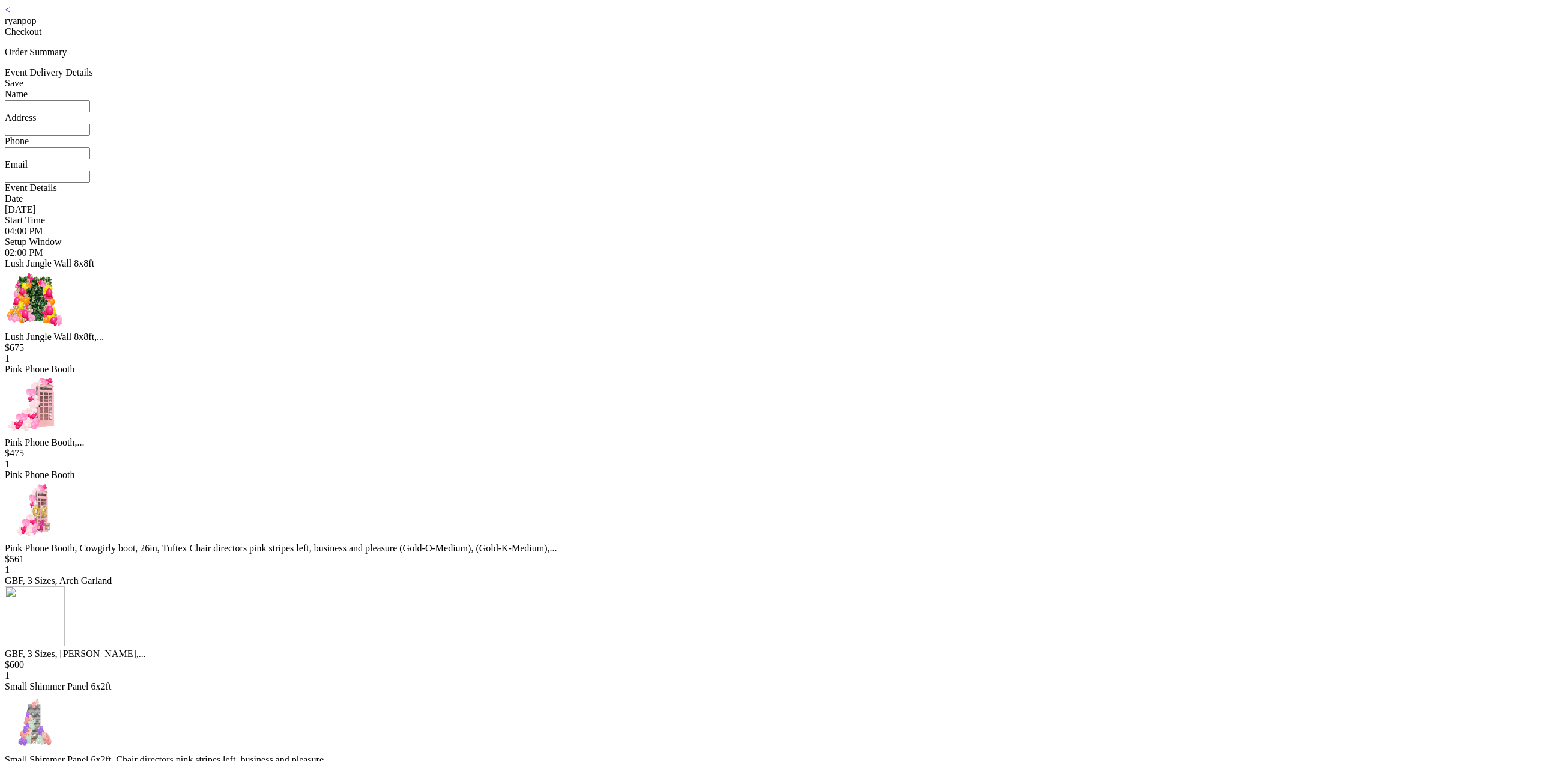
click at [10, 15] on link "<" at bounding box center [7, 10] width 6 height 10
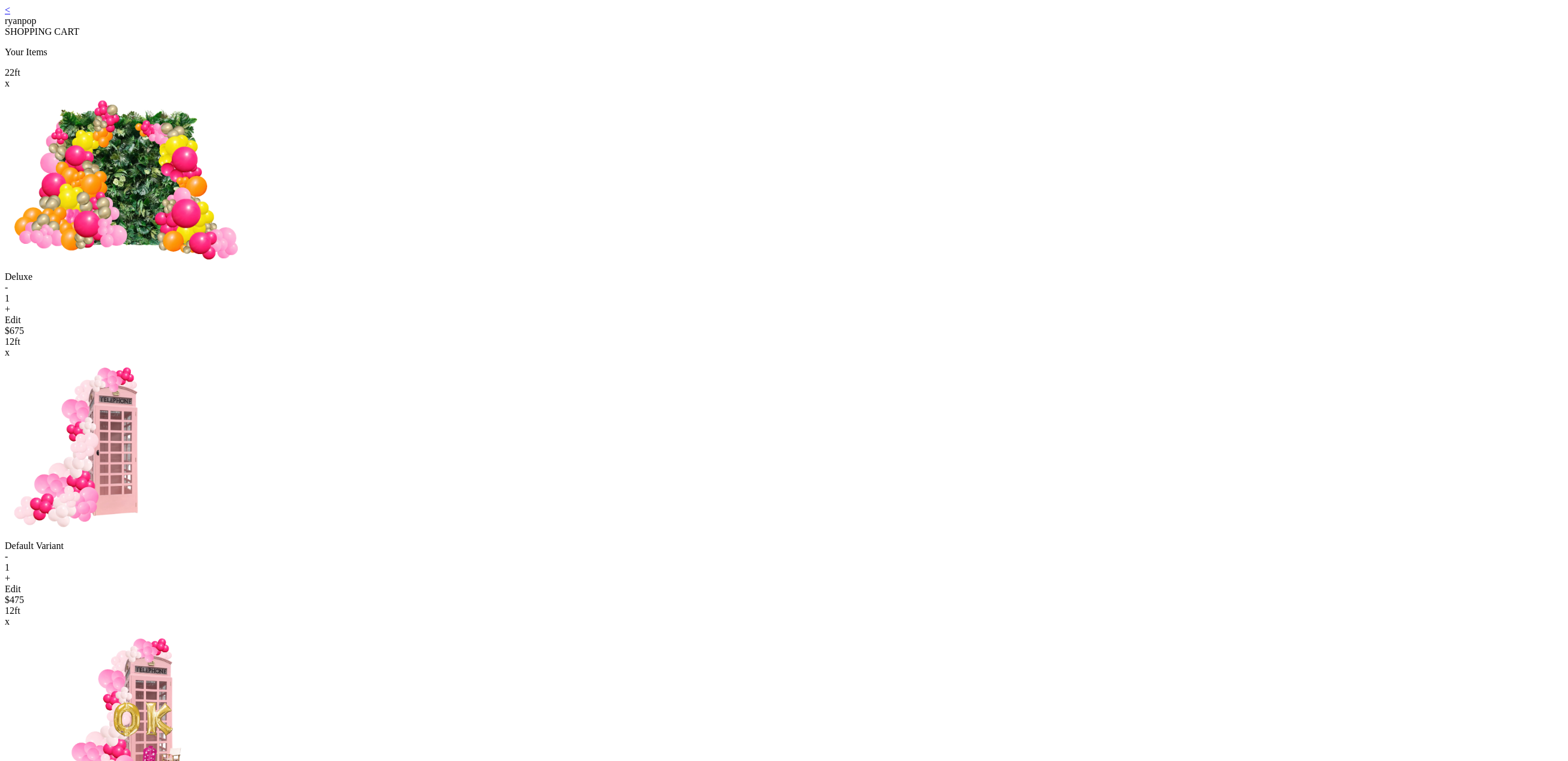
click at [10, 15] on link "<" at bounding box center [7, 10] width 6 height 10
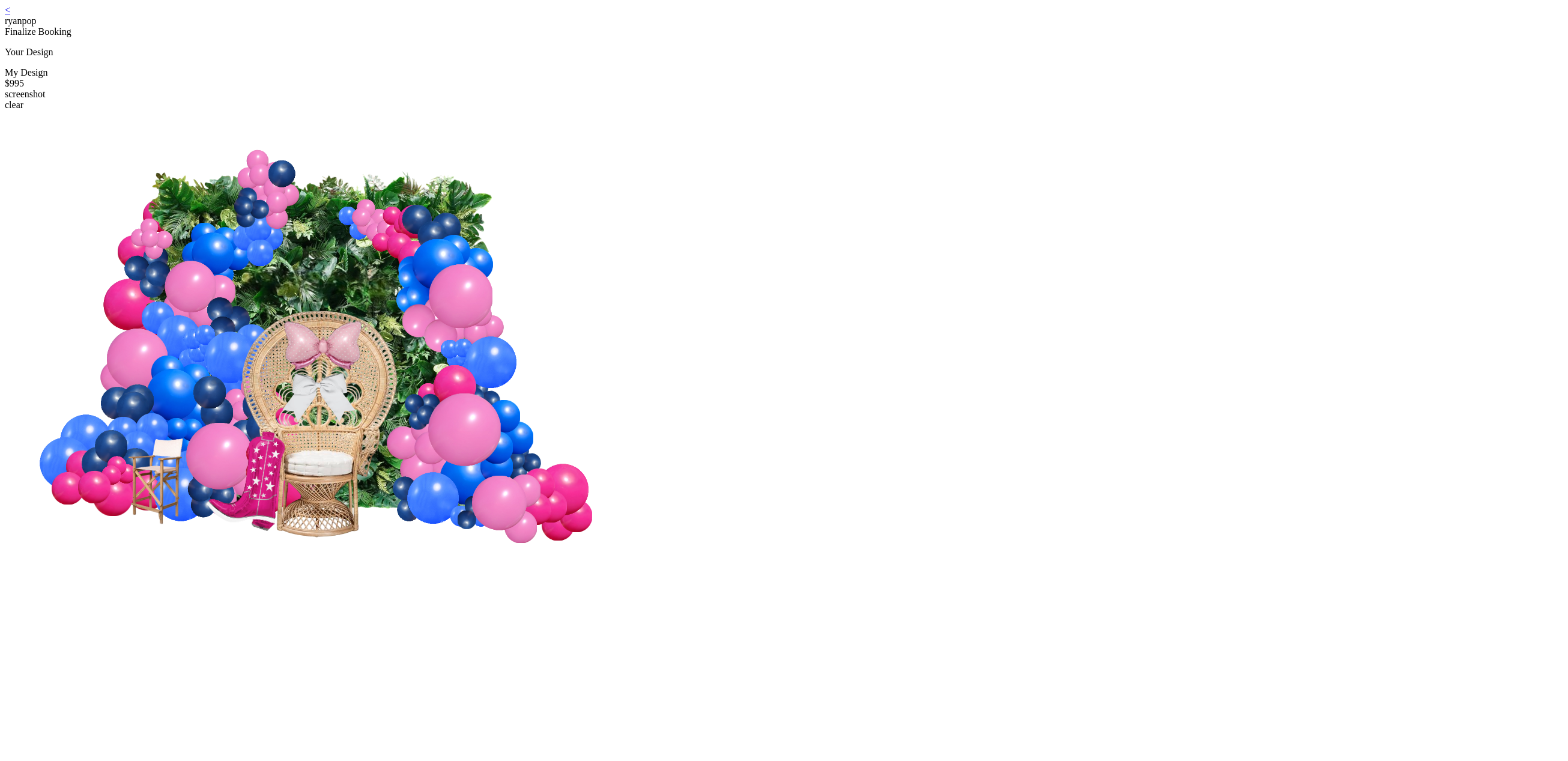
click at [10, 15] on link "<" at bounding box center [7, 10] width 6 height 10
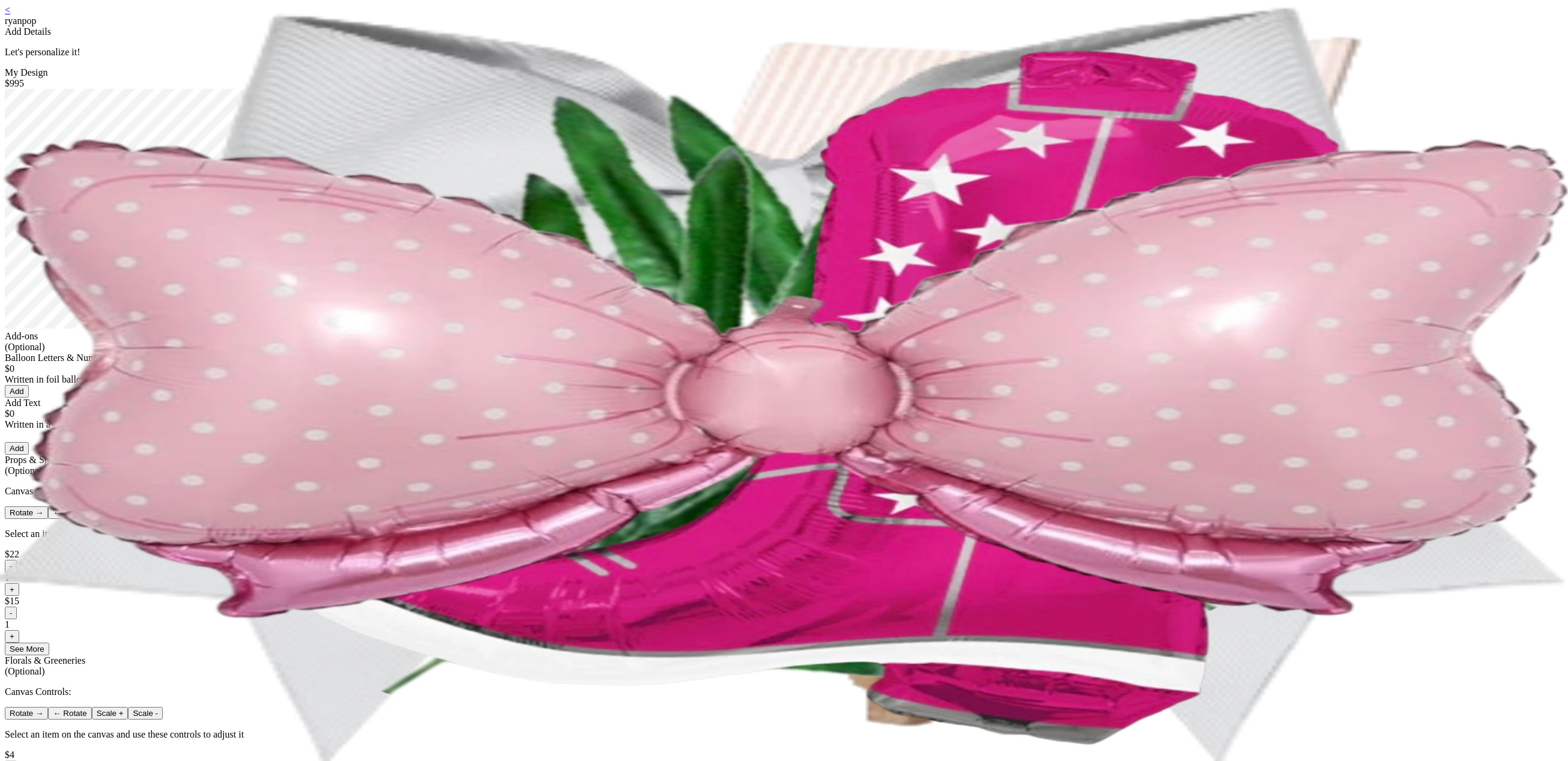
click at [10, 15] on link "<" at bounding box center [7, 10] width 6 height 10
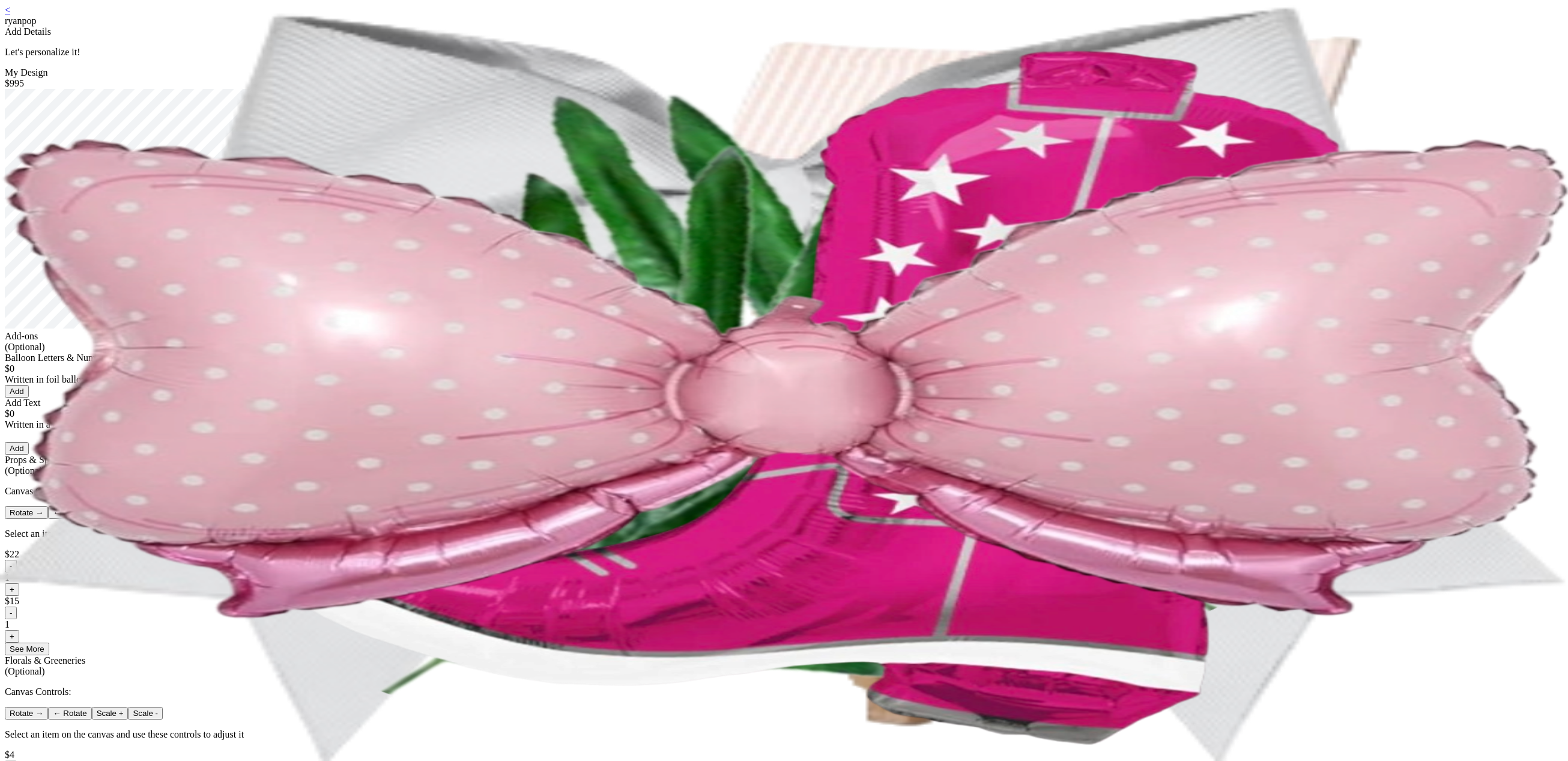
click at [600, 5] on div "< ryanpop Add Details Let's personalize it! My Design $995 Add-ons (Optional) B…" at bounding box center [784, 553] width 1558 height 1097
click at [10, 15] on link "<" at bounding box center [7, 10] width 6 height 10
